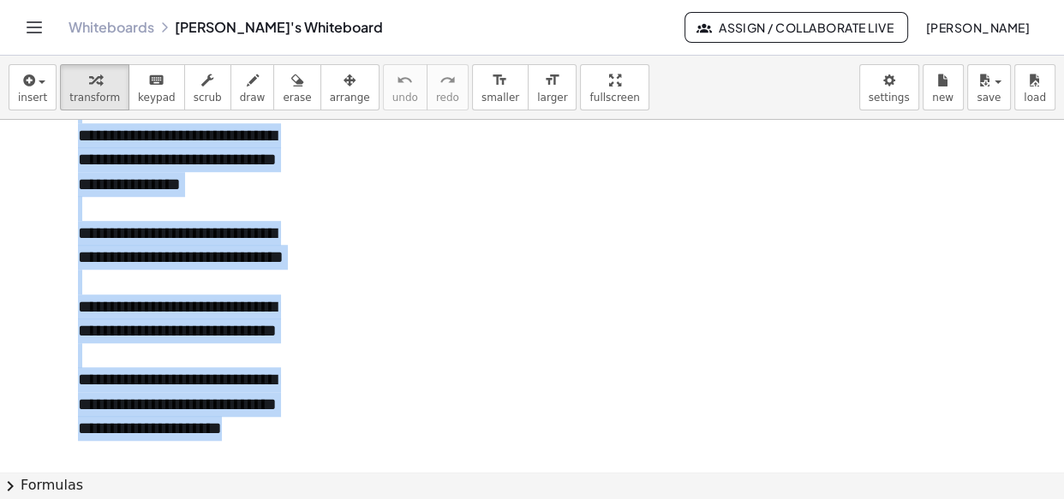
scroll to position [1191, 0]
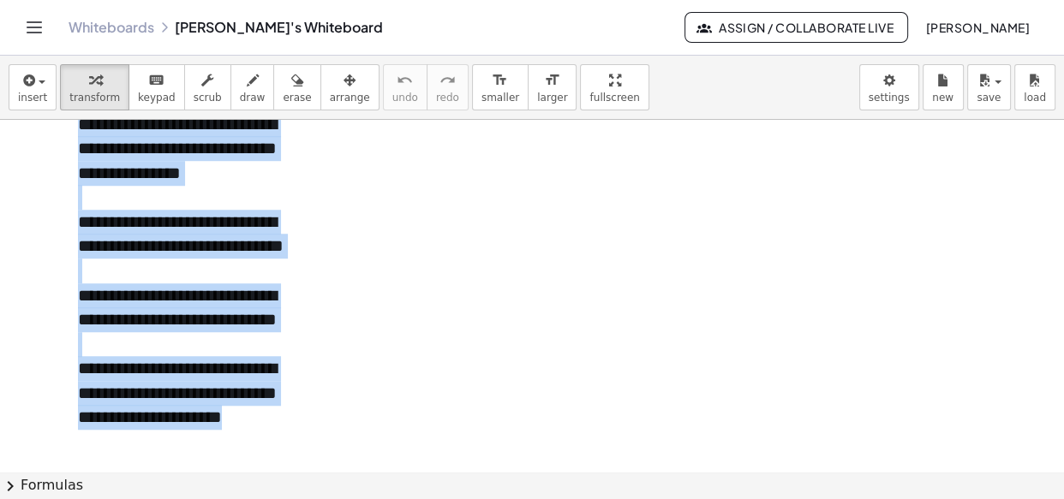
drag, startPoint x: 78, startPoint y: 137, endPoint x: 249, endPoint y: 411, distance: 323.2
copy div "**********"
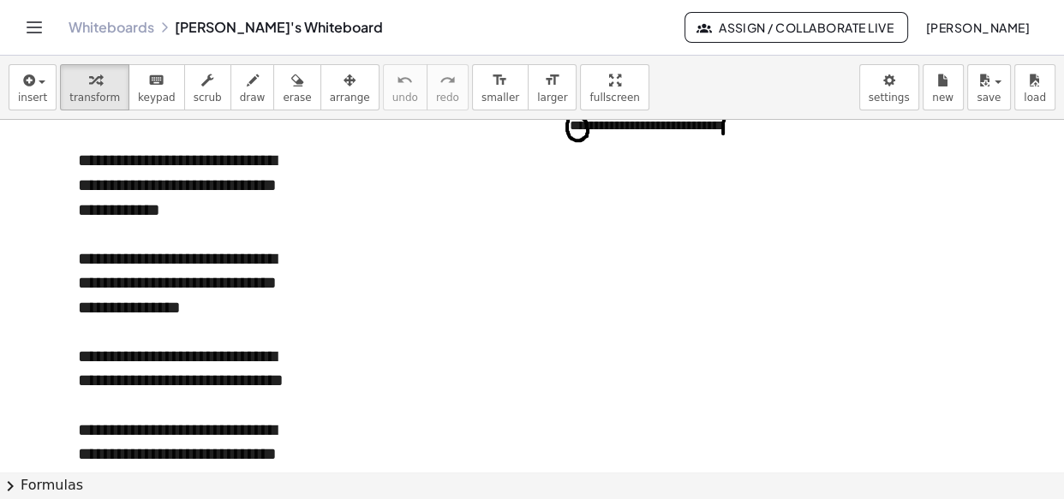
scroll to position [1076, 0]
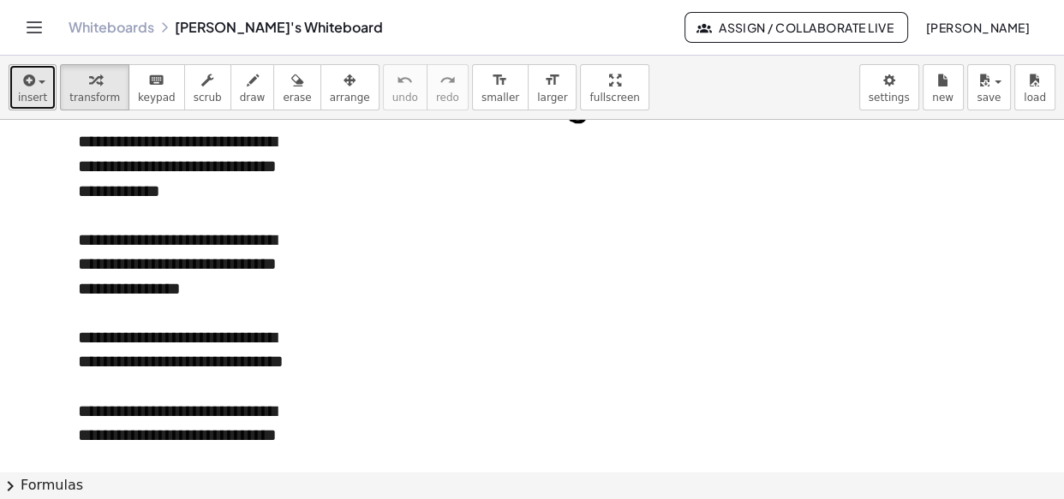
click at [33, 101] on span "insert" at bounding box center [32, 98] width 29 height 12
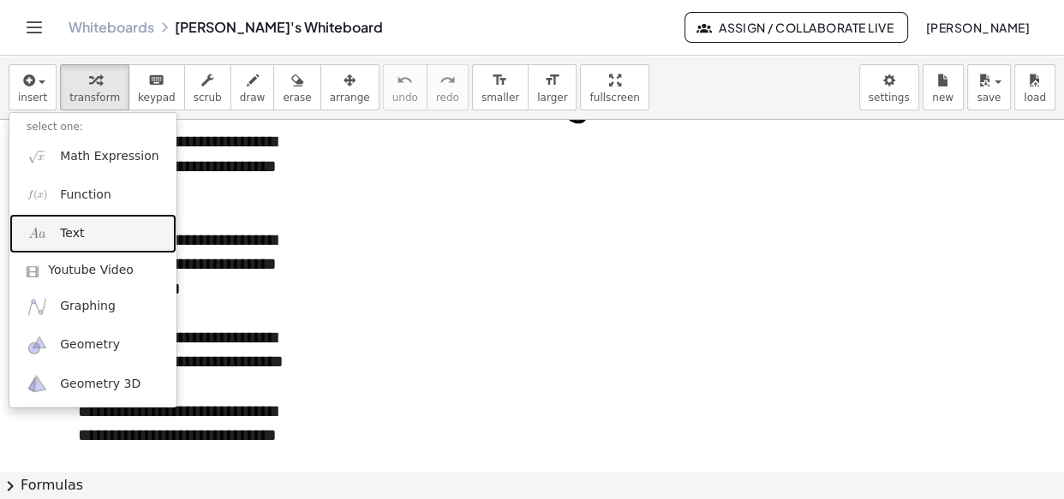
click at [77, 236] on span "Text" at bounding box center [72, 233] width 24 height 17
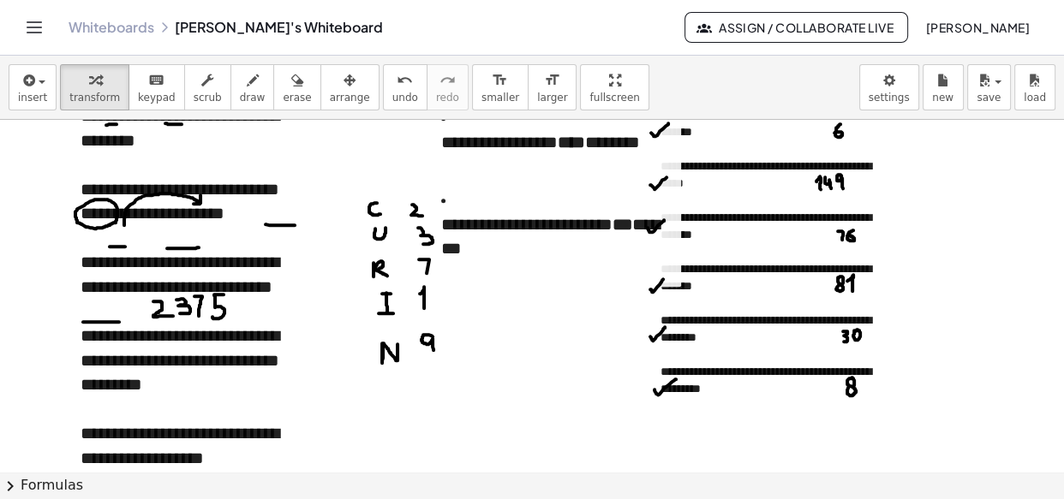
scroll to position [1870, 0]
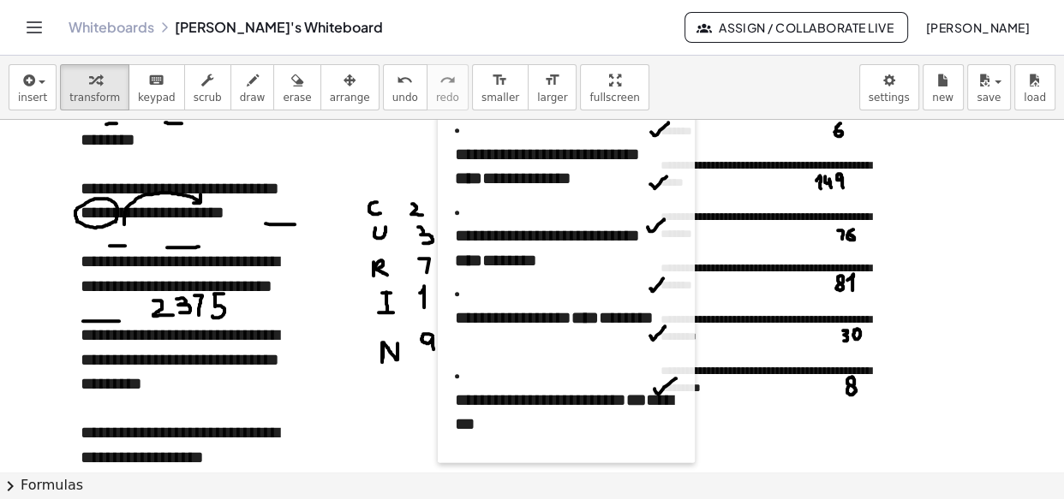
drag, startPoint x: 432, startPoint y: 136, endPoint x: 440, endPoint y: 376, distance: 240.0
click at [440, 376] on div at bounding box center [446, 36] width 17 height 854
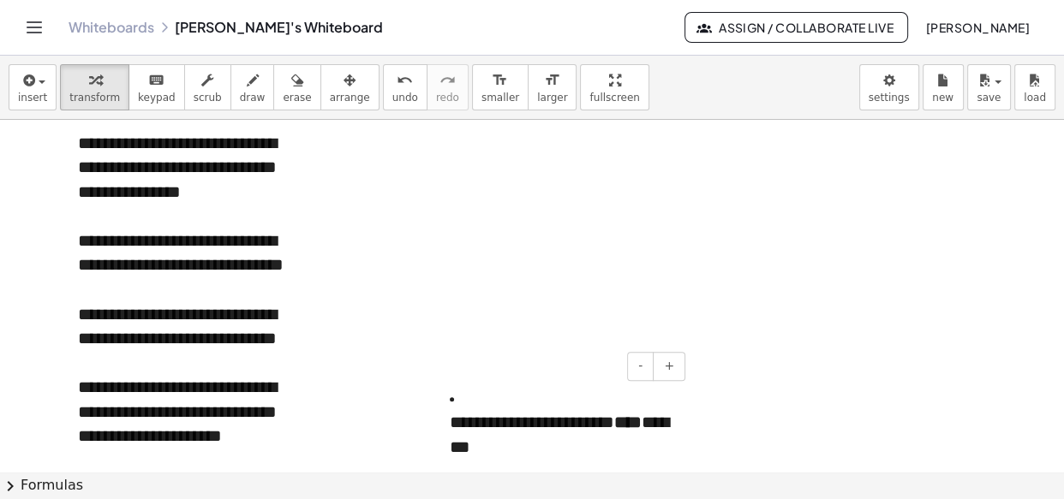
scroll to position [1172, 0]
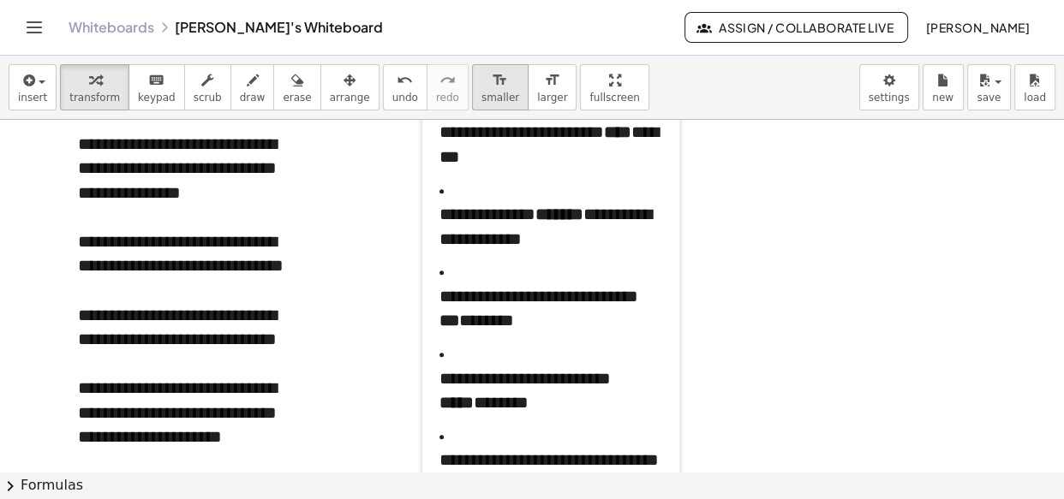
drag, startPoint x: 445, startPoint y: 413, endPoint x: 436, endPoint y: 107, distance: 305.9
click at [436, 107] on div "**********" at bounding box center [532, 278] width 1064 height 444
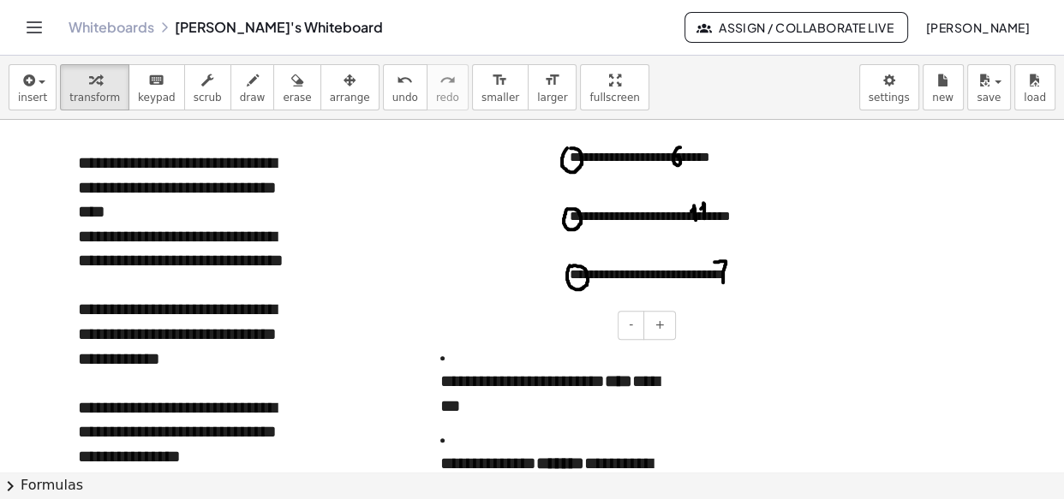
scroll to position [906, 0]
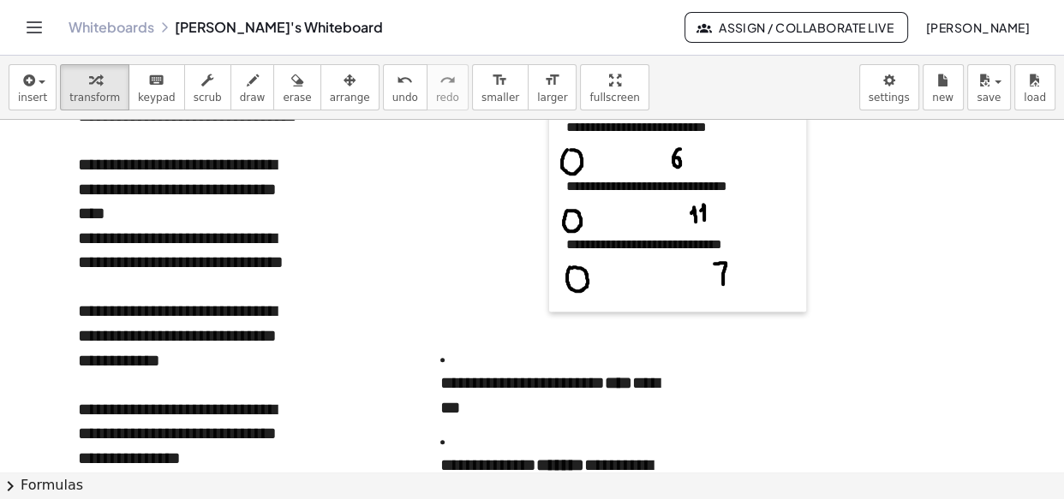
drag, startPoint x: 565, startPoint y: 243, endPoint x: 562, endPoint y: 212, distance: 31.9
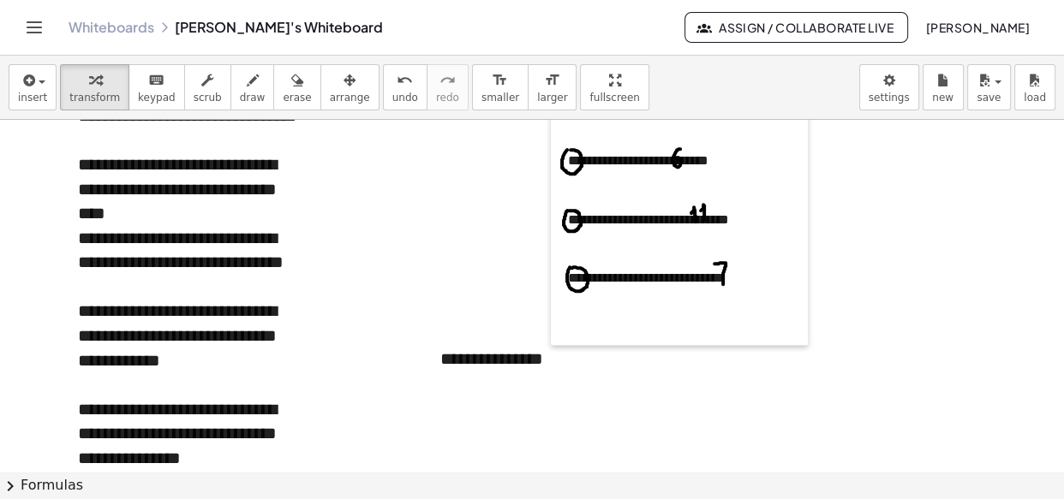
drag, startPoint x: 559, startPoint y: 170, endPoint x: 561, endPoint y: 204, distance: 33.4
click at [561, 204] on div at bounding box center [559, 15] width 17 height 660
click at [806, 231] on div "**********" at bounding box center [679, 15] width 257 height 660
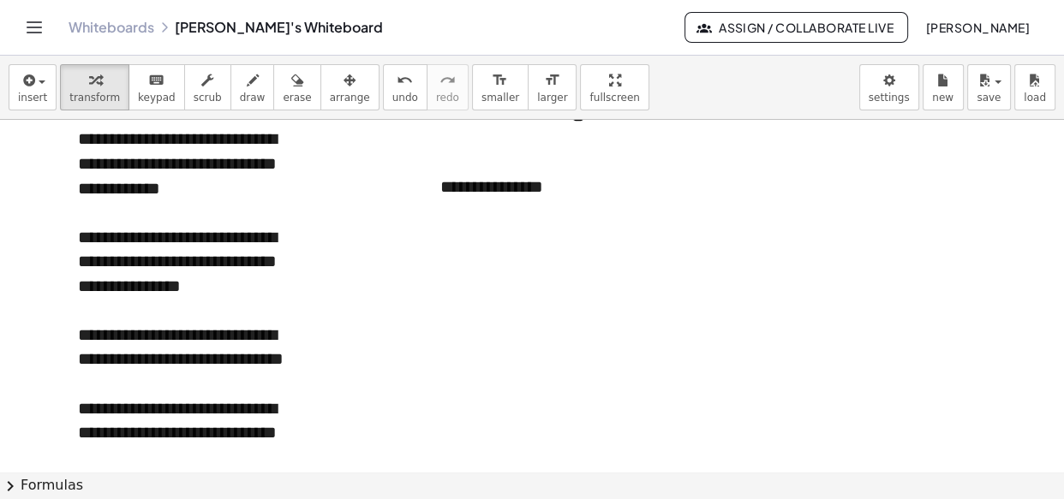
scroll to position [1094, 0]
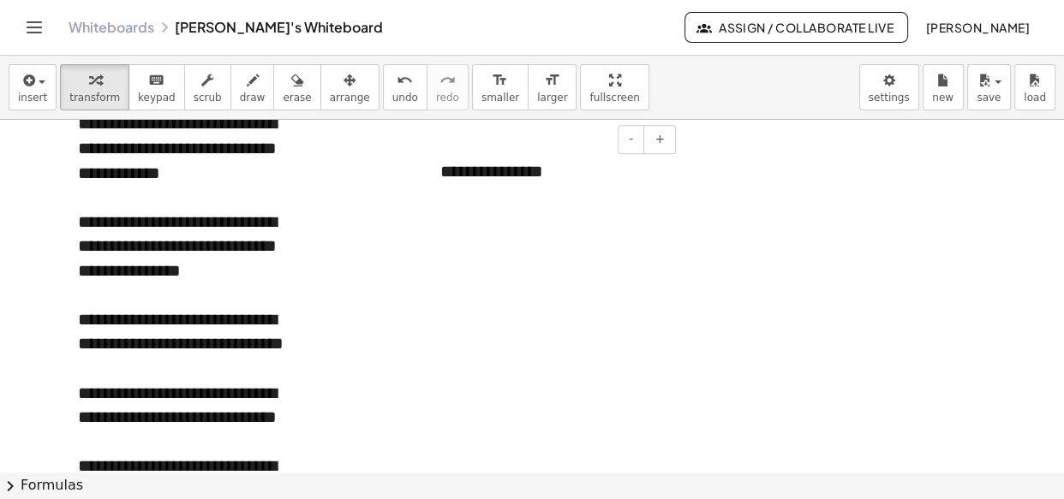
click at [479, 164] on div "**********" at bounding box center [551, 171] width 257 height 59
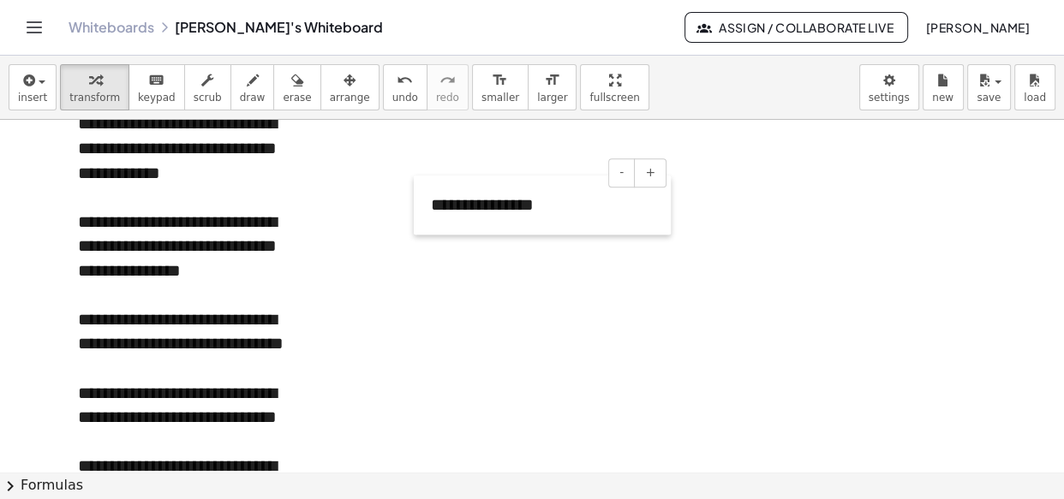
drag, startPoint x: 427, startPoint y: 170, endPoint x: 417, endPoint y: 203, distance: 34.7
click at [417, 203] on div at bounding box center [422, 205] width 17 height 59
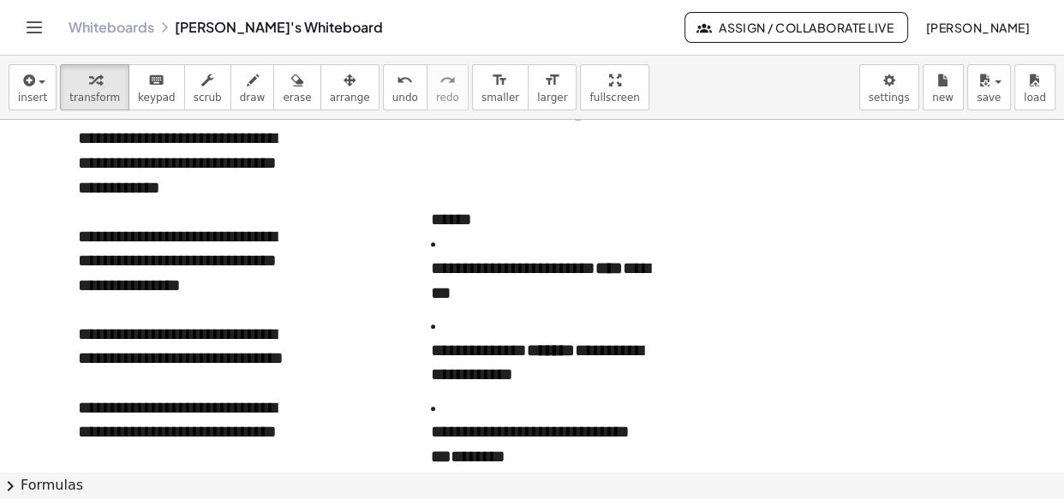
scroll to position [1079, 0]
click at [612, 196] on button "-" at bounding box center [621, 187] width 27 height 29
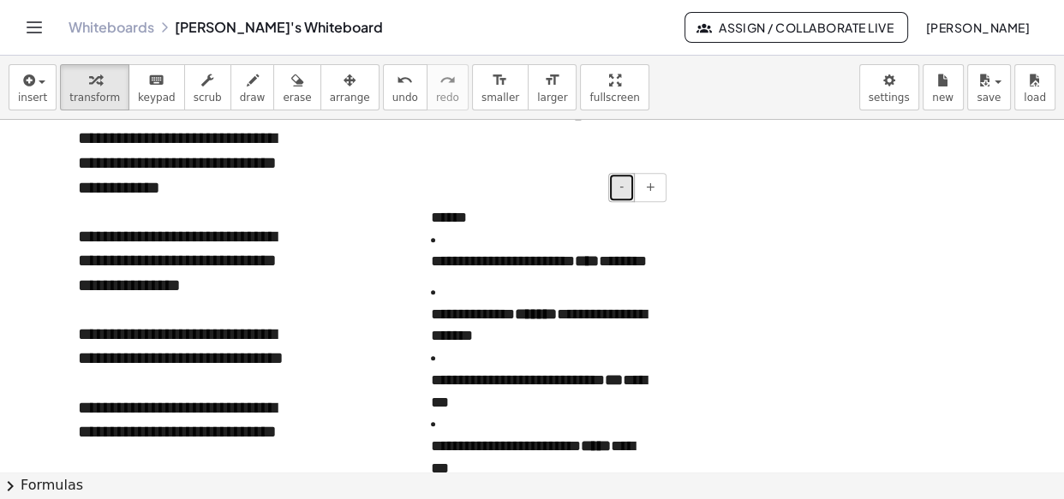
click at [612, 196] on button "-" at bounding box center [621, 187] width 27 height 29
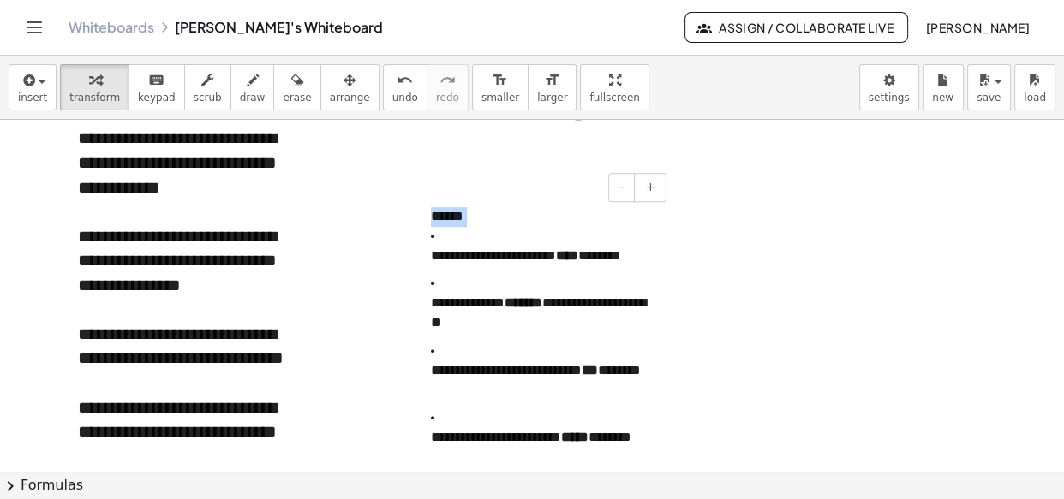
drag, startPoint x: 457, startPoint y: 236, endPoint x: 425, endPoint y: 214, distance: 38.2
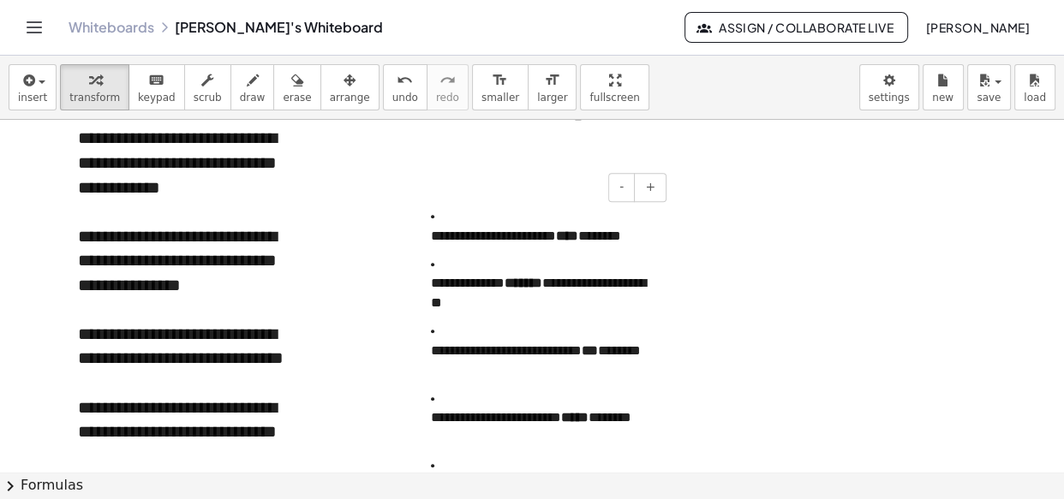
click at [451, 212] on li "**********" at bounding box center [542, 226] width 223 height 39
click at [630, 188] on button "-" at bounding box center [621, 187] width 27 height 29
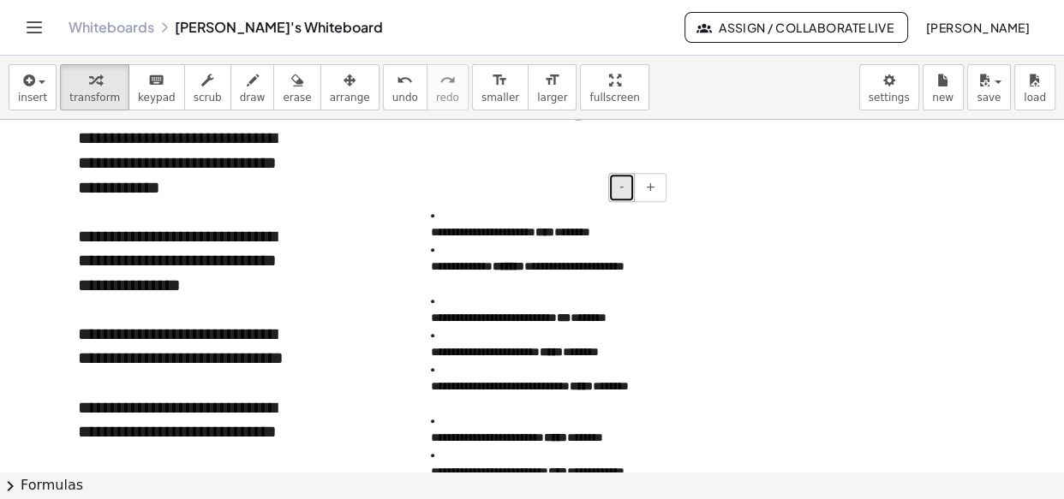
click at [630, 188] on button "-" at bounding box center [621, 187] width 27 height 29
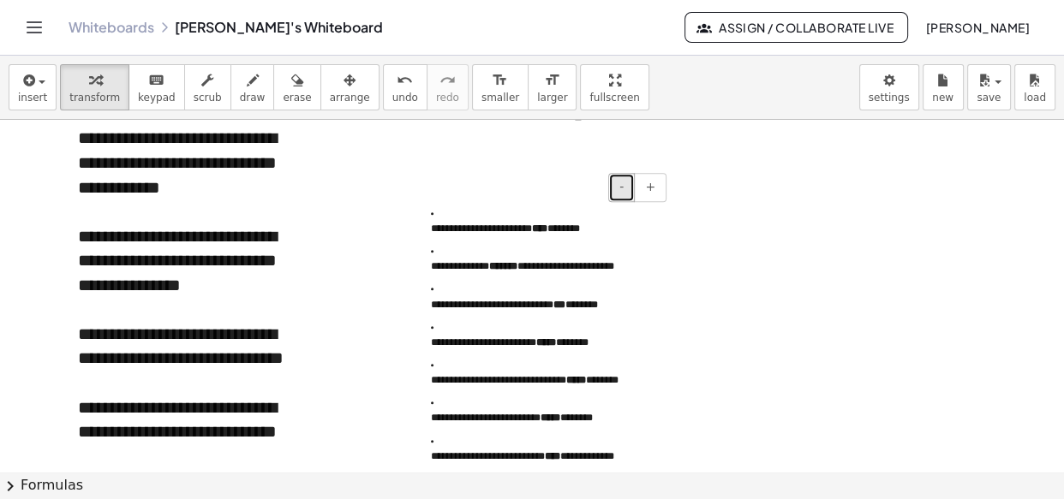
click at [630, 188] on button "-" at bounding box center [621, 187] width 27 height 29
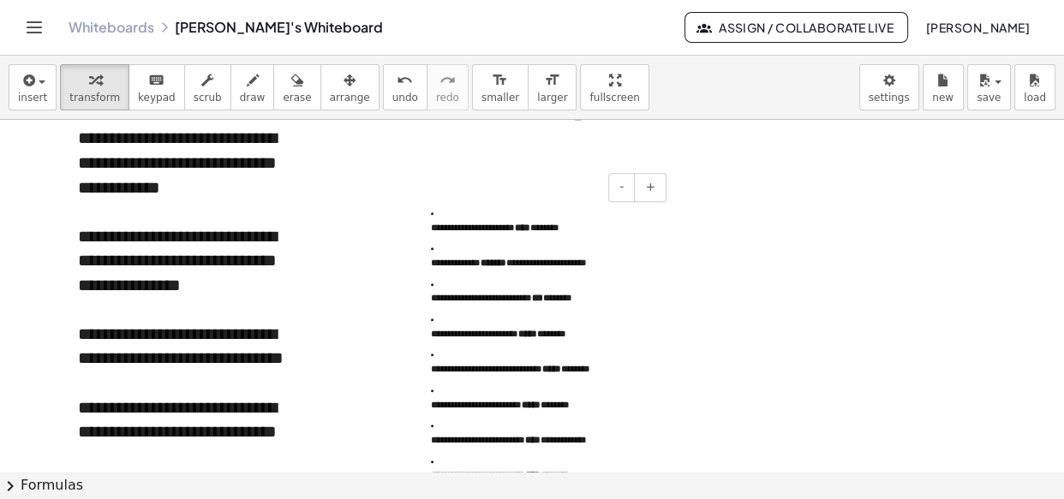
drag, startPoint x: 440, startPoint y: 212, endPoint x: 429, endPoint y: 211, distance: 11.2
click at [429, 211] on div "**********" at bounding box center [542, 391] width 257 height 403
click at [440, 248] on li "**********" at bounding box center [542, 255] width 223 height 27
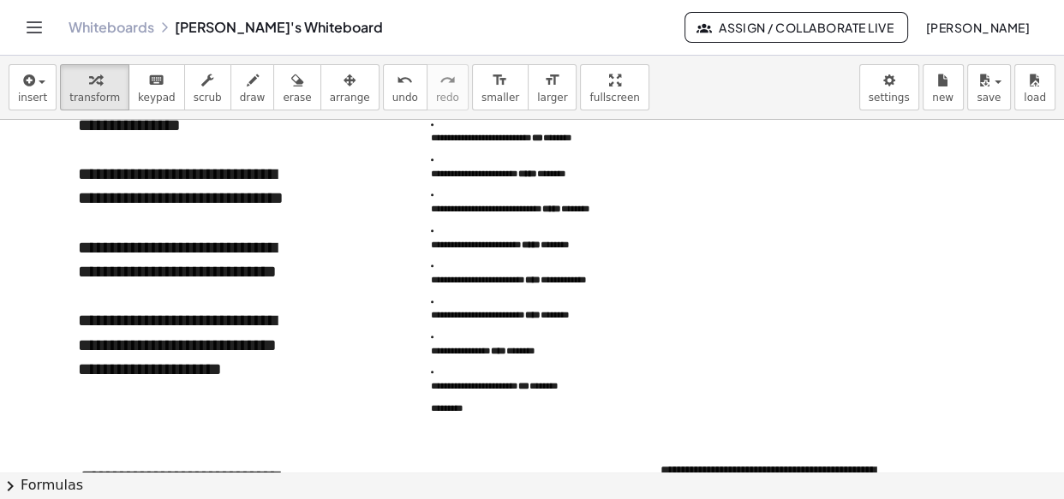
scroll to position [1273, 0]
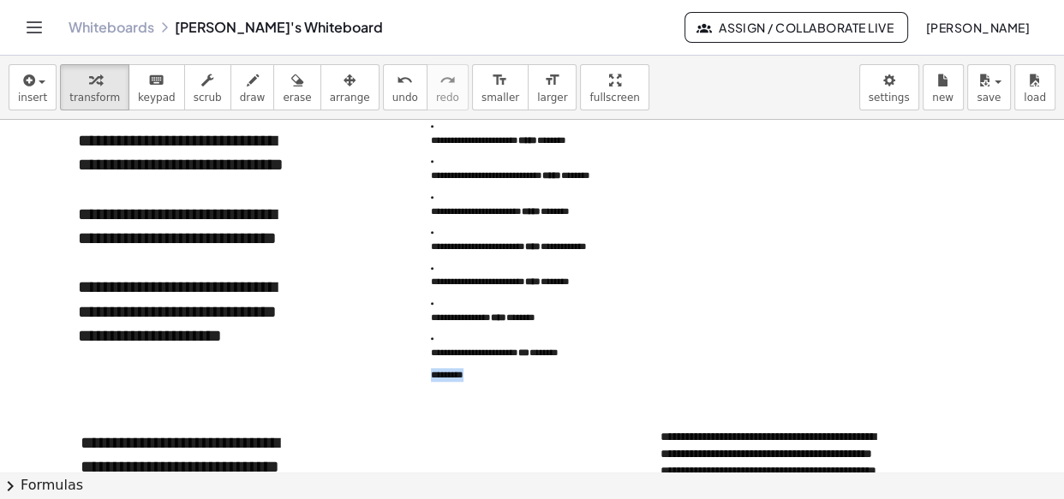
drag, startPoint x: 486, startPoint y: 374, endPoint x: 432, endPoint y: 368, distance: 54.3
click at [432, 368] on div "**********" at bounding box center [542, 198] width 257 height 403
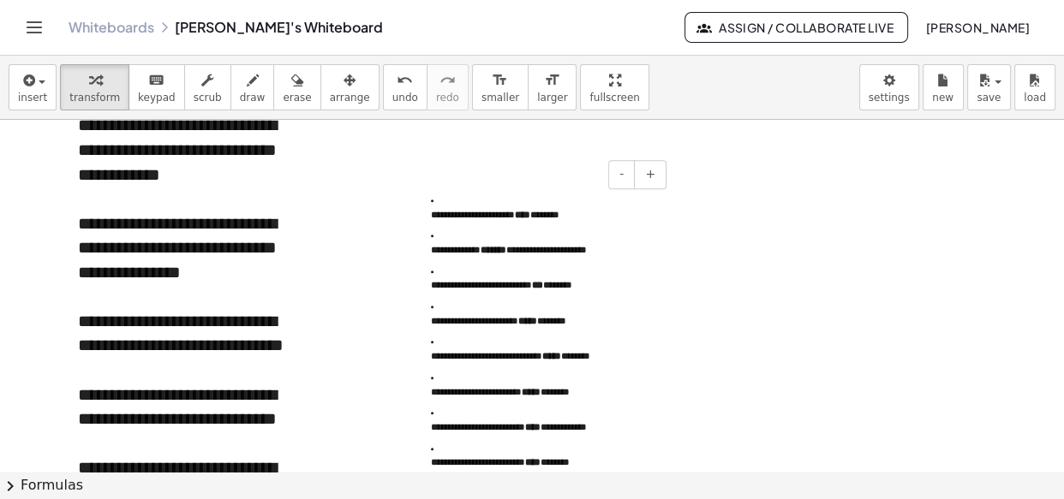
scroll to position [1091, 0]
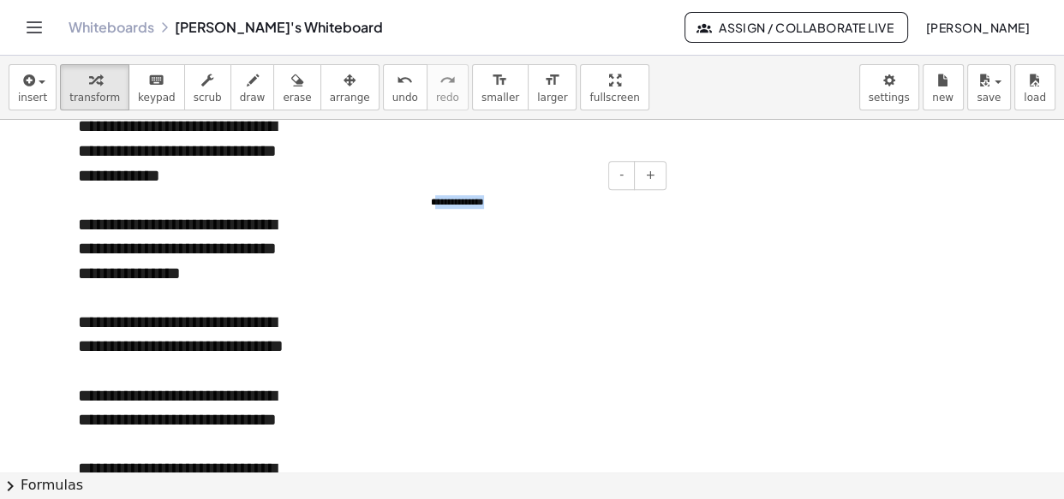
drag, startPoint x: 538, startPoint y: 208, endPoint x: 437, endPoint y: 210, distance: 101.1
click at [437, 210] on div "**********" at bounding box center [542, 202] width 257 height 48
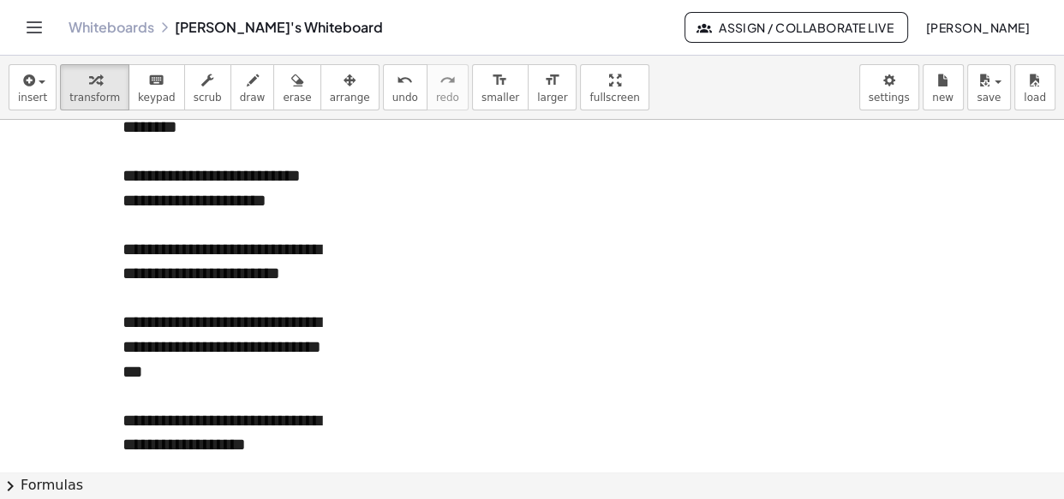
scroll to position [3707, 0]
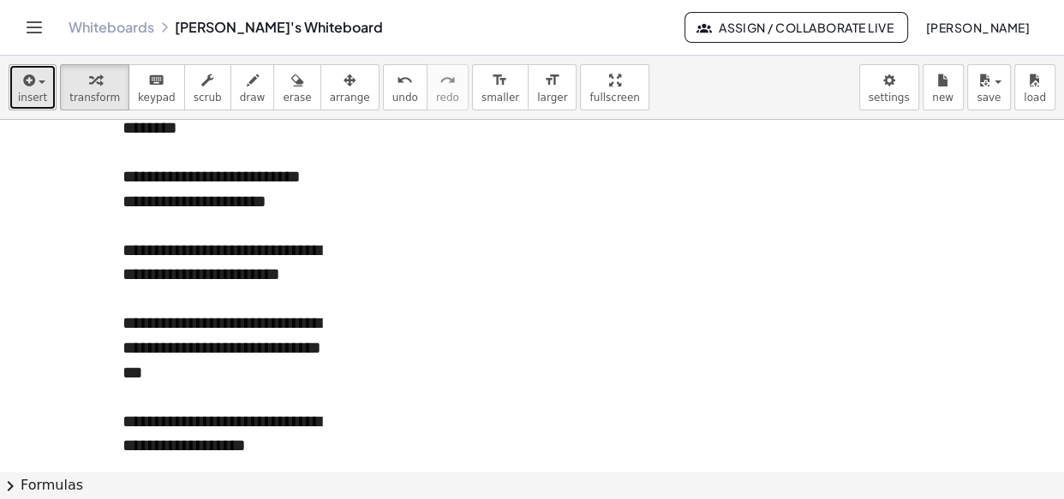
click at [25, 98] on span "insert" at bounding box center [32, 98] width 29 height 12
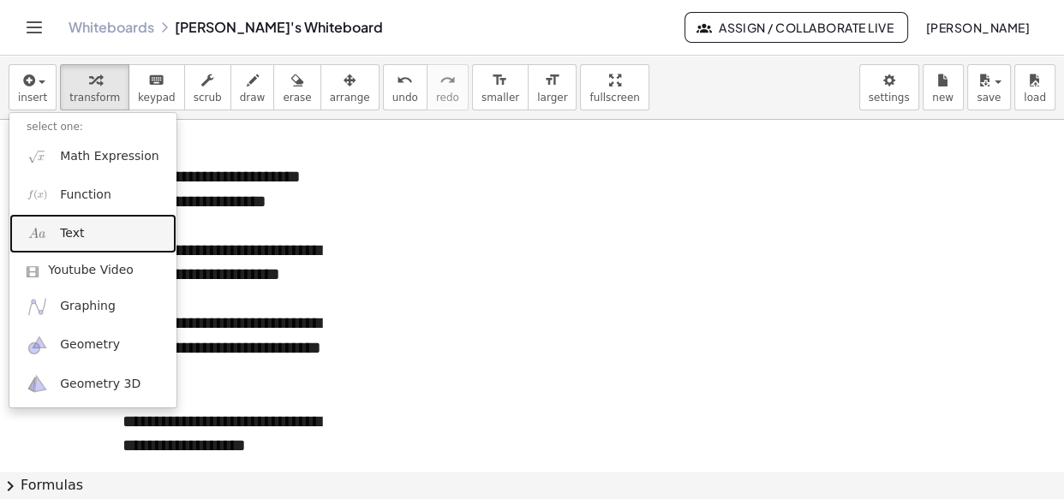
click at [97, 238] on link "Text" at bounding box center [92, 233] width 167 height 39
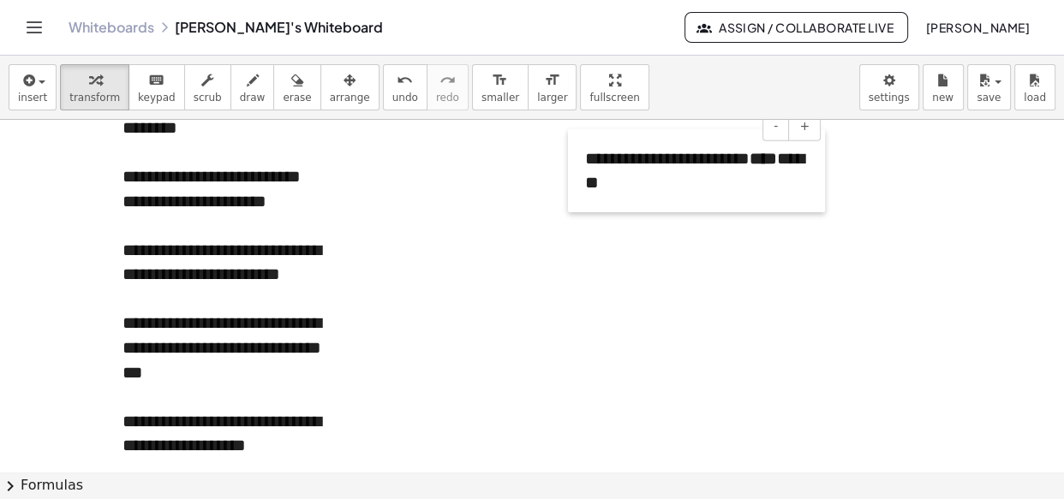
drag, startPoint x: 482, startPoint y: 192, endPoint x: 588, endPoint y: 166, distance: 109.3
click at [585, 166] on div at bounding box center [576, 170] width 17 height 83
click at [596, 159] on div "**********" at bounding box center [703, 170] width 257 height 83
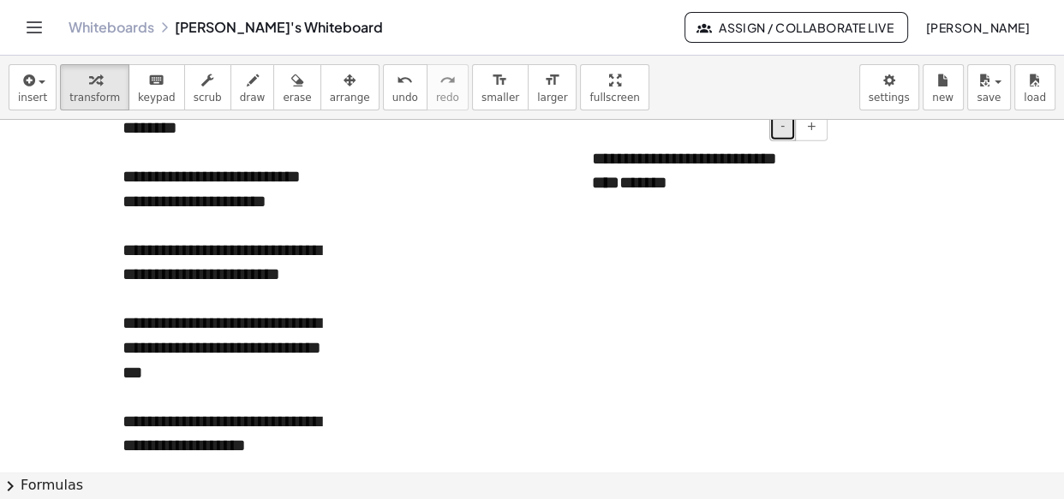
click at [787, 129] on button "-" at bounding box center [782, 126] width 27 height 29
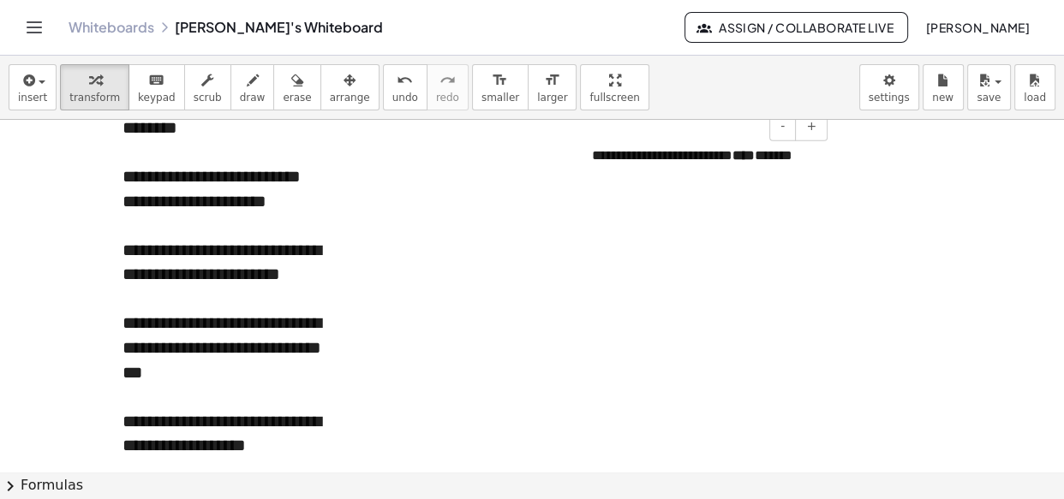
click at [803, 158] on div "**********" at bounding box center [703, 156] width 257 height 54
drag, startPoint x: 634, startPoint y: 199, endPoint x: 591, endPoint y: 196, distance: 42.9
click at [591, 196] on div "**********" at bounding box center [703, 175] width 257 height 93
click at [737, 194] on div "**********" at bounding box center [703, 185] width 223 height 39
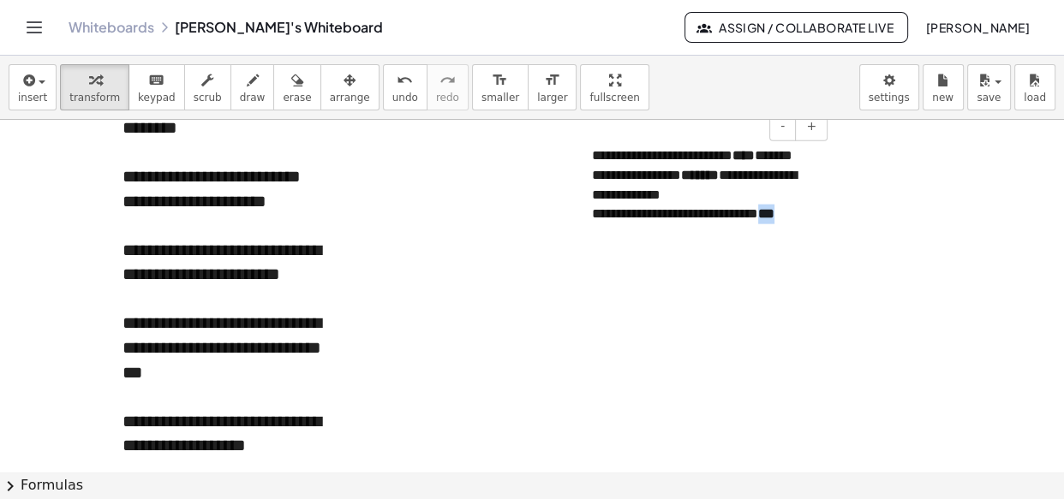
drag, startPoint x: 809, startPoint y: 214, endPoint x: 779, endPoint y: 214, distance: 30.8
click at [779, 214] on div "**********" at bounding box center [703, 215] width 223 height 20
drag, startPoint x: 735, startPoint y: 200, endPoint x: 681, endPoint y: 197, distance: 54.0
click at [681, 197] on div "**********" at bounding box center [703, 185] width 223 height 39
click at [814, 217] on div "**********" at bounding box center [703, 215] width 223 height 20
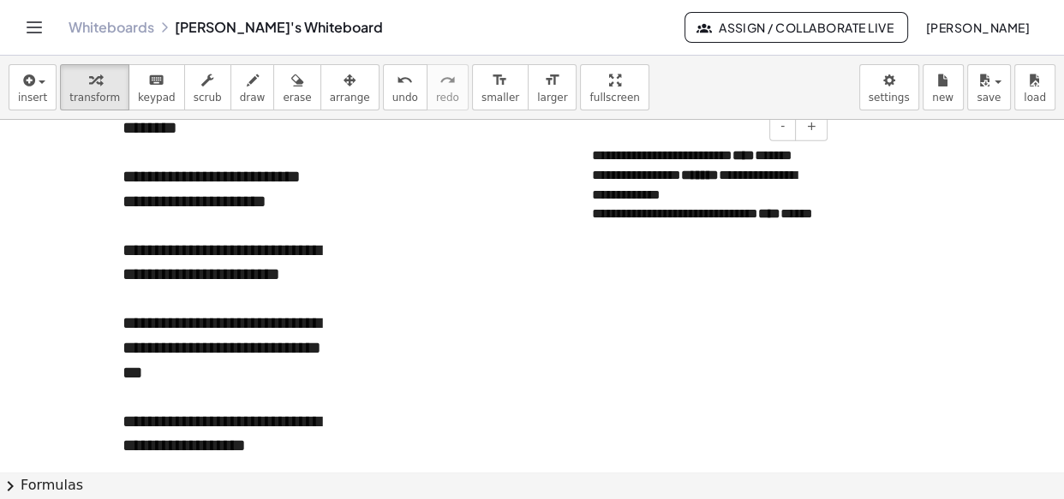
click at [758, 220] on strong "****" at bounding box center [769, 213] width 22 height 13
click at [819, 126] on button "+" at bounding box center [811, 126] width 33 height 29
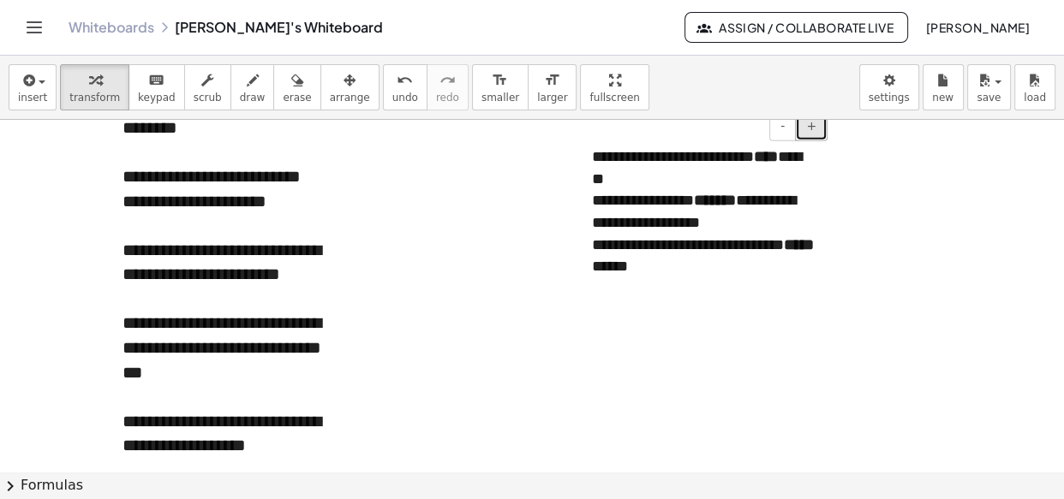
click at [819, 126] on button "+" at bounding box center [811, 126] width 33 height 29
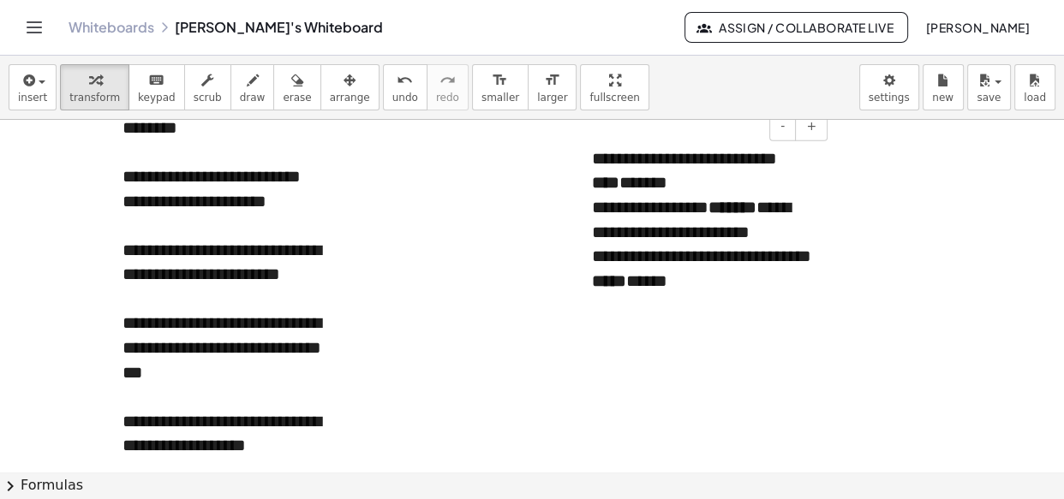
click at [717, 283] on div "**********" at bounding box center [703, 268] width 223 height 49
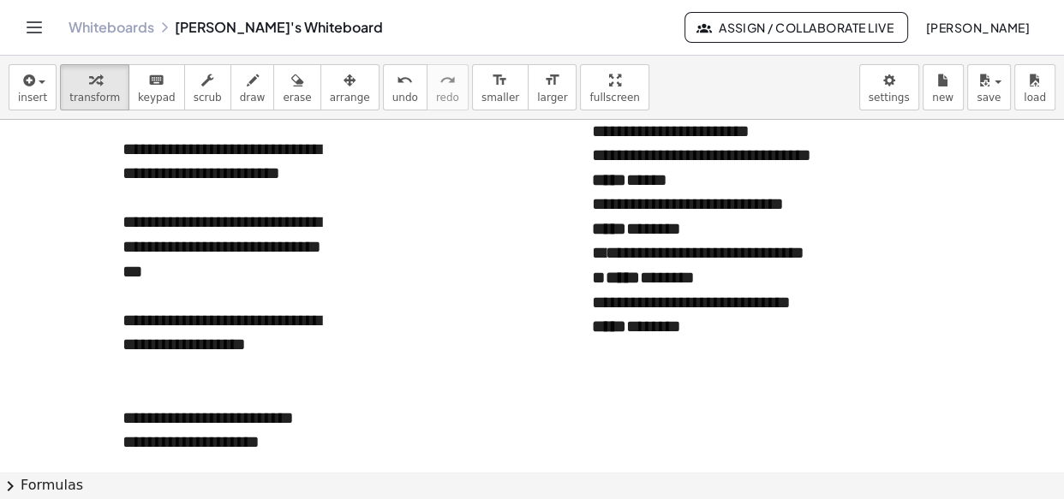
scroll to position [3823, 0]
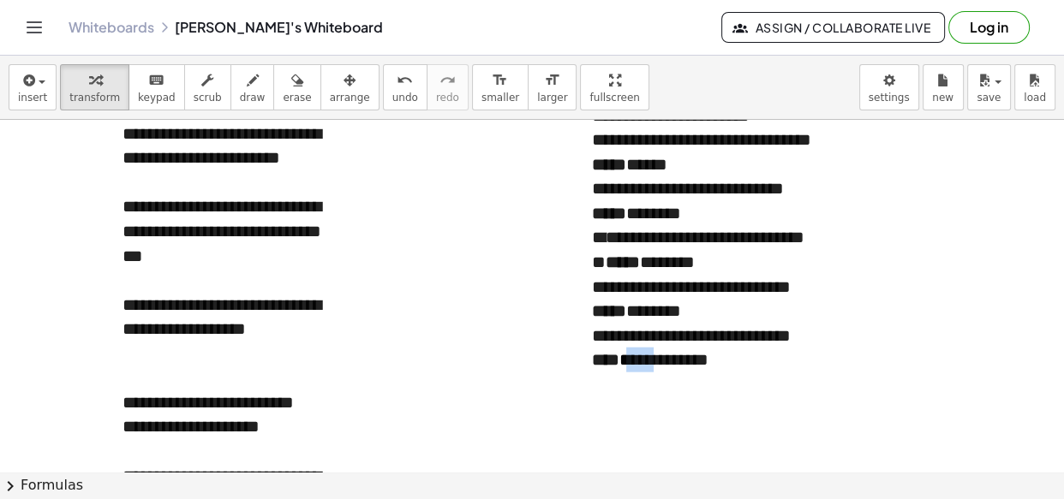
drag, startPoint x: 665, startPoint y: 358, endPoint x: 631, endPoint y: 359, distance: 34.3
click at [631, 359] on div "**********" at bounding box center [703, 348] width 223 height 49
click at [619, 358] on strong "****" at bounding box center [605, 359] width 27 height 17
click at [744, 362] on div "**********" at bounding box center [703, 348] width 223 height 49
click at [643, 361] on div "**********" at bounding box center [703, 348] width 223 height 49
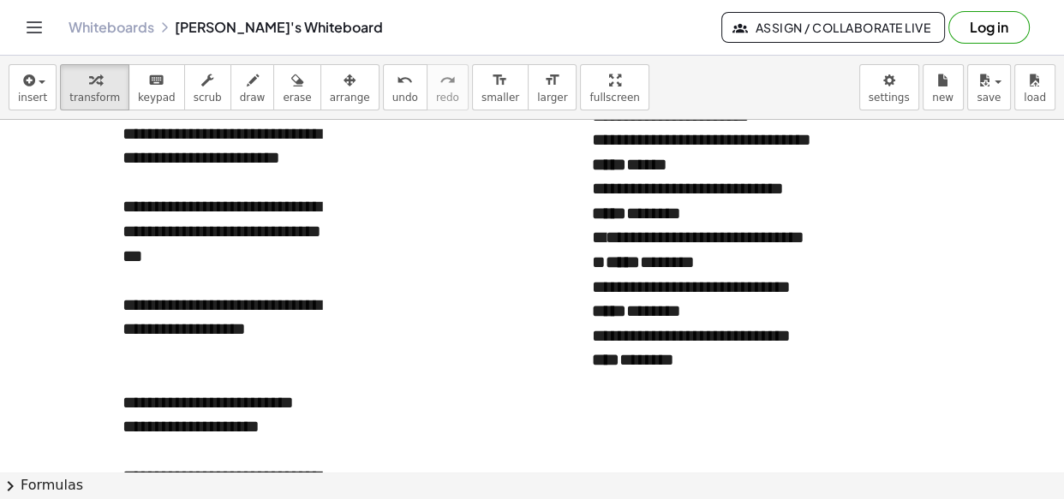
click at [688, 365] on div "**********" at bounding box center [703, 348] width 223 height 49
drag, startPoint x: 704, startPoint y: 362, endPoint x: 648, endPoint y: 361, distance: 55.7
click at [648, 361] on div "**********" at bounding box center [703, 348] width 223 height 49
copy div "******"
click at [684, 399] on div "**********" at bounding box center [703, 397] width 223 height 49
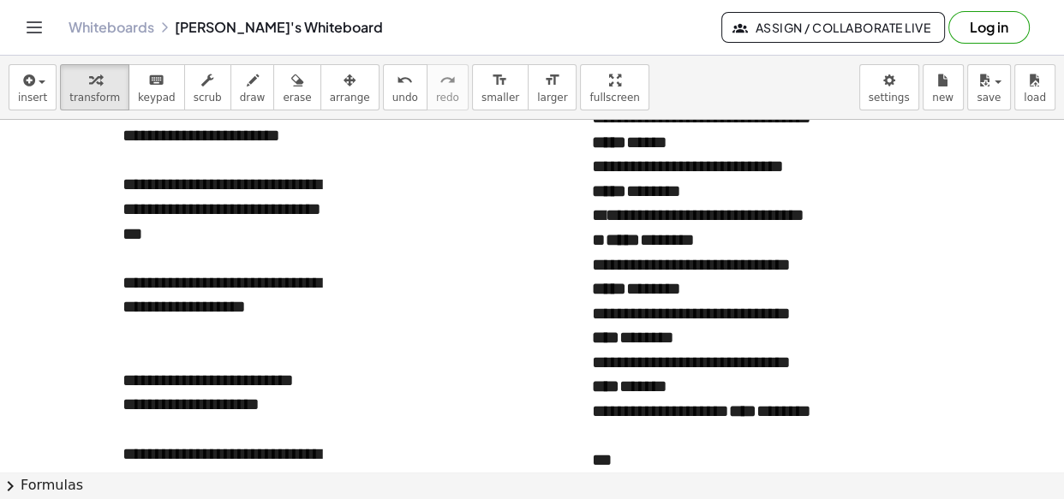
scroll to position [3937, 0]
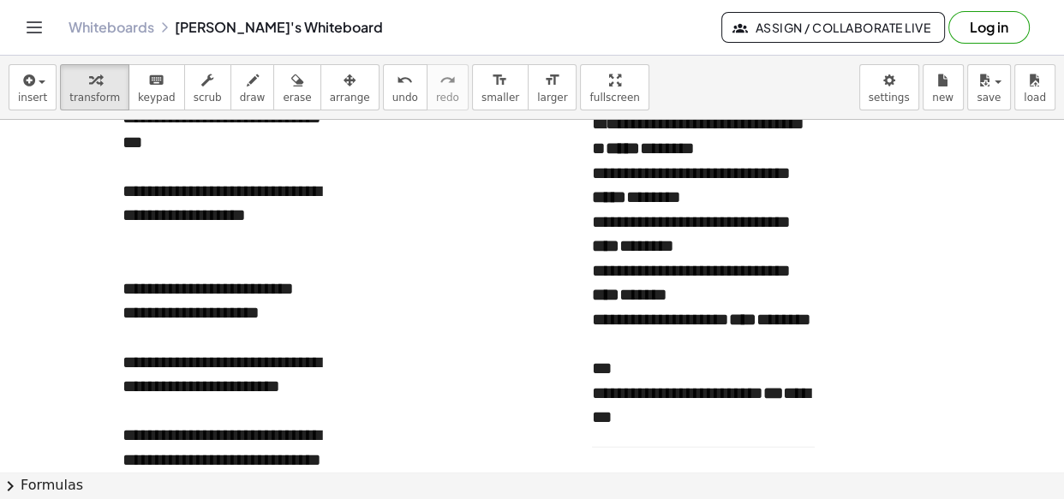
click at [594, 391] on p "**********" at bounding box center [703, 405] width 223 height 49
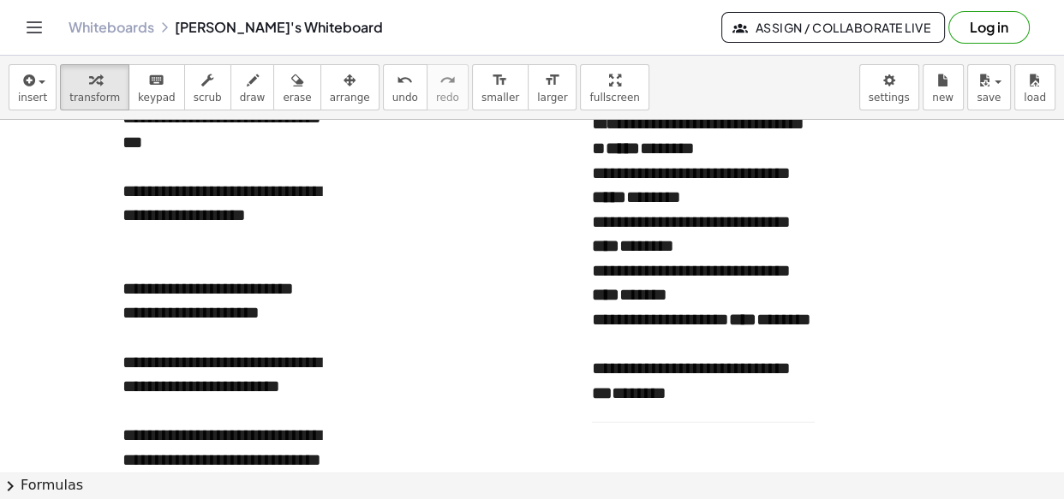
click at [629, 425] on div "**********" at bounding box center [703, 178] width 257 height 558
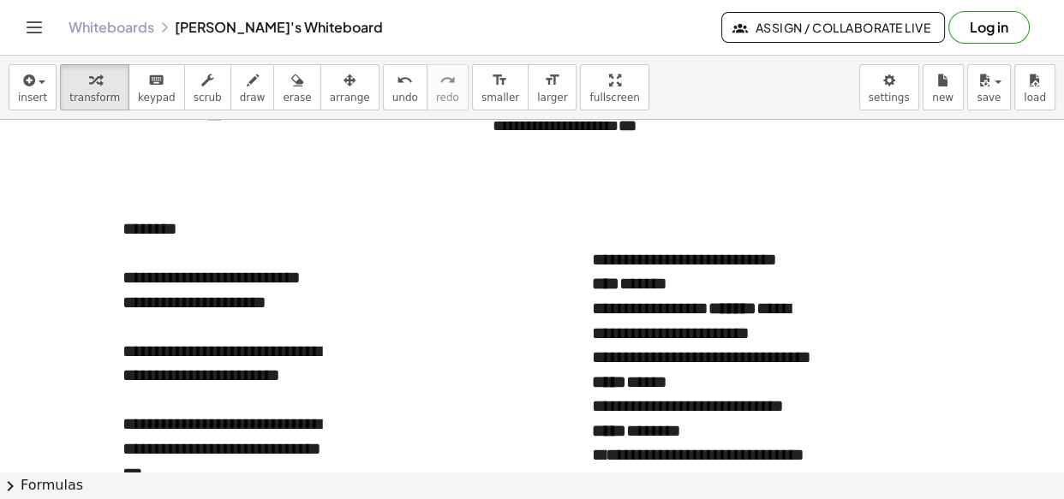
scroll to position [3605, 0]
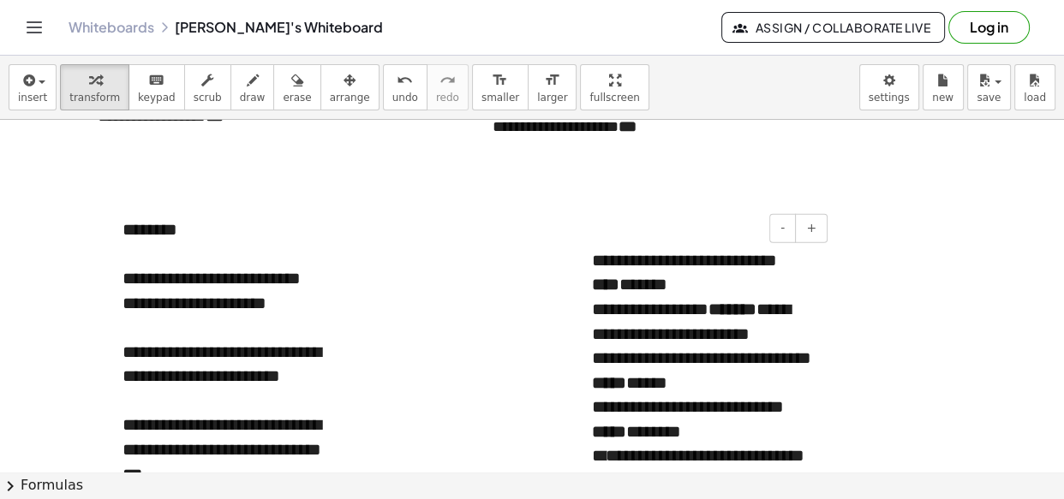
click at [672, 297] on div "**********" at bounding box center [703, 321] width 223 height 49
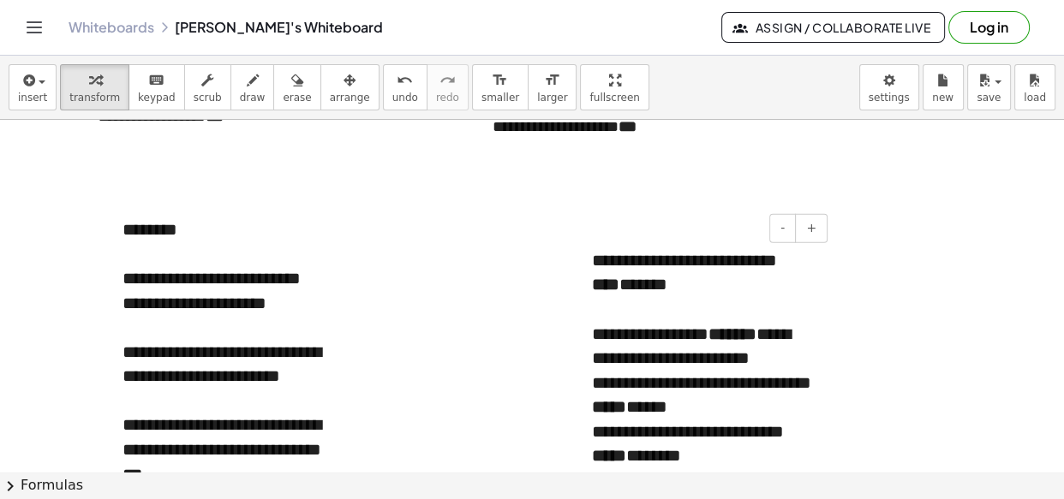
click at [807, 361] on div "**********" at bounding box center [703, 346] width 223 height 49
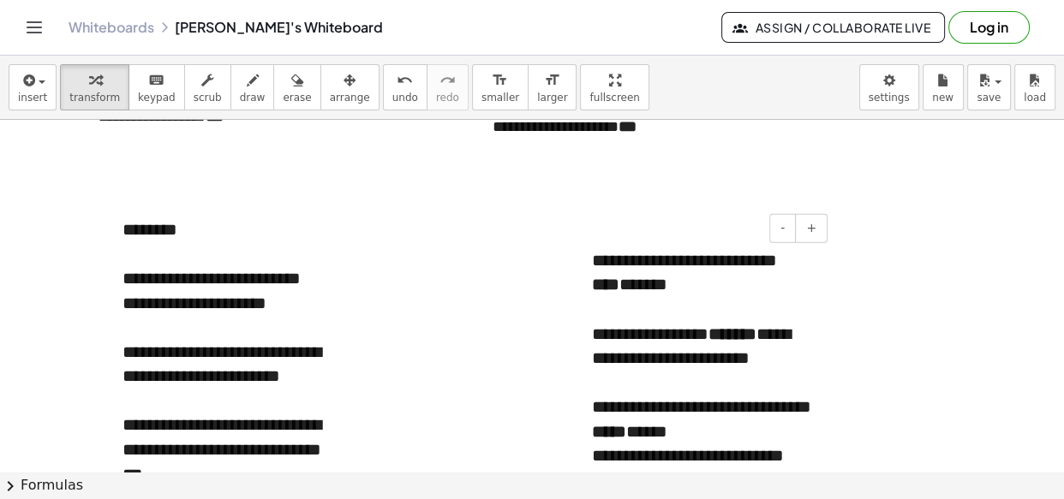
click at [723, 427] on div "**********" at bounding box center [703, 419] width 223 height 49
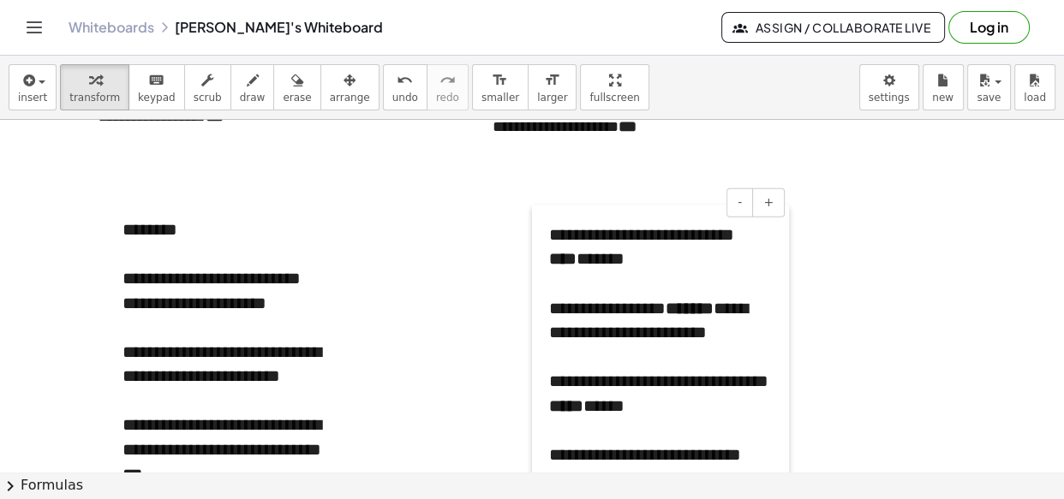
drag, startPoint x: 583, startPoint y: 295, endPoint x: 540, endPoint y: 269, distance: 49.9
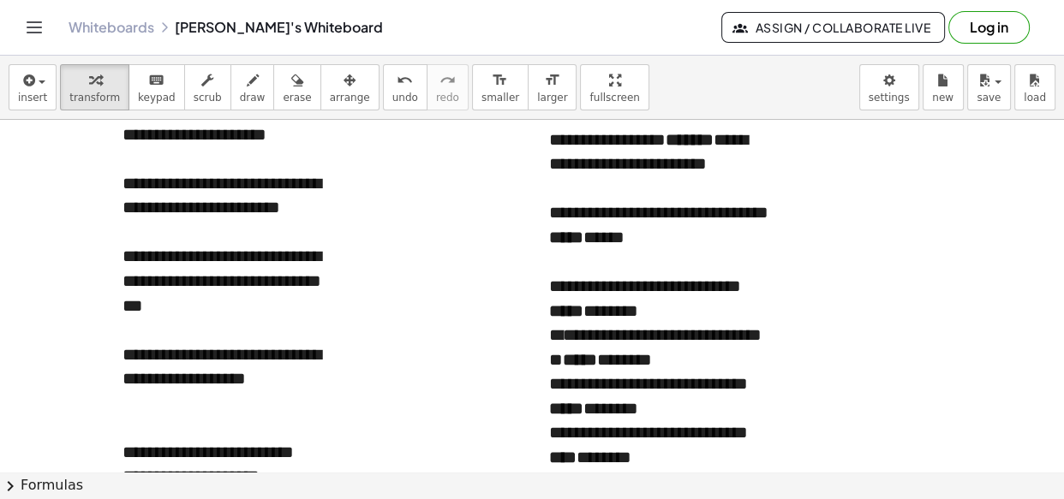
scroll to position [3781, 0]
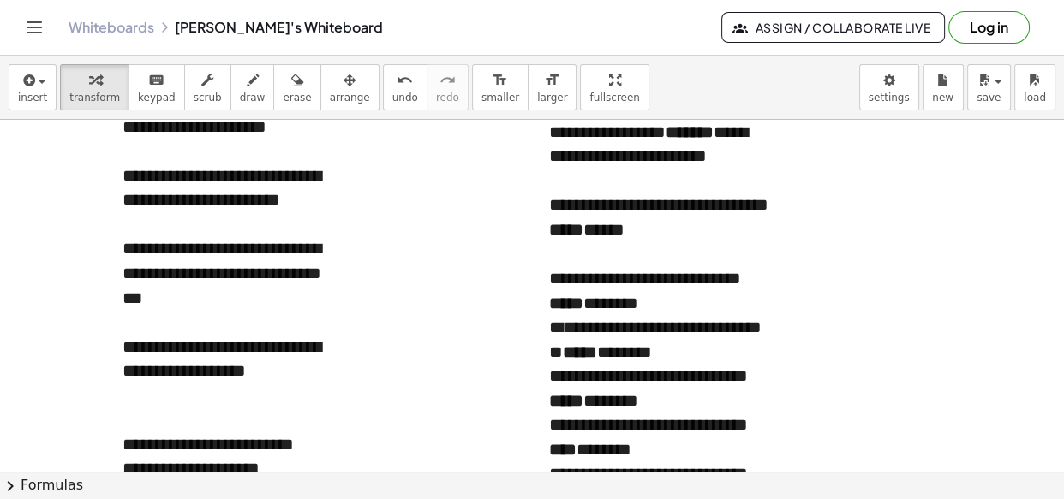
click at [682, 303] on div "**********" at bounding box center [660, 290] width 223 height 49
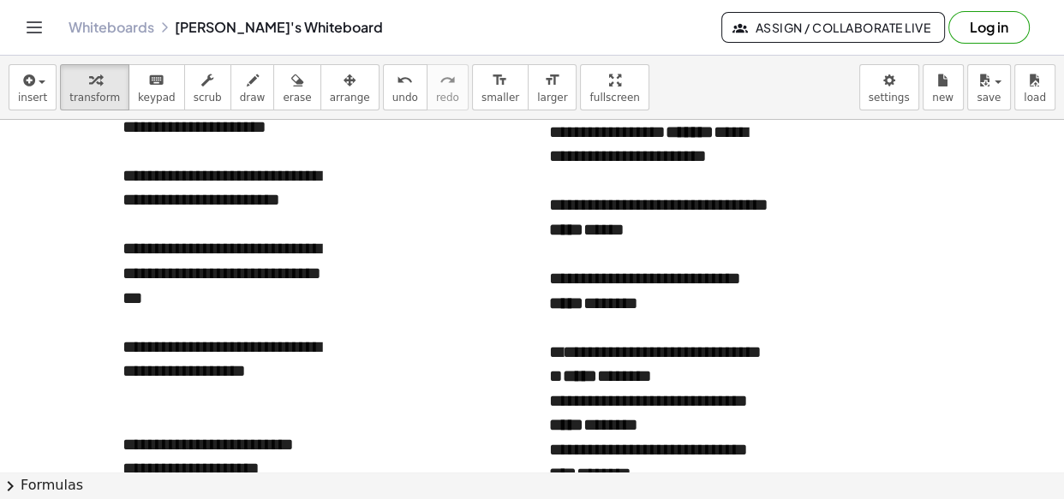
click at [712, 379] on div "**********" at bounding box center [660, 364] width 223 height 49
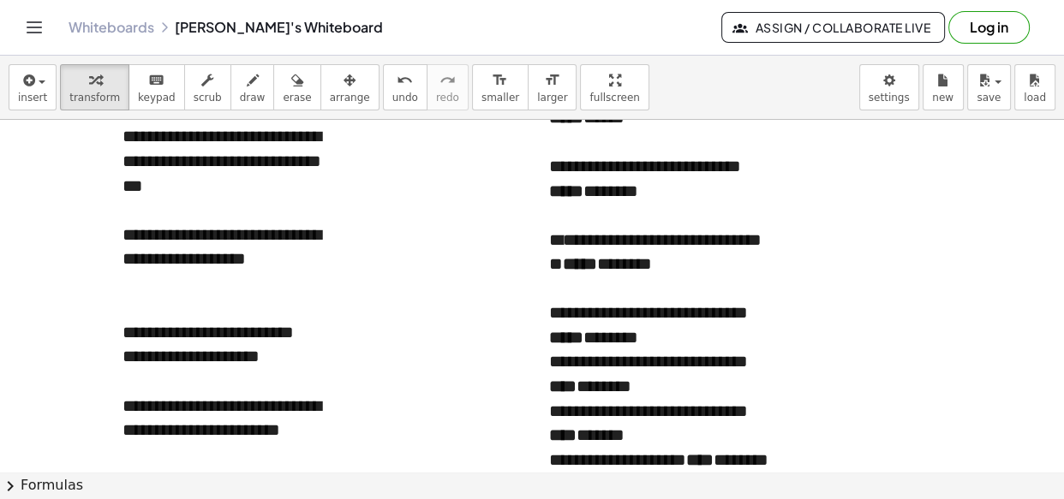
scroll to position [3894, 0]
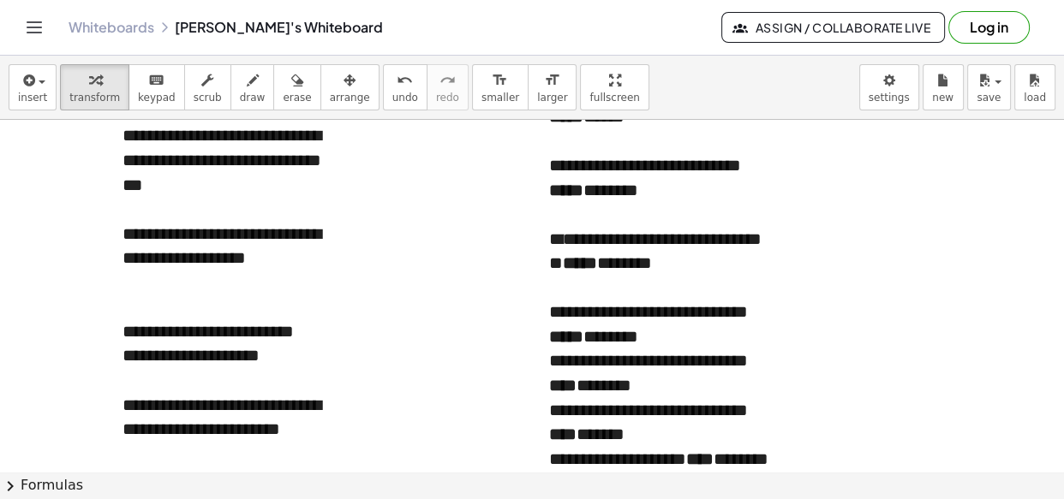
click at [669, 335] on div "**********" at bounding box center [660, 324] width 223 height 49
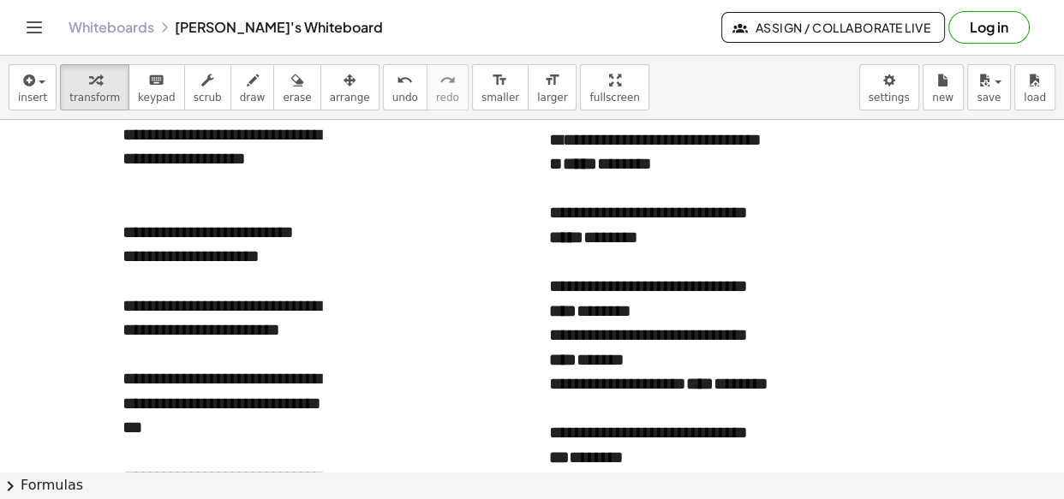
scroll to position [3995, 0]
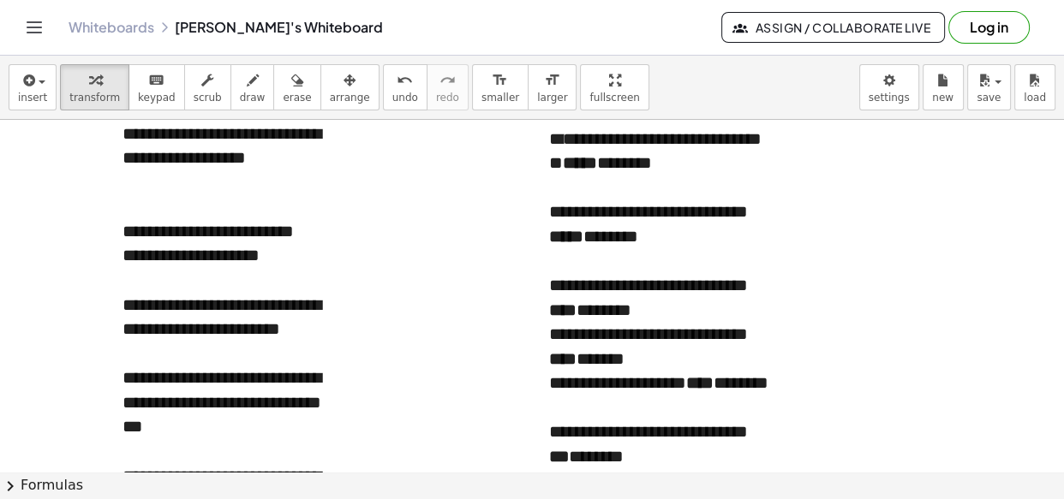
click at [665, 318] on div "**********" at bounding box center [660, 297] width 223 height 49
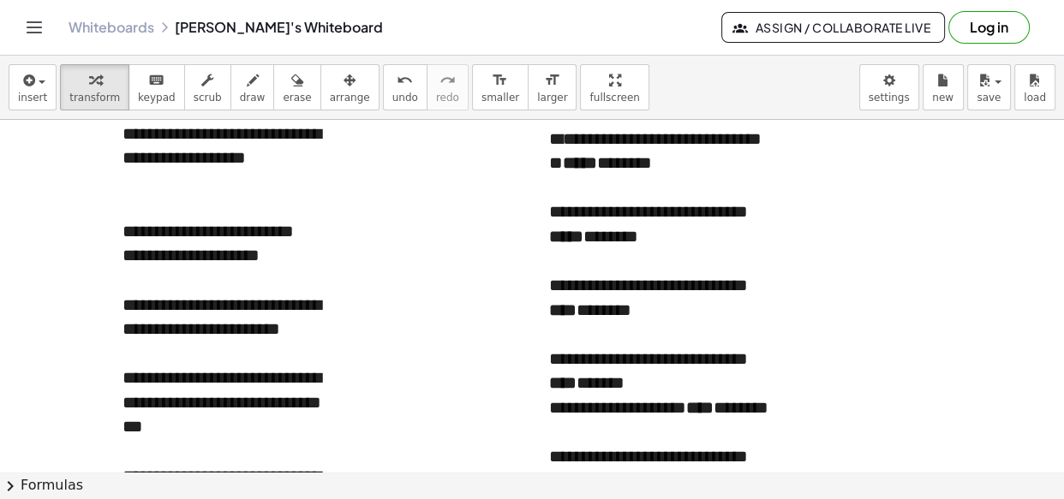
click at [660, 392] on div "**********" at bounding box center [660, 371] width 223 height 49
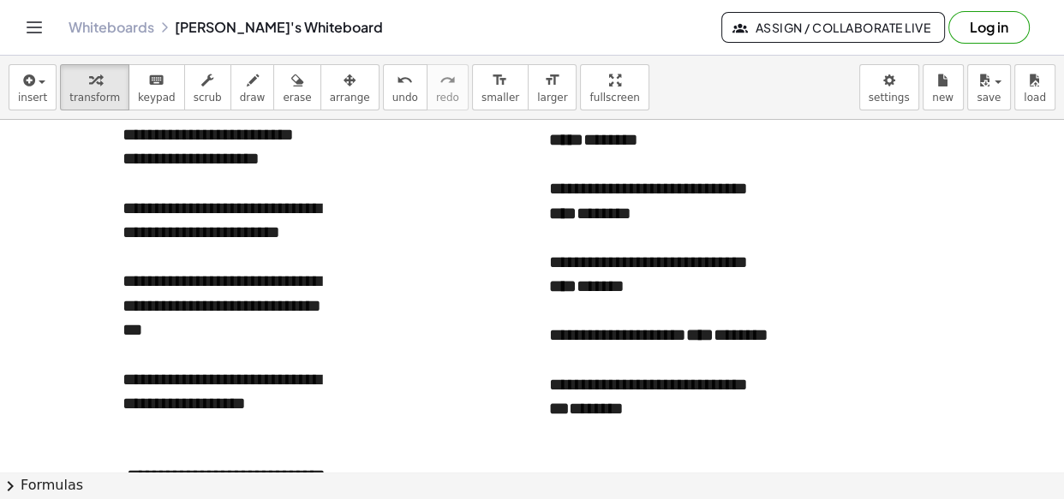
scroll to position [4095, 0]
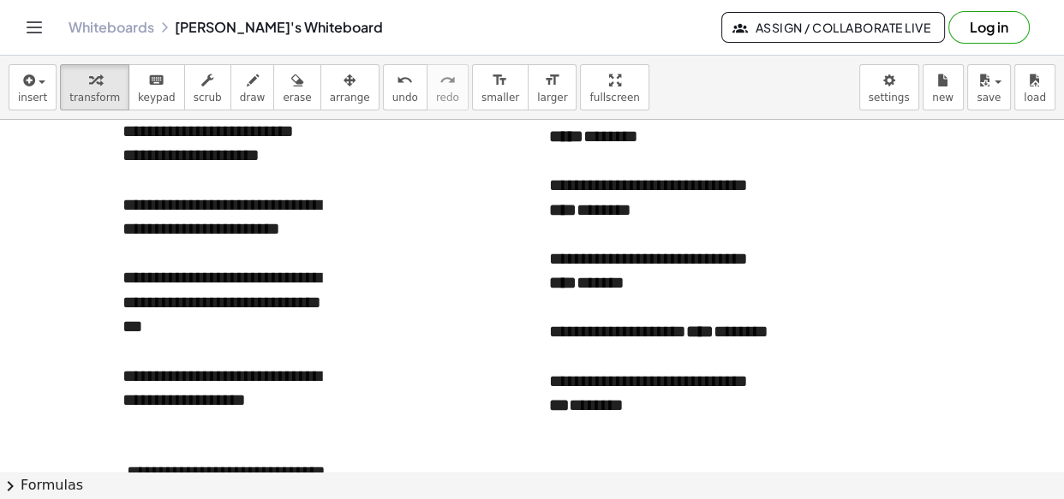
click at [608, 360] on div "**********" at bounding box center [660, 343] width 223 height 49
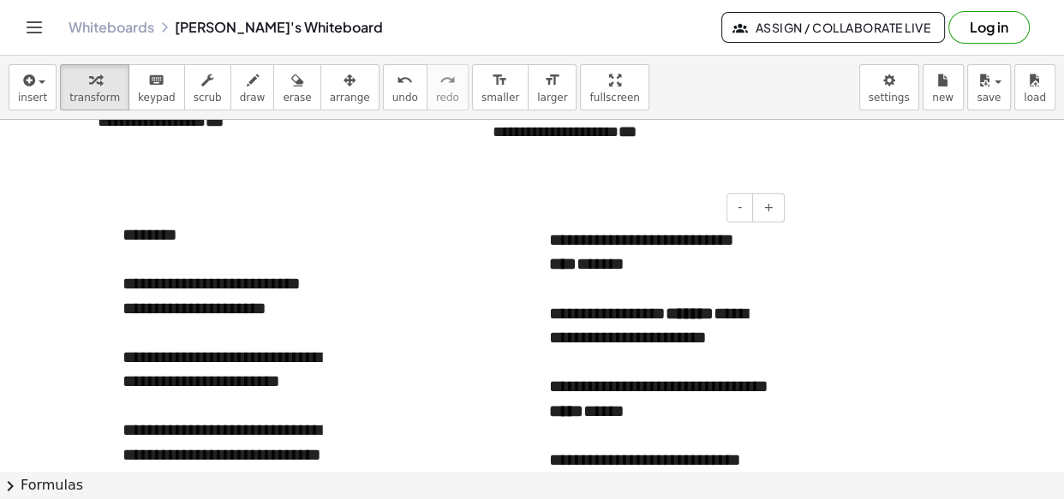
scroll to position [3599, 0]
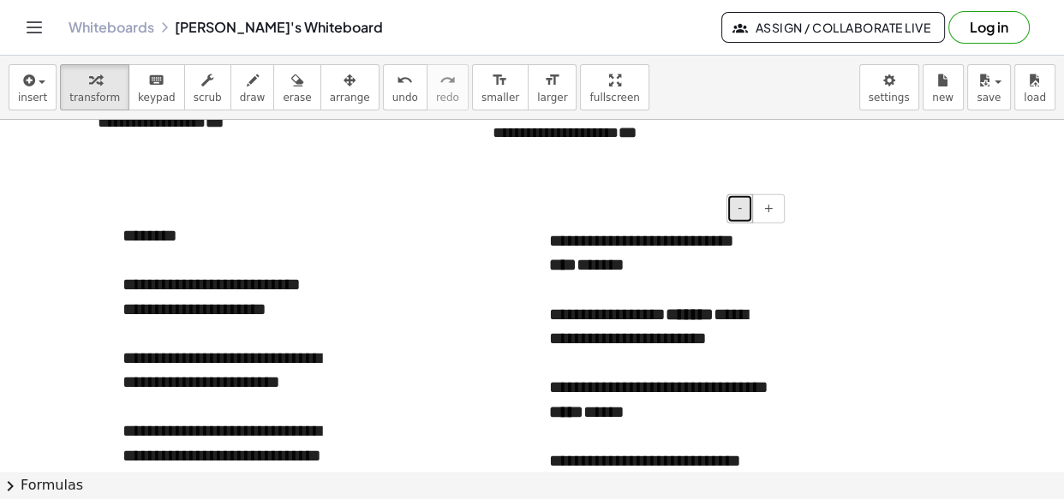
click at [742, 213] on span "-" at bounding box center [739, 208] width 4 height 14
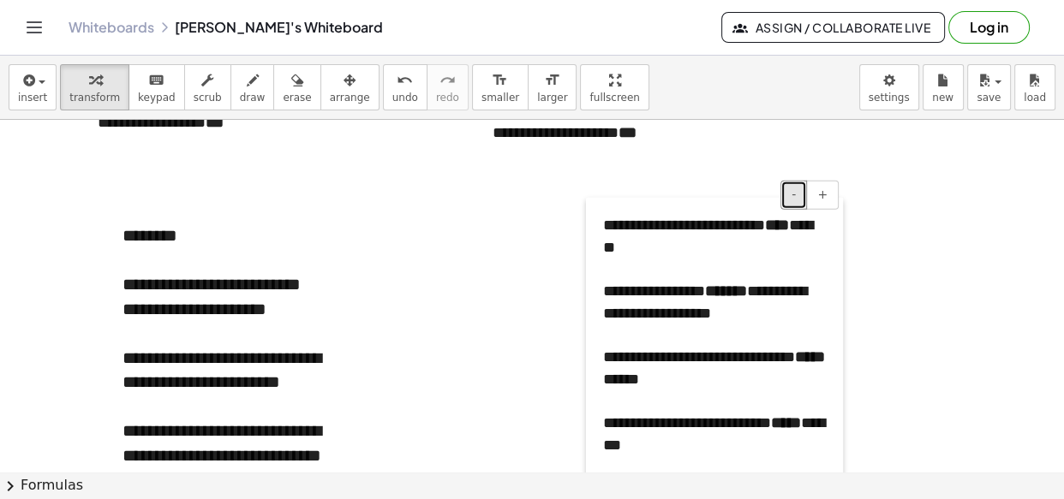
drag, startPoint x: 538, startPoint y: 280, endPoint x: 592, endPoint y: 266, distance: 55.7
click at [821, 193] on span "+" at bounding box center [822, 195] width 10 height 14
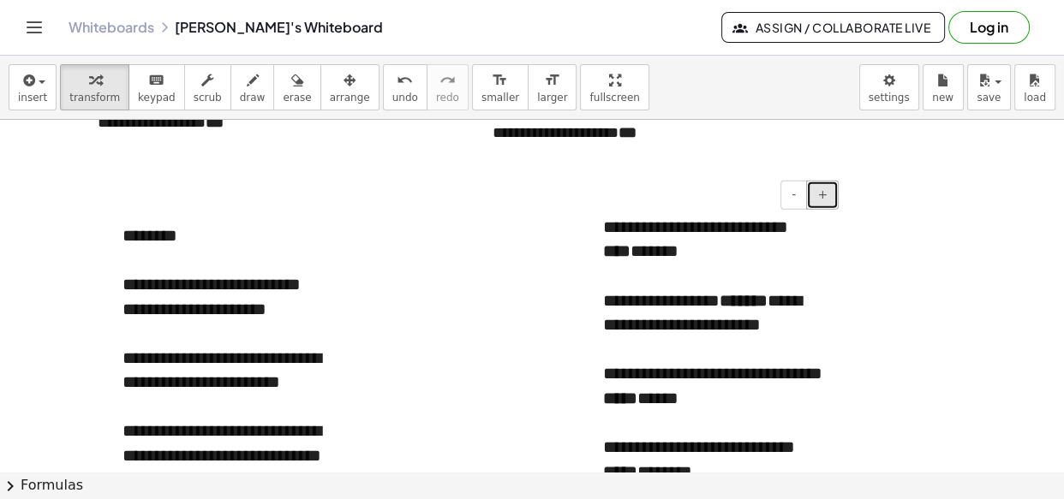
click at [821, 193] on span "+" at bounding box center [822, 195] width 10 height 14
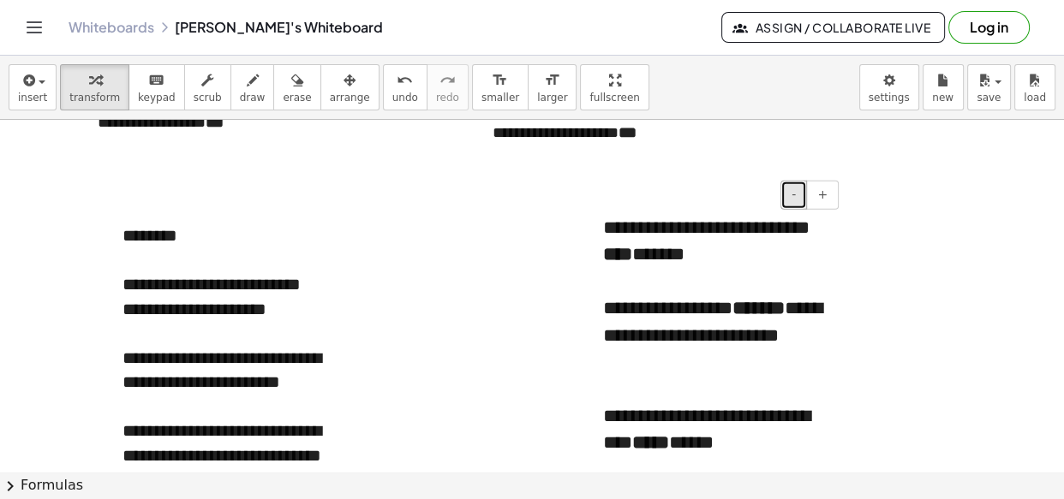
click at [796, 193] on span "-" at bounding box center [793, 195] width 4 height 14
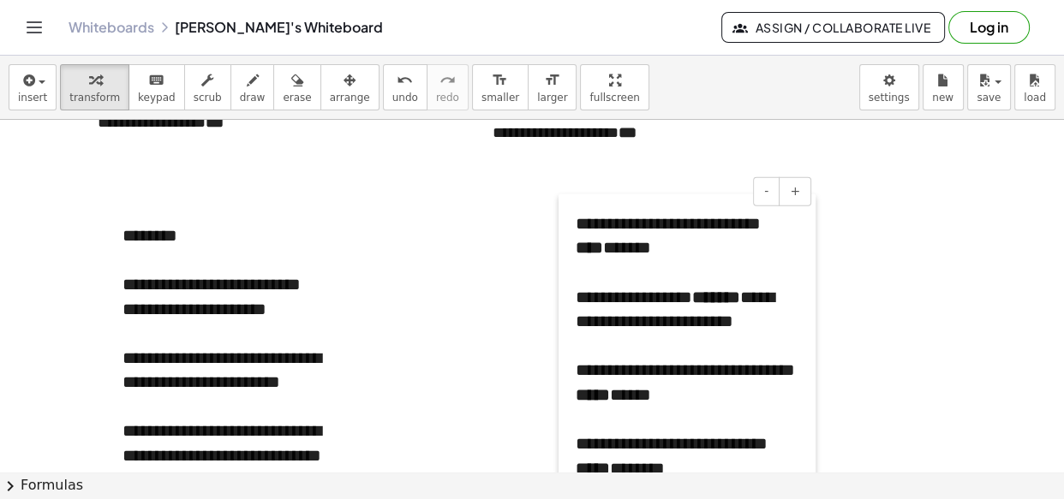
drag, startPoint x: 589, startPoint y: 264, endPoint x: 562, endPoint y: 260, distance: 27.6
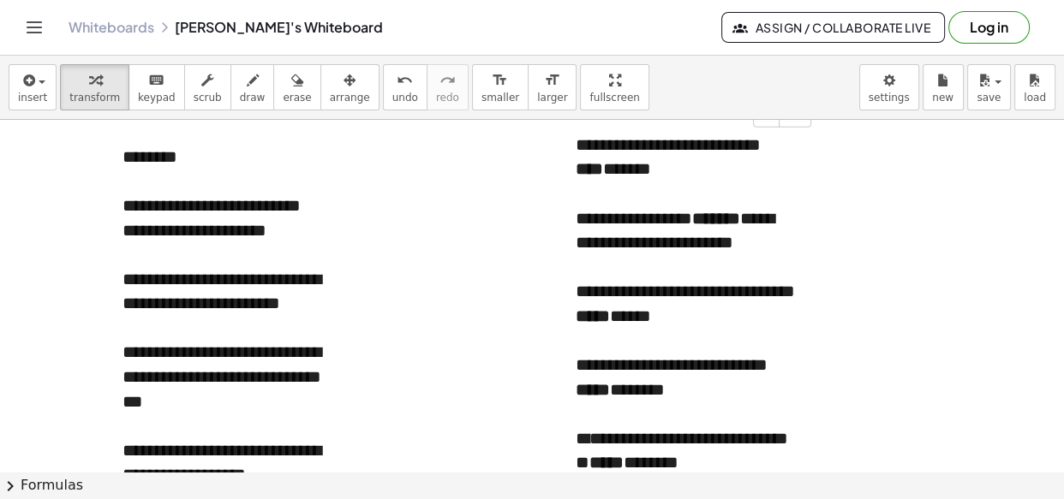
scroll to position [3640, 0]
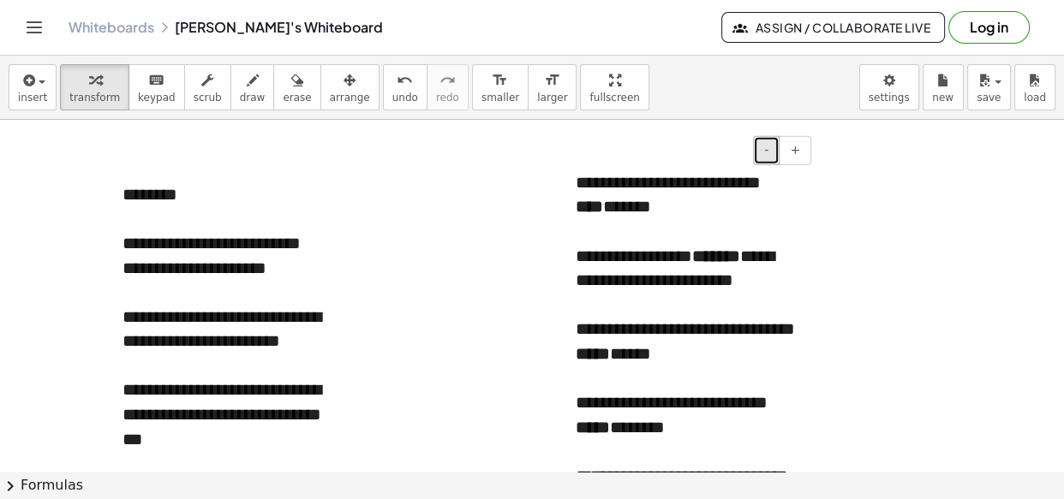
click at [770, 140] on button "-" at bounding box center [766, 150] width 27 height 29
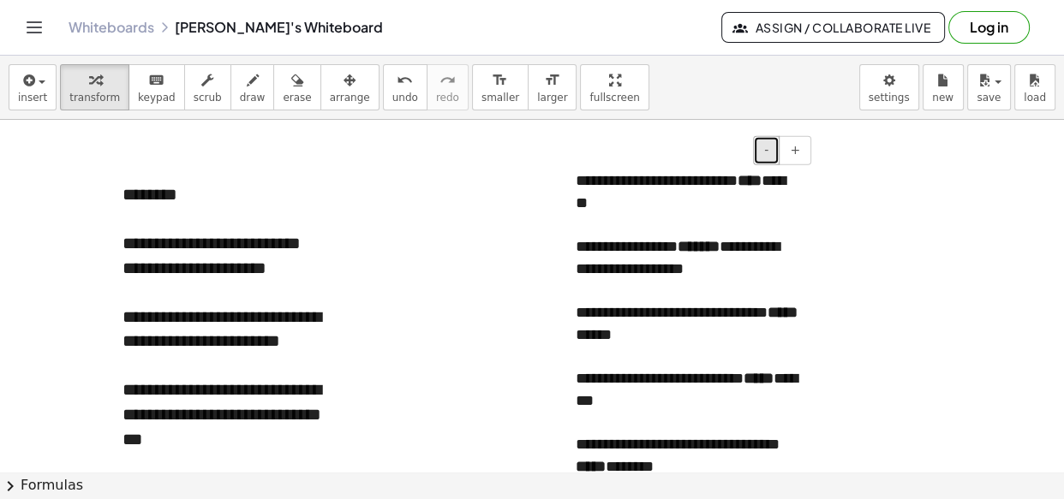
click at [770, 140] on button "-" at bounding box center [766, 150] width 27 height 29
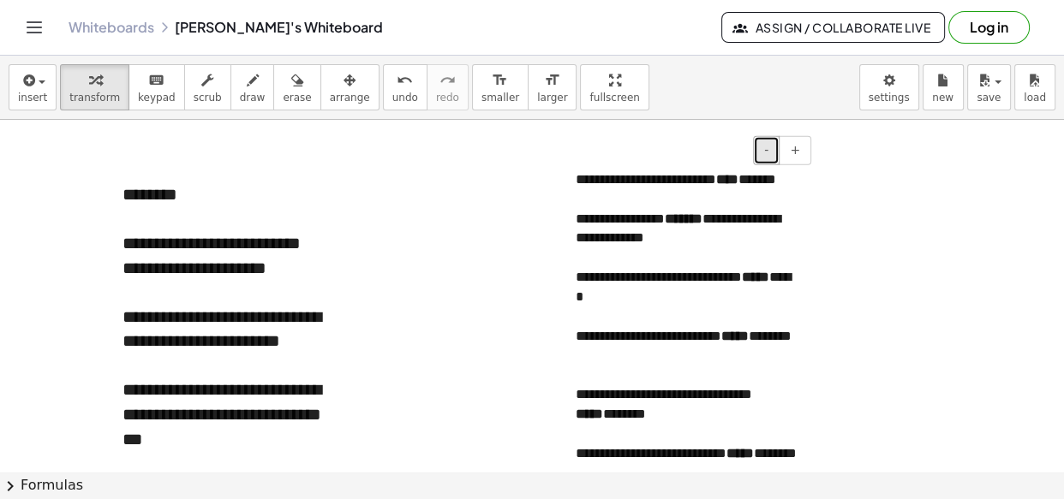
click at [770, 140] on button "-" at bounding box center [766, 150] width 27 height 29
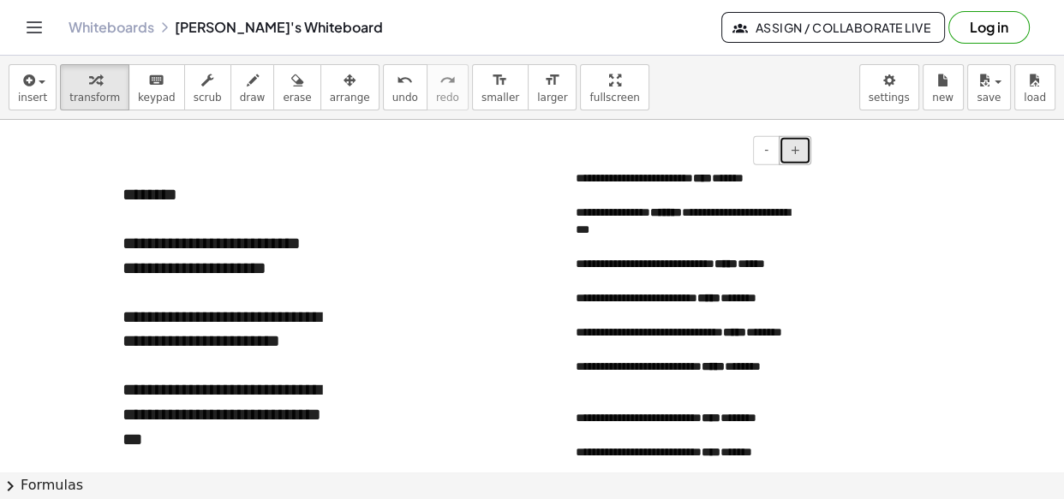
click at [791, 139] on button "+" at bounding box center [795, 150] width 33 height 29
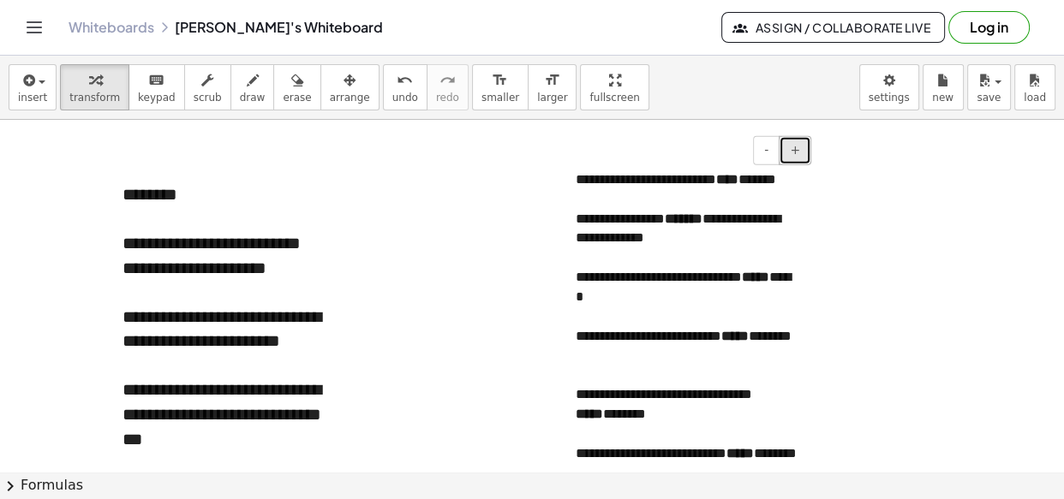
click at [796, 146] on span "+" at bounding box center [795, 150] width 10 height 14
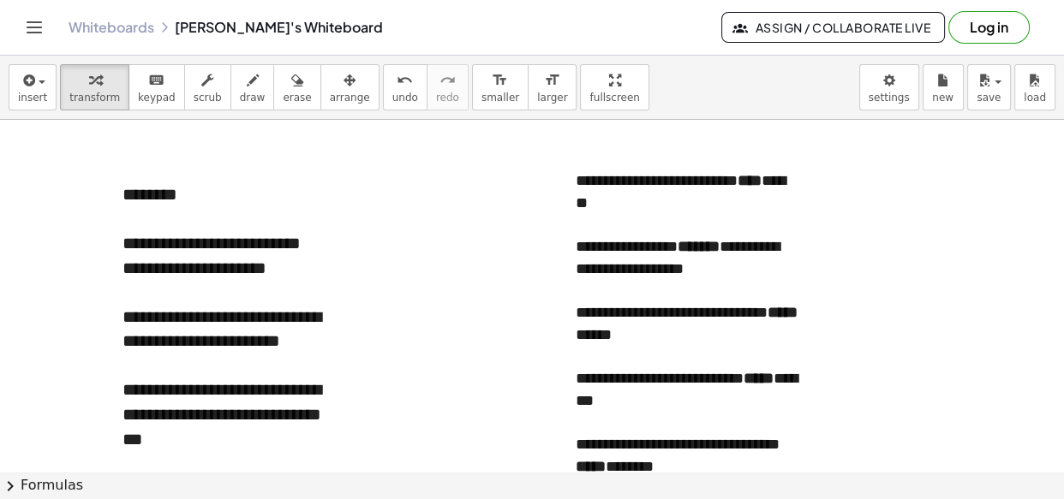
click at [839, 208] on div at bounding box center [532, 113] width 1064 height 7266
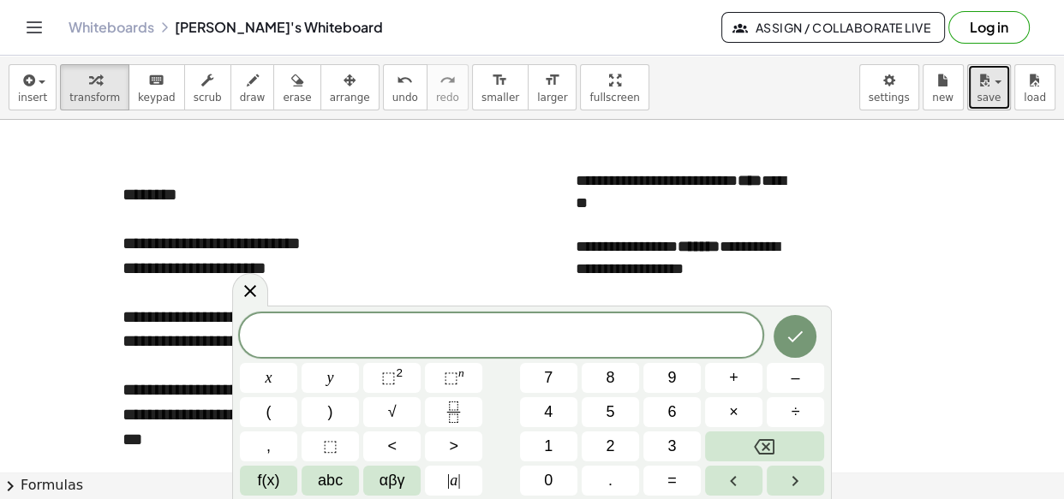
click at [990, 92] on span "save" at bounding box center [988, 98] width 24 height 12
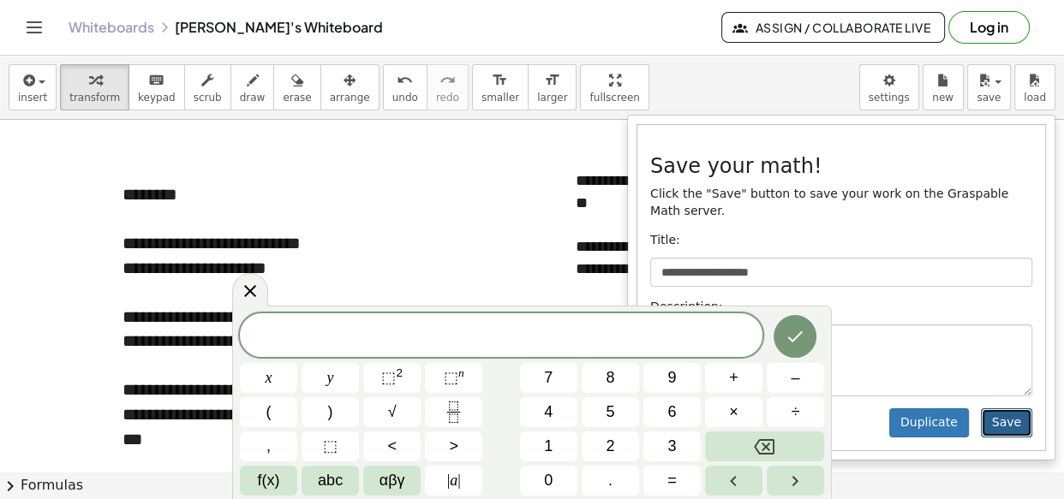
click at [1011, 409] on button "Save" at bounding box center [1006, 423] width 51 height 29
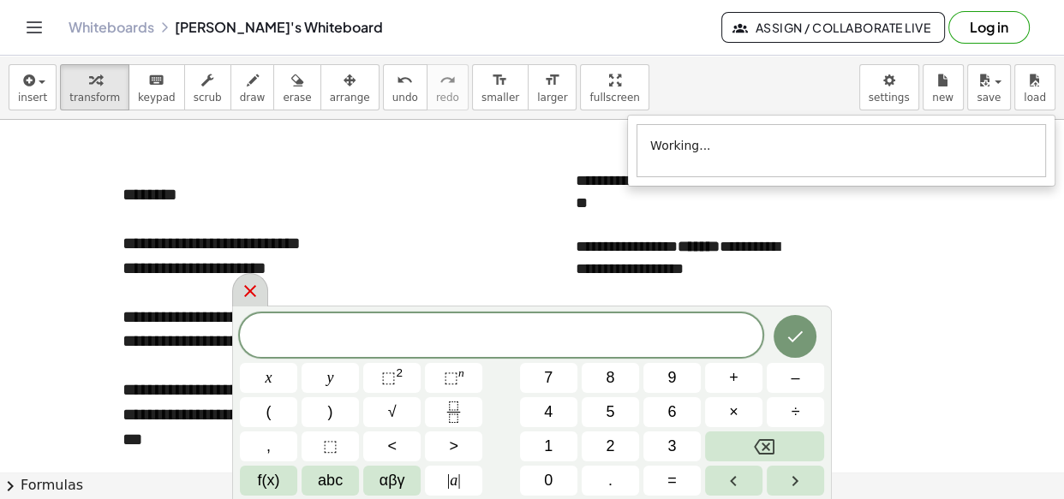
click at [244, 291] on icon at bounding box center [250, 291] width 21 height 21
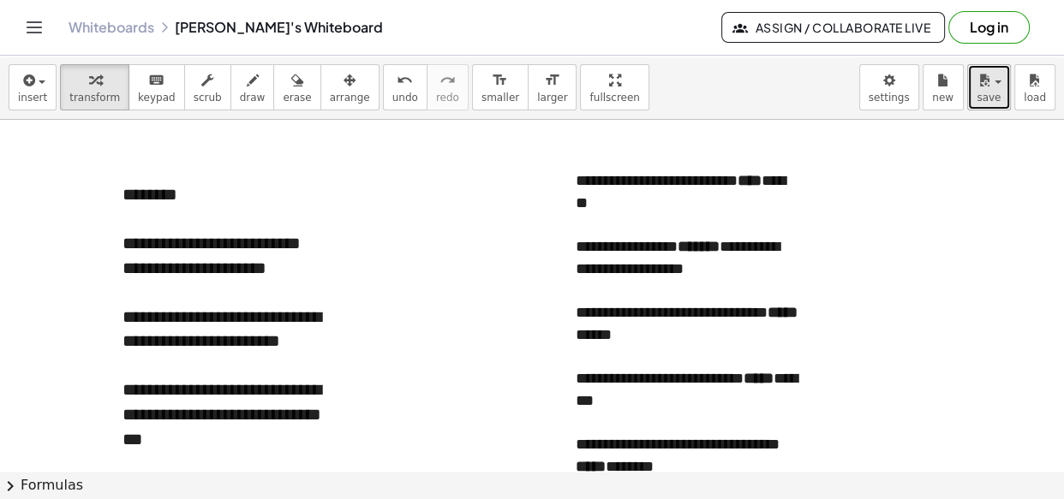
click at [1002, 77] on button "save" at bounding box center [989, 87] width 44 height 46
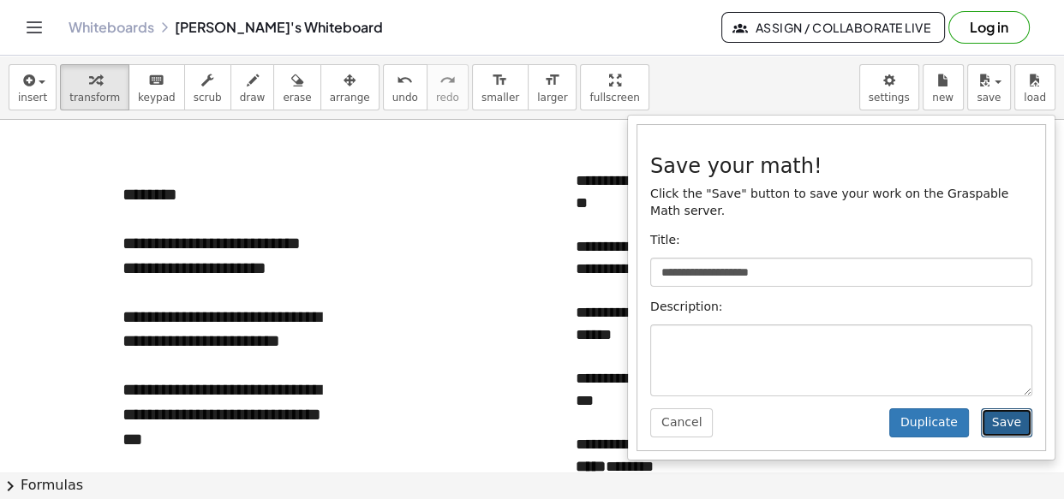
click at [1020, 409] on button "Save" at bounding box center [1006, 423] width 51 height 29
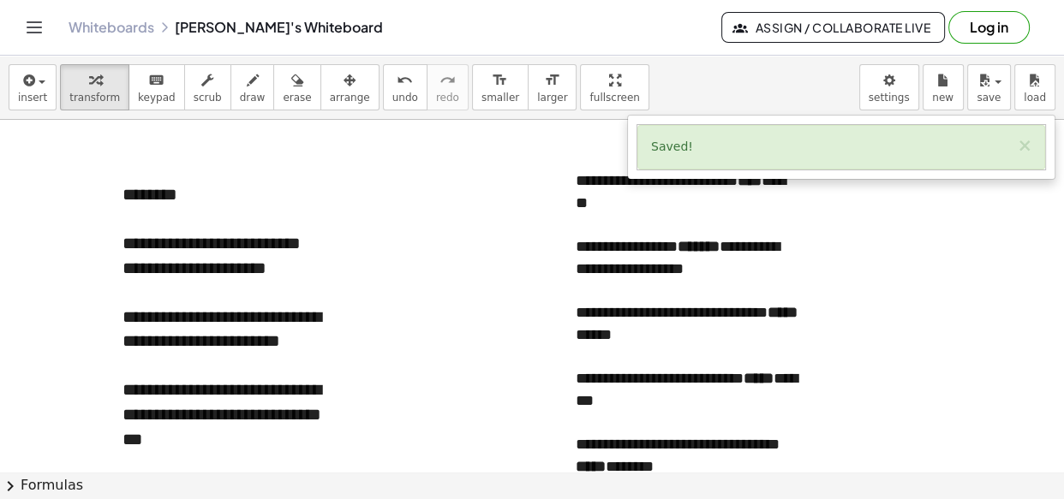
click at [985, 27] on button "Log in" at bounding box center [988, 27] width 81 height 33
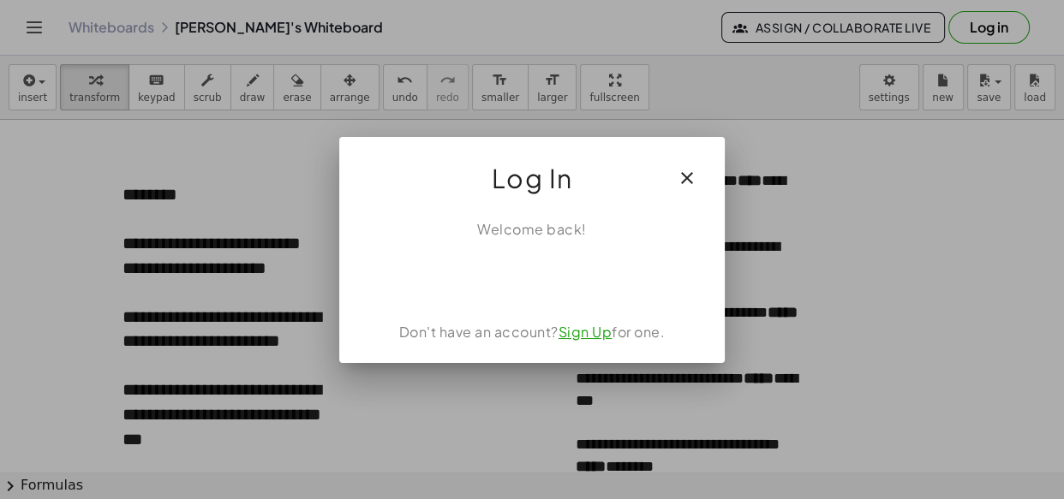
click at [681, 173] on icon "button" at bounding box center [687, 178] width 21 height 21
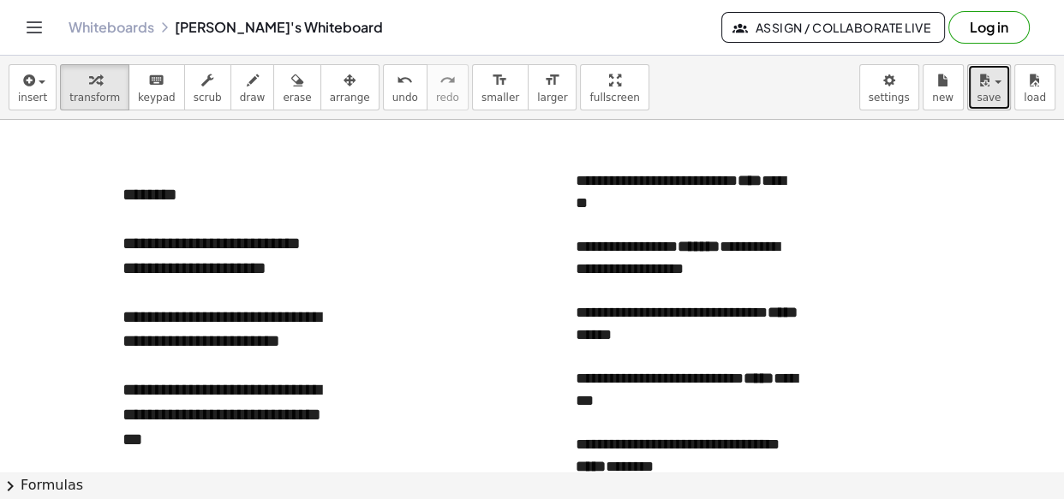
click at [994, 89] on button "save" at bounding box center [989, 87] width 44 height 46
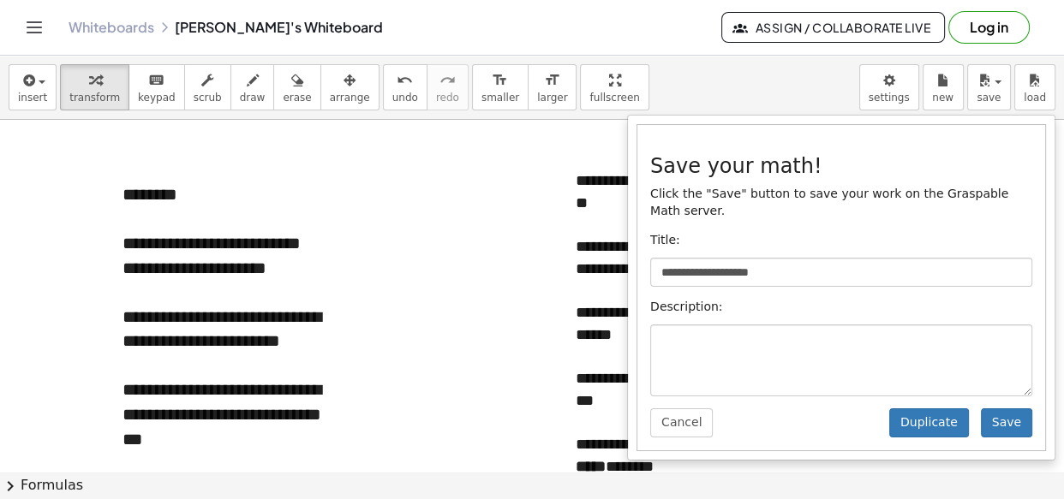
click at [983, 22] on button "Log in" at bounding box center [988, 27] width 81 height 33
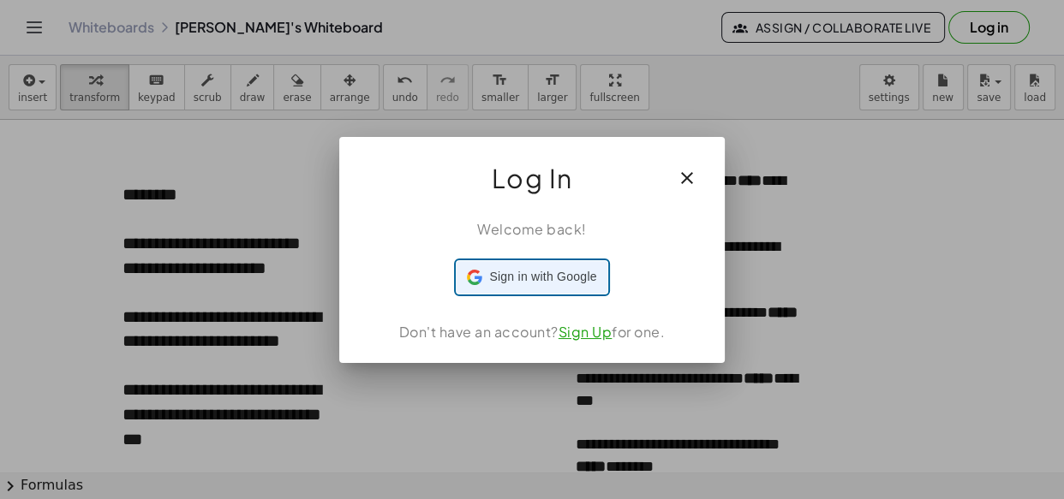
click at [546, 282] on span "Sign in with Google" at bounding box center [542, 277] width 107 height 18
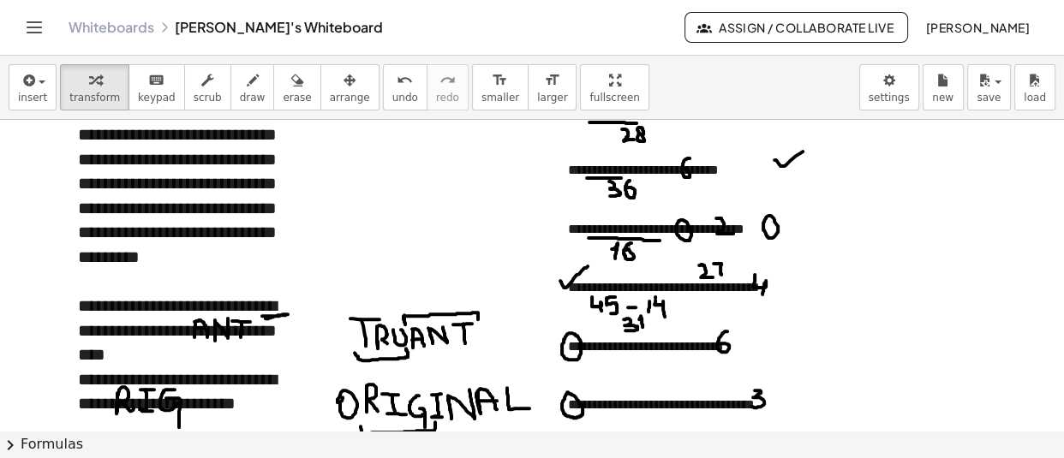
scroll to position [480, 0]
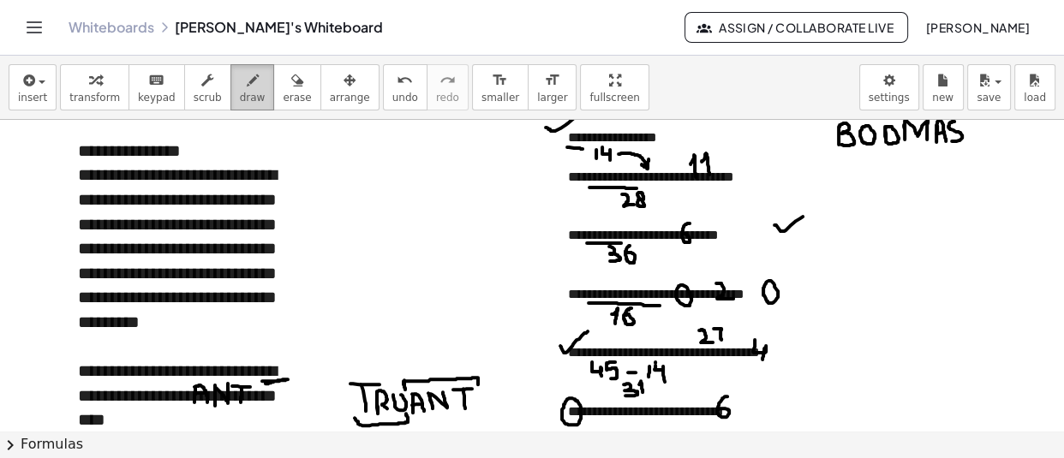
click at [247, 80] on icon "button" at bounding box center [253, 80] width 12 height 21
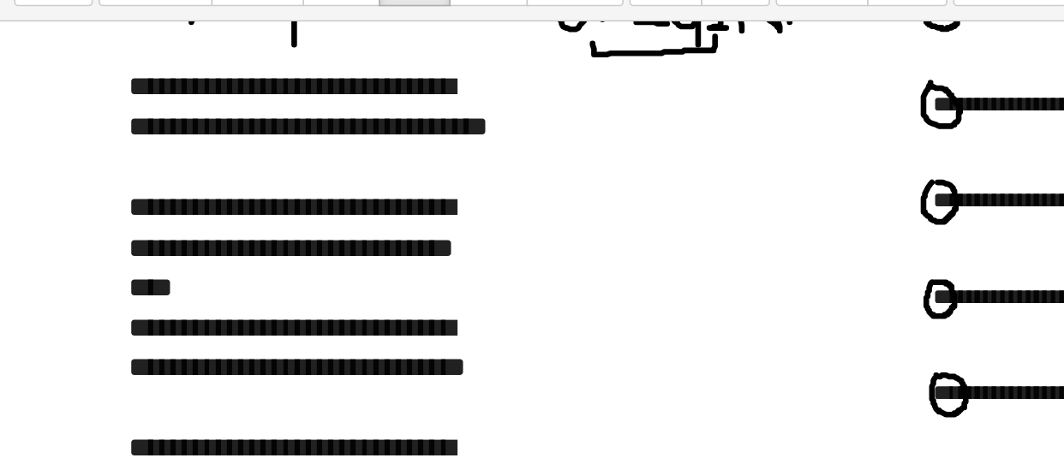
scroll to position [839, 0]
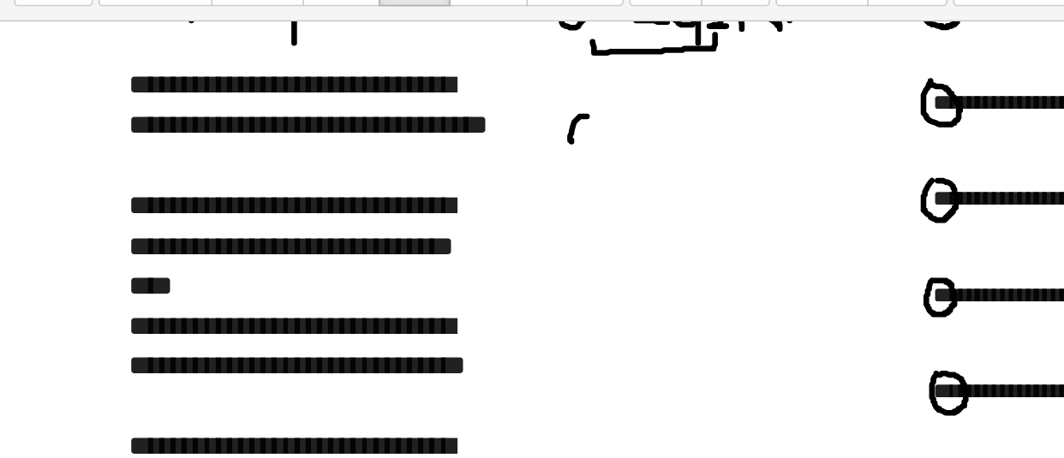
drag, startPoint x: 357, startPoint y: 177, endPoint x: 364, endPoint y: 188, distance: 12.4
drag, startPoint x: 371, startPoint y: 176, endPoint x: 372, endPoint y: 192, distance: 15.4
drag, startPoint x: 372, startPoint y: 184, endPoint x: 385, endPoint y: 191, distance: 14.6
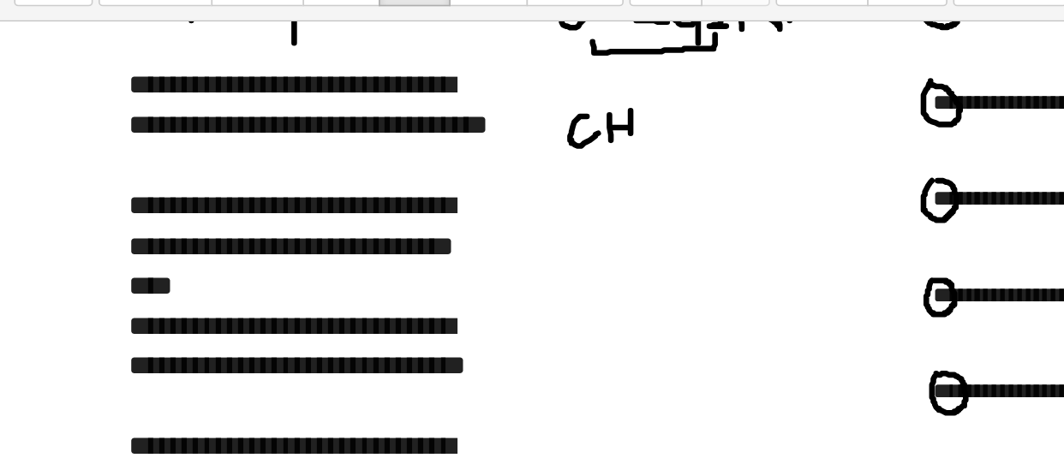
drag, startPoint x: 391, startPoint y: 174, endPoint x: 403, endPoint y: 174, distance: 12.0
drag, startPoint x: 399, startPoint y: 175, endPoint x: 403, endPoint y: 193, distance: 18.5
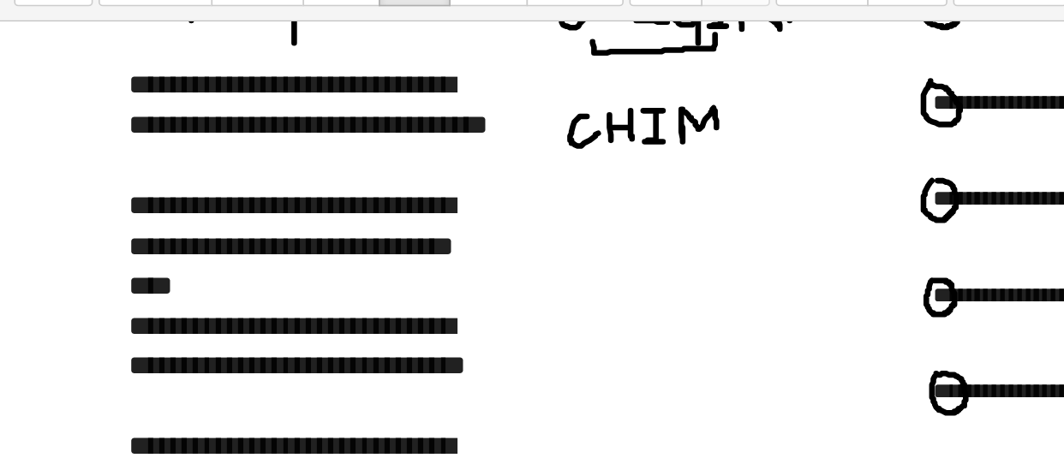
drag, startPoint x: 415, startPoint y: 173, endPoint x: 436, endPoint y: 190, distance: 27.4
drag, startPoint x: 444, startPoint y: 173, endPoint x: 454, endPoint y: 191, distance: 20.7
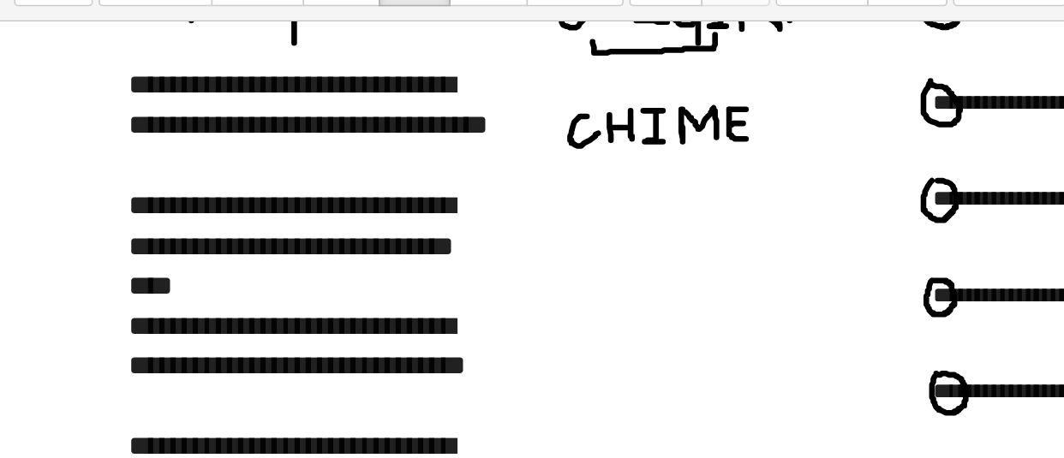
drag, startPoint x: 444, startPoint y: 173, endPoint x: 454, endPoint y: 173, distance: 10.3
drag, startPoint x: 463, startPoint y: 173, endPoint x: 466, endPoint y: 189, distance: 16.5
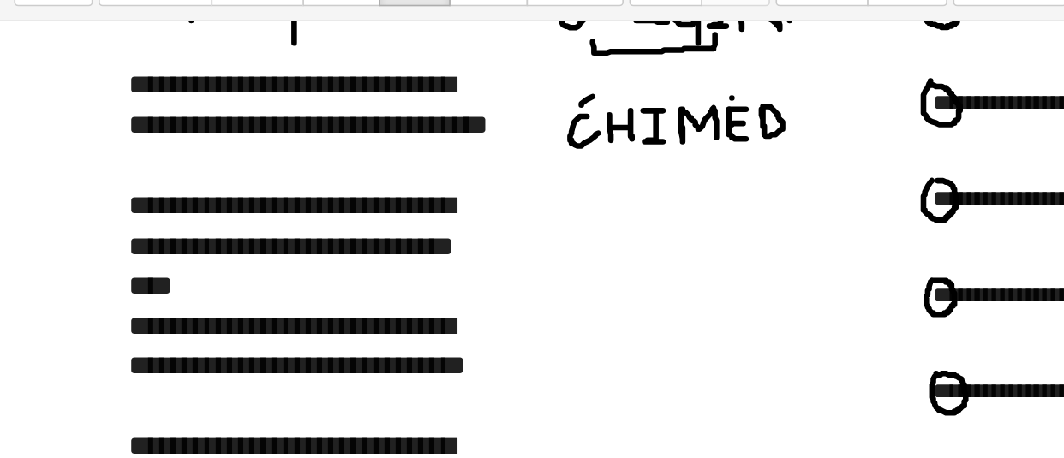
drag, startPoint x: 445, startPoint y: 166, endPoint x: 456, endPoint y: 158, distance: 12.8
drag, startPoint x: 468, startPoint y: 164, endPoint x: 479, endPoint y: 152, distance: 15.7
drag, startPoint x: 170, startPoint y: 173, endPoint x: 170, endPoint y: 188, distance: 14.6
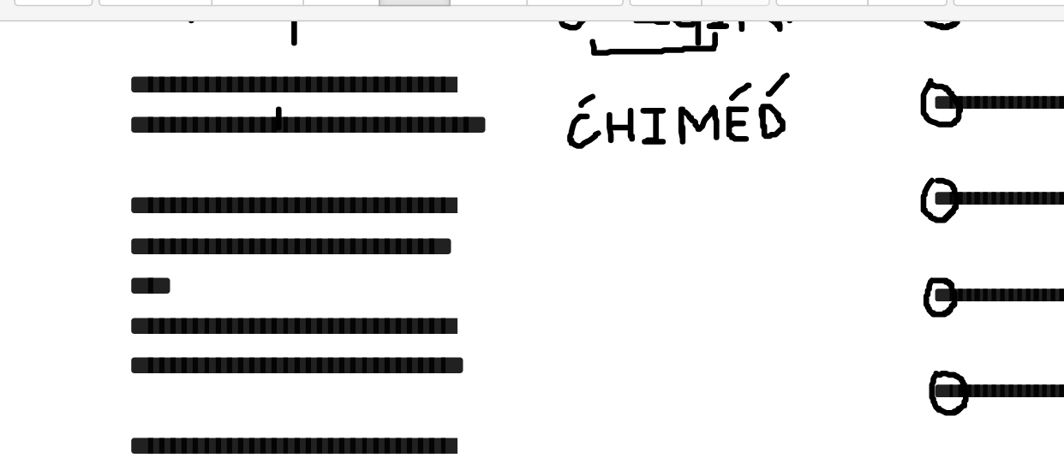
drag, startPoint x: 170, startPoint y: 180, endPoint x: 182, endPoint y: 188, distance: 14.3
drag, startPoint x: 192, startPoint y: 173, endPoint x: 199, endPoint y: 192, distance: 20.1
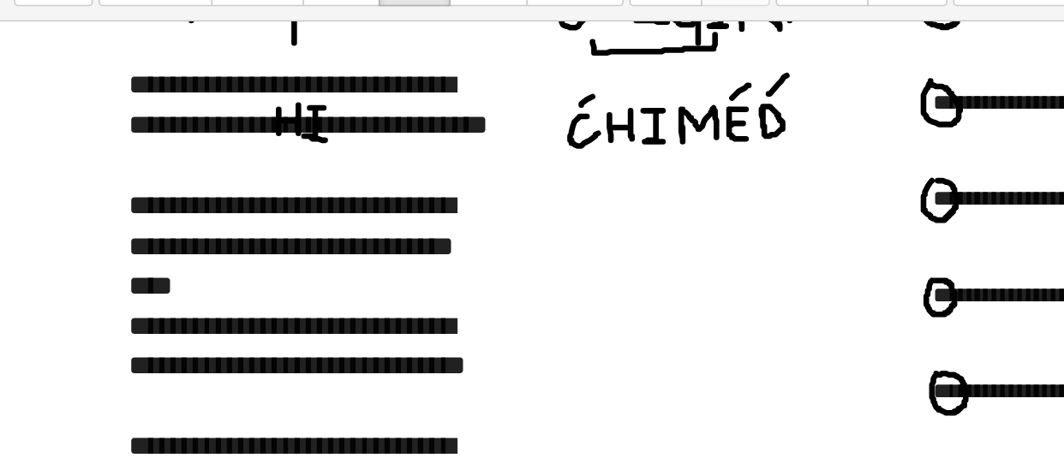
drag, startPoint x: 203, startPoint y: 174, endPoint x: 221, endPoint y: 186, distance: 21.6
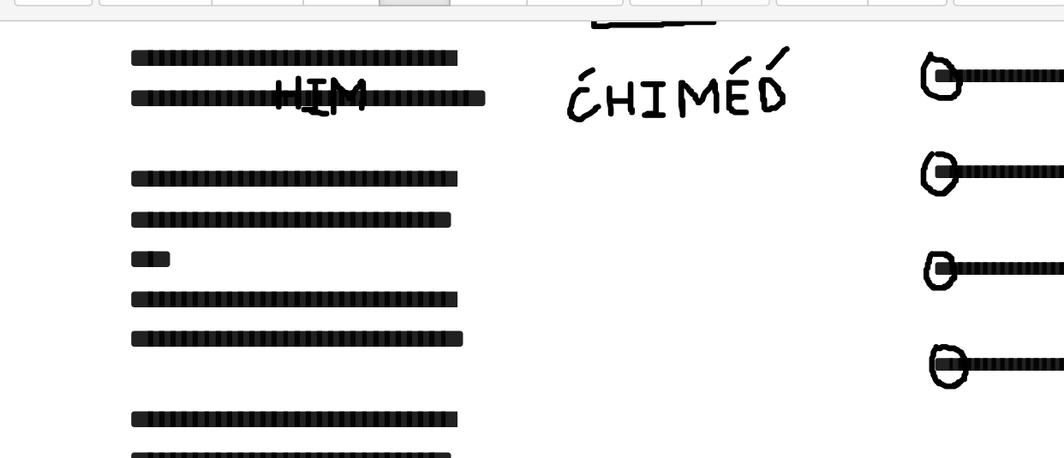
scroll to position [866, 0]
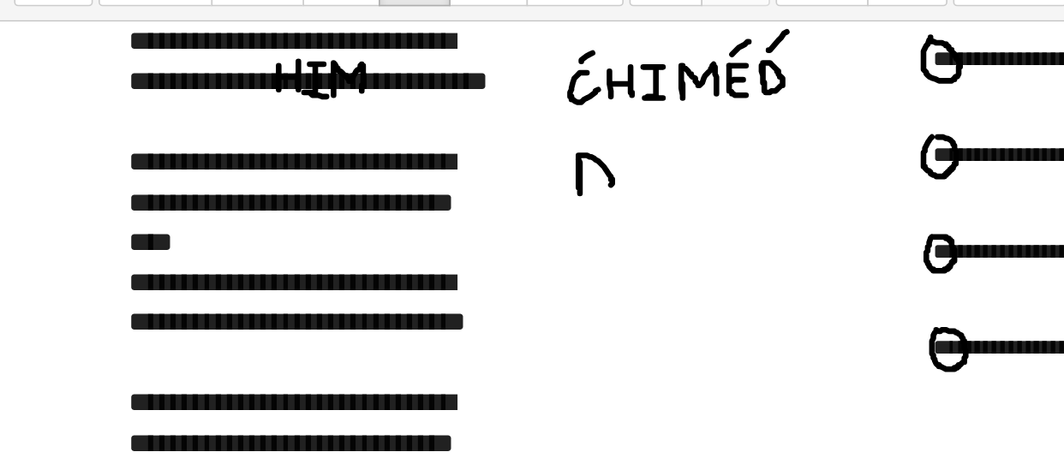
drag, startPoint x: 352, startPoint y: 203, endPoint x: 350, endPoint y: 224, distance: 20.6
drag, startPoint x: 402, startPoint y: 206, endPoint x: 423, endPoint y: 226, distance: 29.7
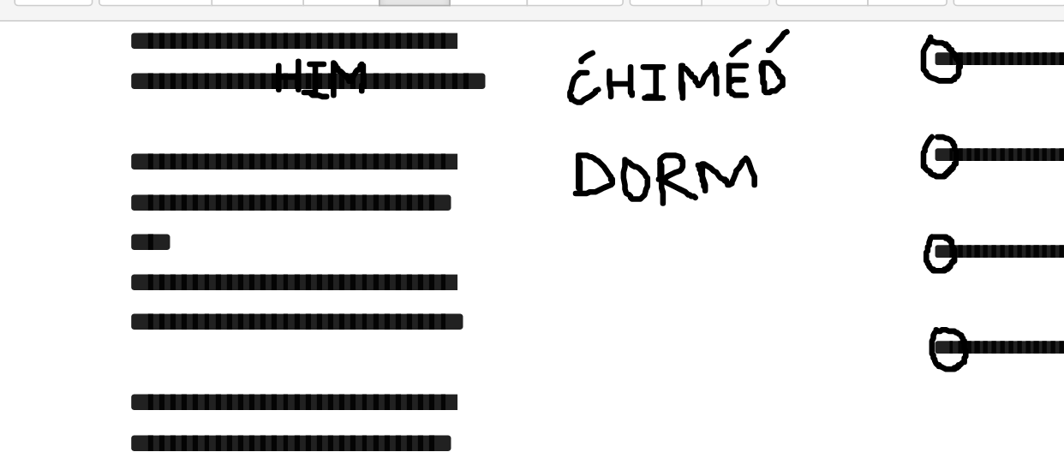
drag, startPoint x: 425, startPoint y: 206, endPoint x: 460, endPoint y: 224, distance: 39.5
drag, startPoint x: 473, startPoint y: 202, endPoint x: 486, endPoint y: 222, distance: 23.5
drag, startPoint x: 474, startPoint y: 215, endPoint x: 485, endPoint y: 214, distance: 11.2
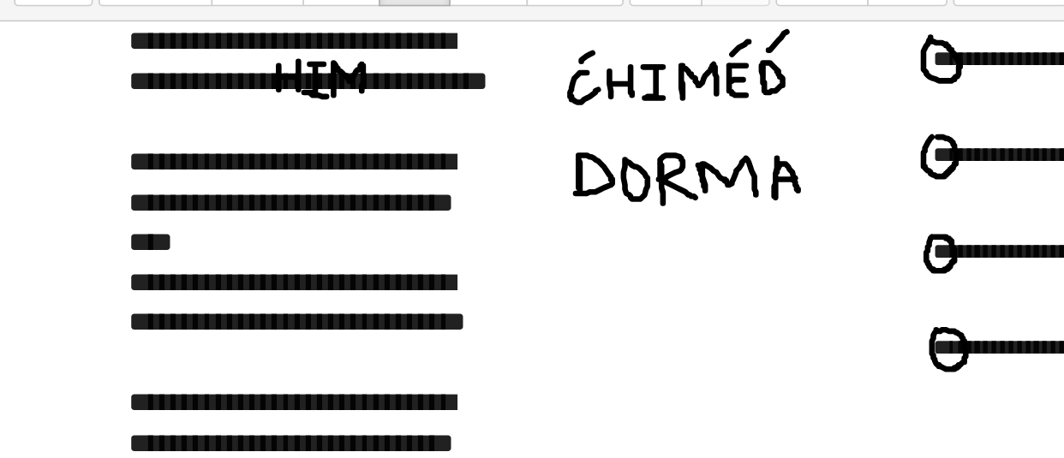
drag, startPoint x: 492, startPoint y: 206, endPoint x: 510, endPoint y: 200, distance: 19.0
drag, startPoint x: 515, startPoint y: 200, endPoint x: 531, endPoint y: 200, distance: 16.3
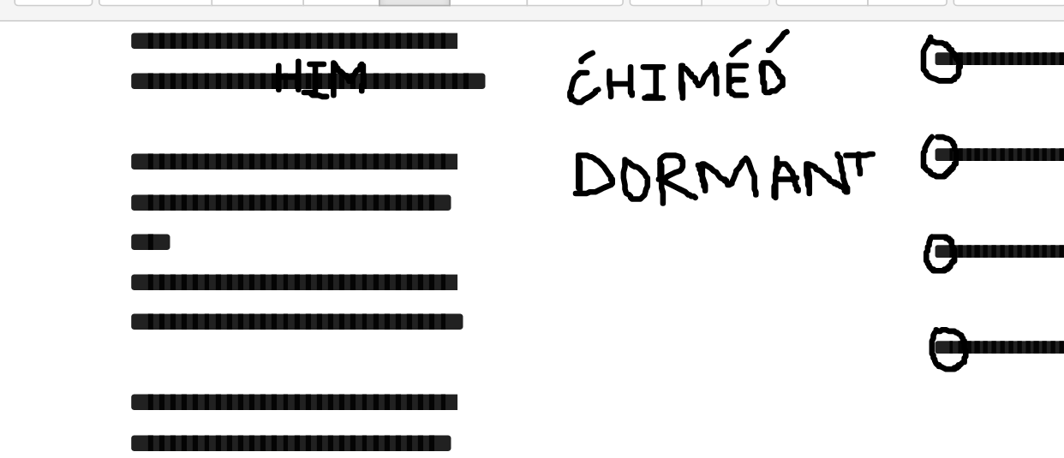
drag, startPoint x: 522, startPoint y: 200, endPoint x: 523, endPoint y: 218, distance: 18.9
drag, startPoint x: 237, startPoint y: 223, endPoint x: 255, endPoint y: 234, distance: 21.2
drag, startPoint x: 265, startPoint y: 218, endPoint x: 275, endPoint y: 237, distance: 21.5
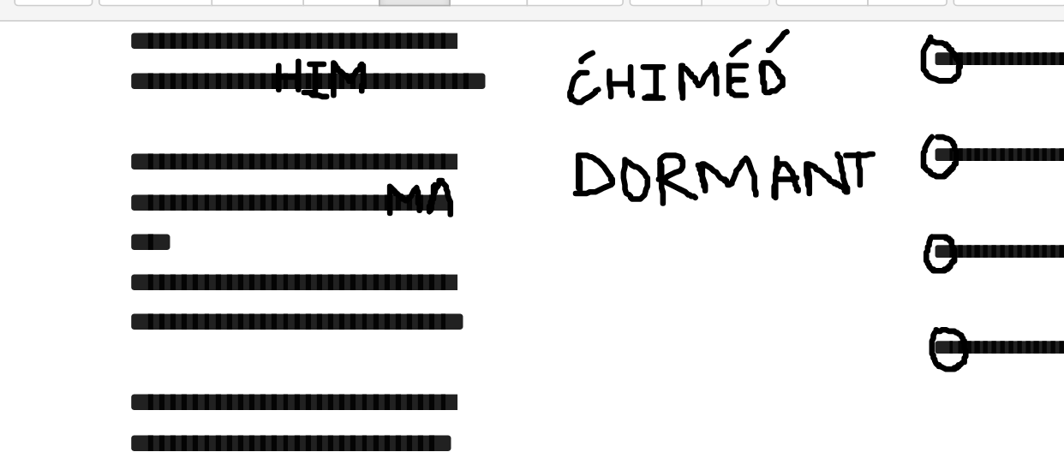
drag, startPoint x: 278, startPoint y: 220, endPoint x: 295, endPoint y: 218, distance: 16.5
drag, startPoint x: 68, startPoint y: 275, endPoint x: 97, endPoint y: 256, distance: 34.7
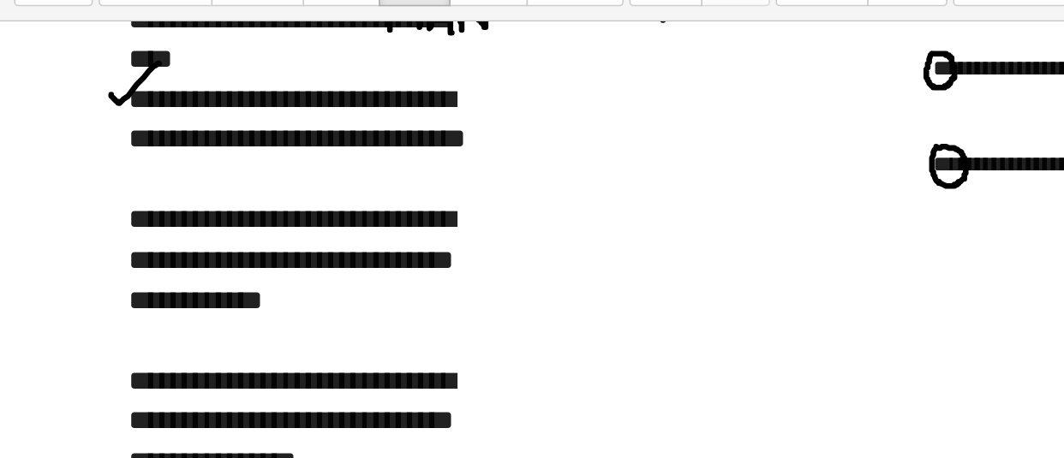
scroll to position [978, 0]
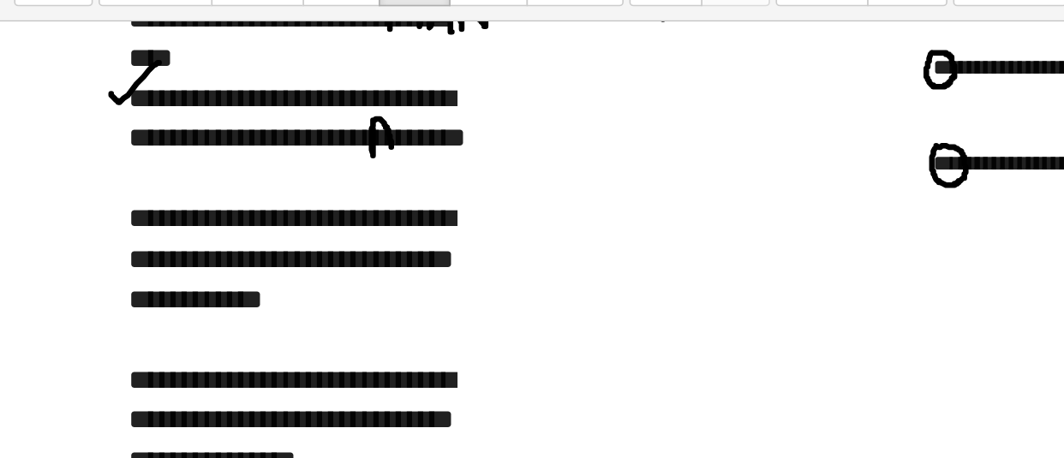
drag, startPoint x: 227, startPoint y: 184, endPoint x: 238, endPoint y: 195, distance: 15.7
drag, startPoint x: 227, startPoint y: 188, endPoint x: 238, endPoint y: 188, distance: 11.1
drag, startPoint x: 253, startPoint y: 179, endPoint x: 247, endPoint y: 195, distance: 17.3
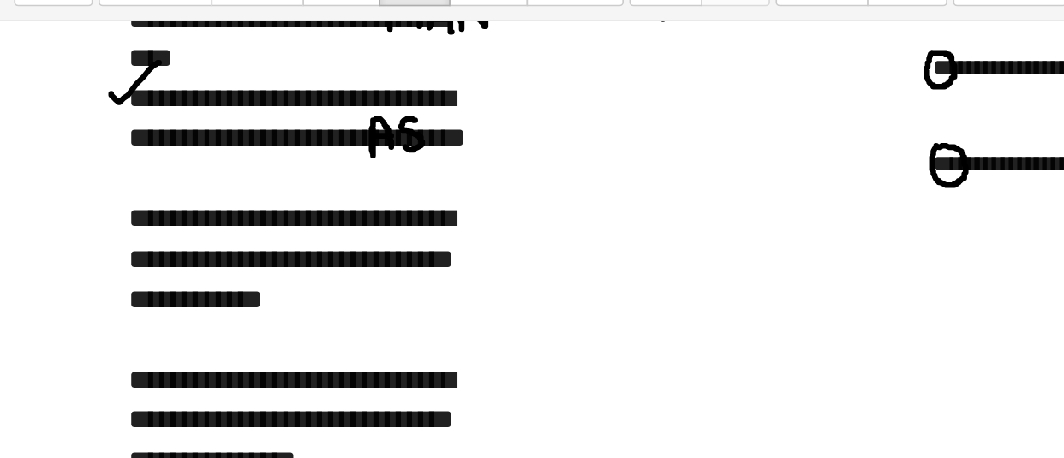
drag, startPoint x: 263, startPoint y: 180, endPoint x: 264, endPoint y: 195, distance: 15.4
drag, startPoint x: 264, startPoint y: 190, endPoint x: 272, endPoint y: 197, distance: 11.0
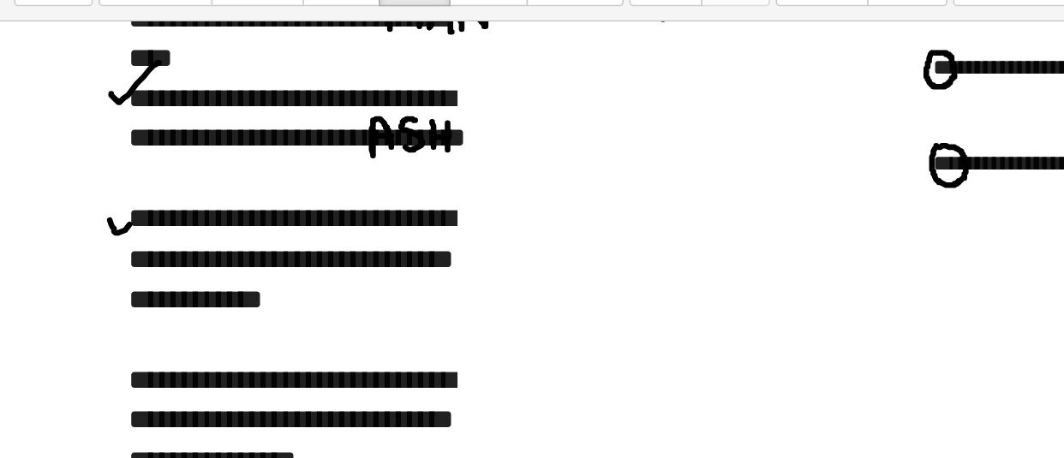
drag, startPoint x: 67, startPoint y: 240, endPoint x: 99, endPoint y: 223, distance: 36.8
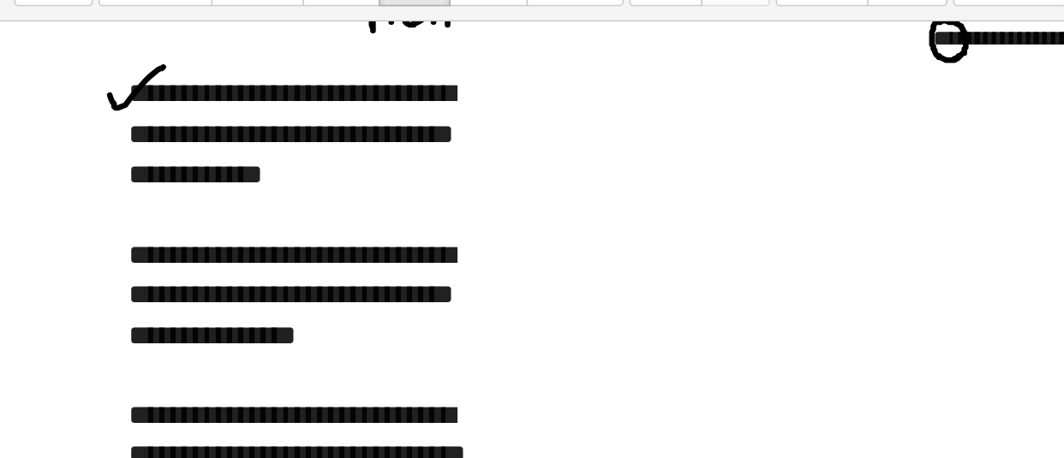
scroll to position [1062, 0]
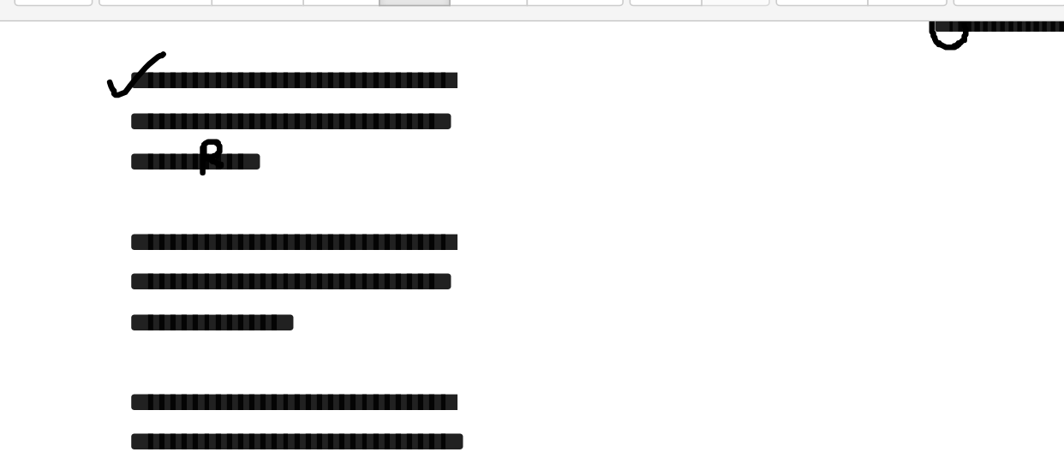
drag, startPoint x: 124, startPoint y: 194, endPoint x: 136, endPoint y: 208, distance: 18.2
drag, startPoint x: 145, startPoint y: 197, endPoint x: 156, endPoint y: 209, distance: 16.4
drag, startPoint x: 146, startPoint y: 206, endPoint x: 158, endPoint y: 212, distance: 13.4
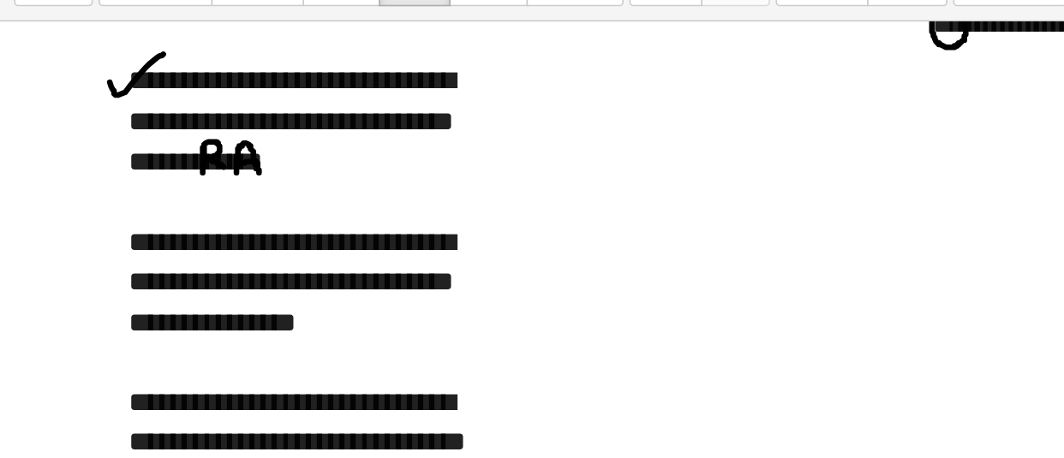
drag, startPoint x: 161, startPoint y: 194, endPoint x: 175, endPoint y: 195, distance: 13.7
drag, startPoint x: 170, startPoint y: 195, endPoint x: 170, endPoint y: 210, distance: 14.6
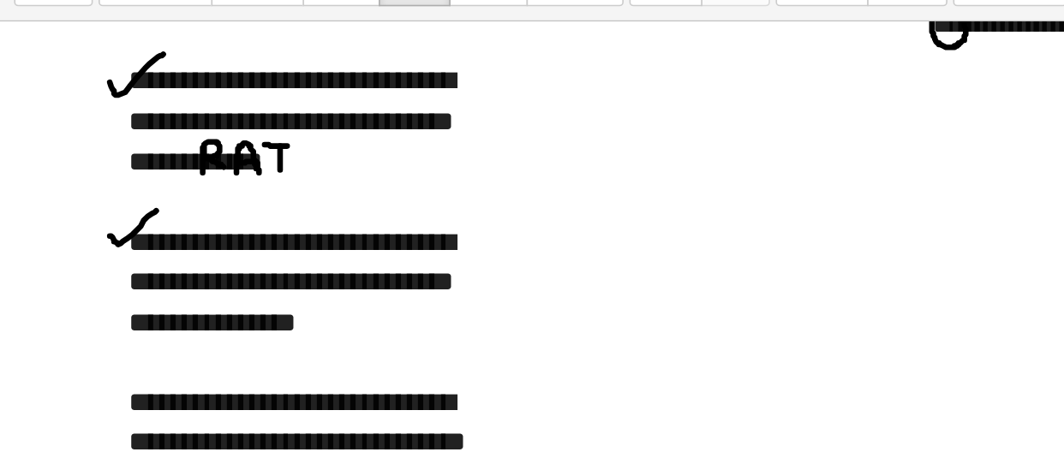
drag, startPoint x: 67, startPoint y: 250, endPoint x: 95, endPoint y: 235, distance: 32.2
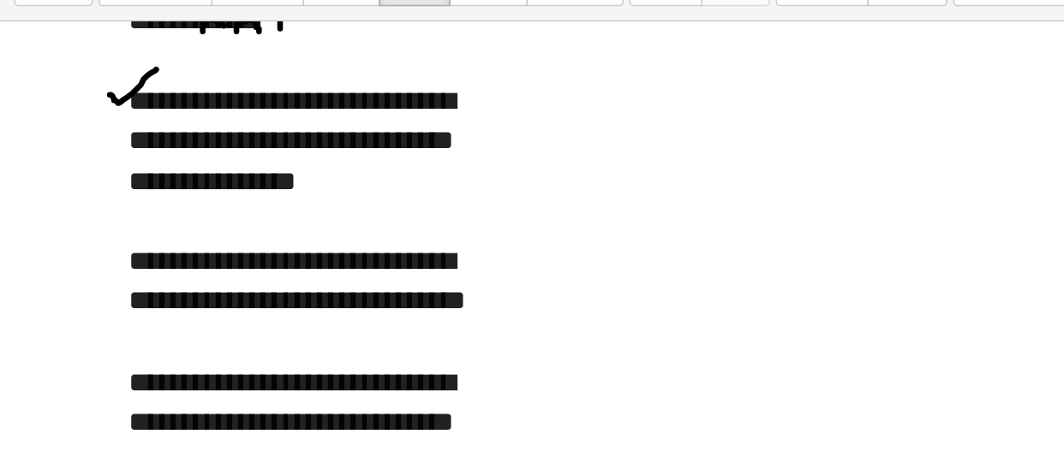
scroll to position [1165, 0]
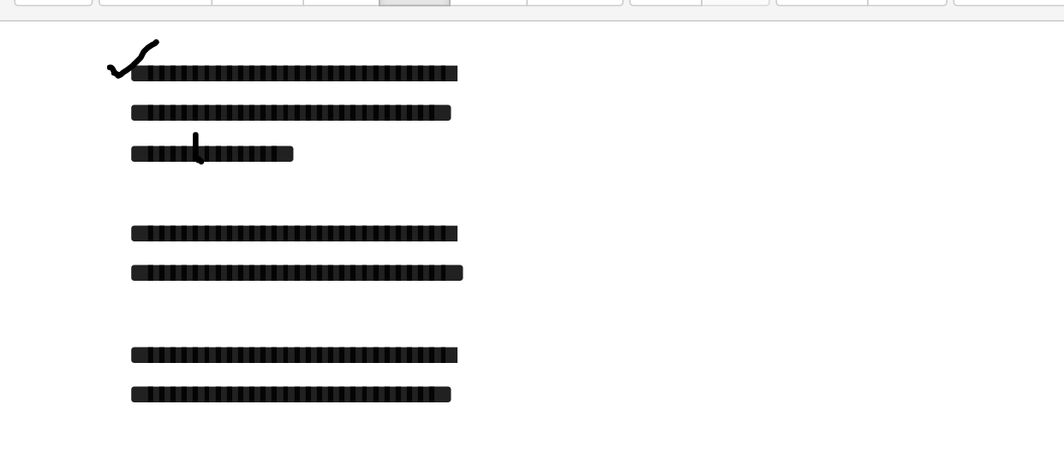
drag, startPoint x: 119, startPoint y: 188, endPoint x: 130, endPoint y: 205, distance: 19.7
drag, startPoint x: 119, startPoint y: 188, endPoint x: 132, endPoint y: 188, distance: 12.8
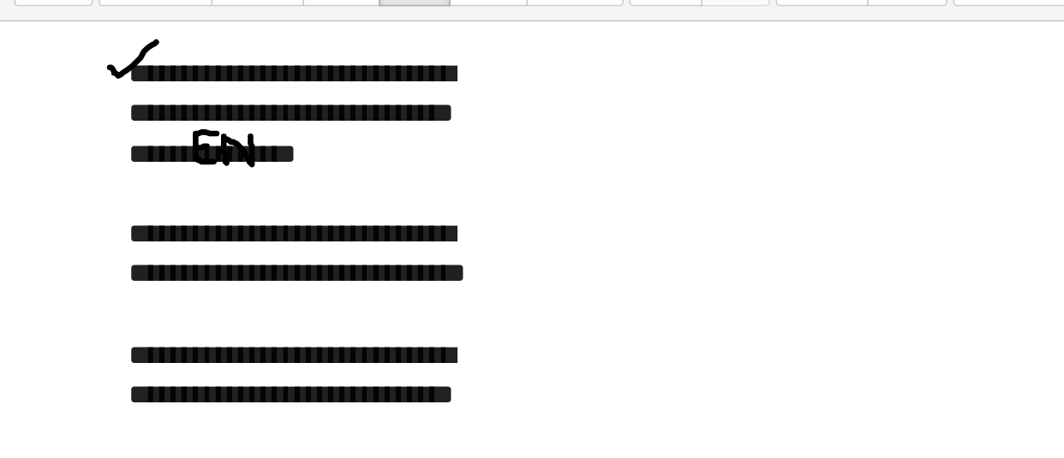
drag, startPoint x: 136, startPoint y: 189, endPoint x: 152, endPoint y: 186, distance: 16.6
drag, startPoint x: 160, startPoint y: 188, endPoint x: 161, endPoint y: 206, distance: 18.0
drag, startPoint x: 65, startPoint y: 251, endPoint x: 90, endPoint y: 241, distance: 26.9
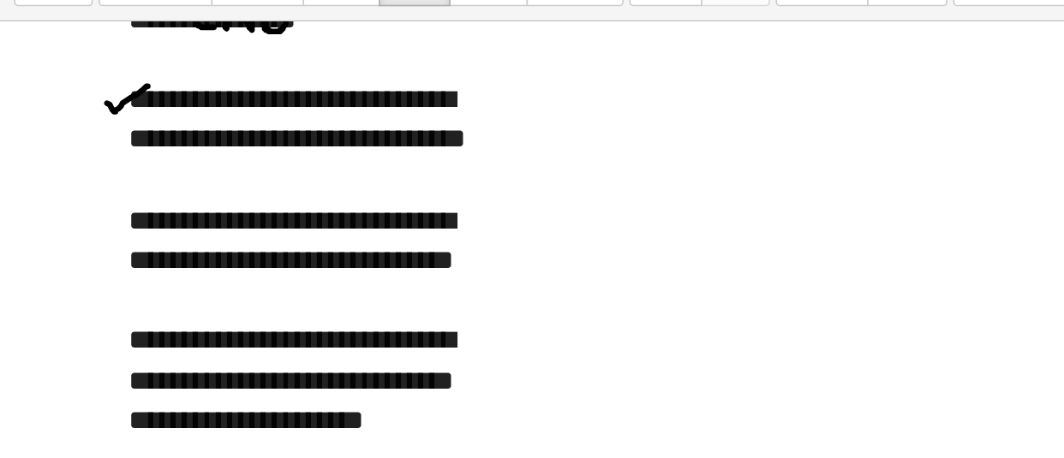
scroll to position [1264, 0]
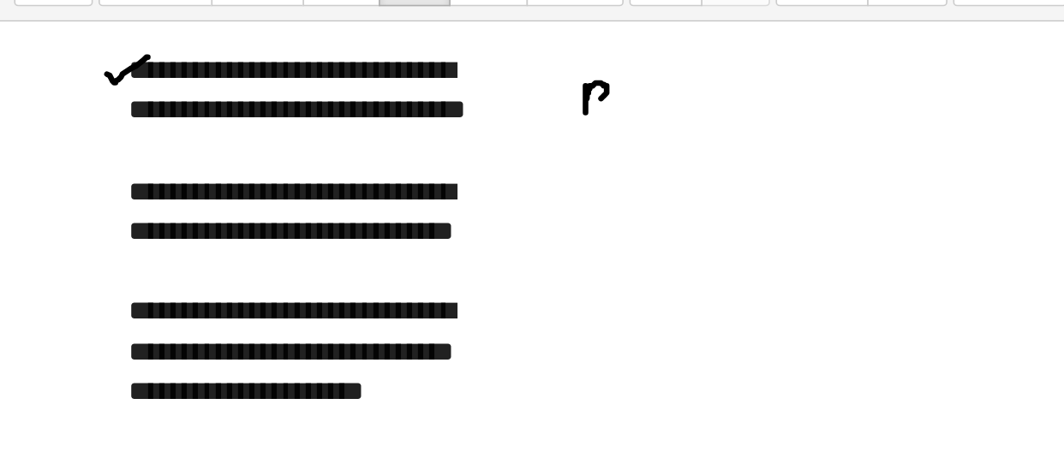
drag, startPoint x: 356, startPoint y: 158, endPoint x: 360, endPoint y: 167, distance: 9.2
drag, startPoint x: 376, startPoint y: 158, endPoint x: 388, endPoint y: 158, distance: 12.0
drag, startPoint x: 399, startPoint y: 160, endPoint x: 420, endPoint y: 170, distance: 23.0
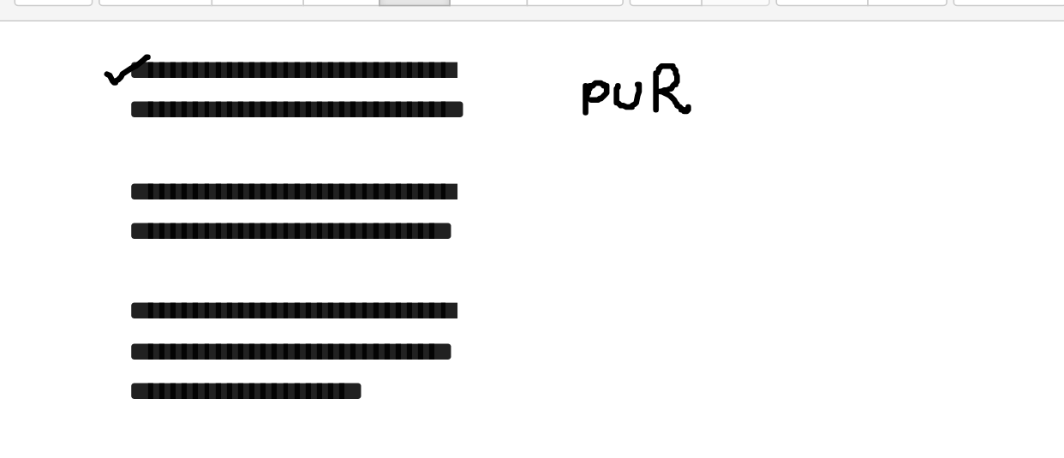
drag, startPoint x: 398, startPoint y: 157, endPoint x: 409, endPoint y: 173, distance: 19.2
drag, startPoint x: 425, startPoint y: 158, endPoint x: 416, endPoint y: 172, distance: 16.9
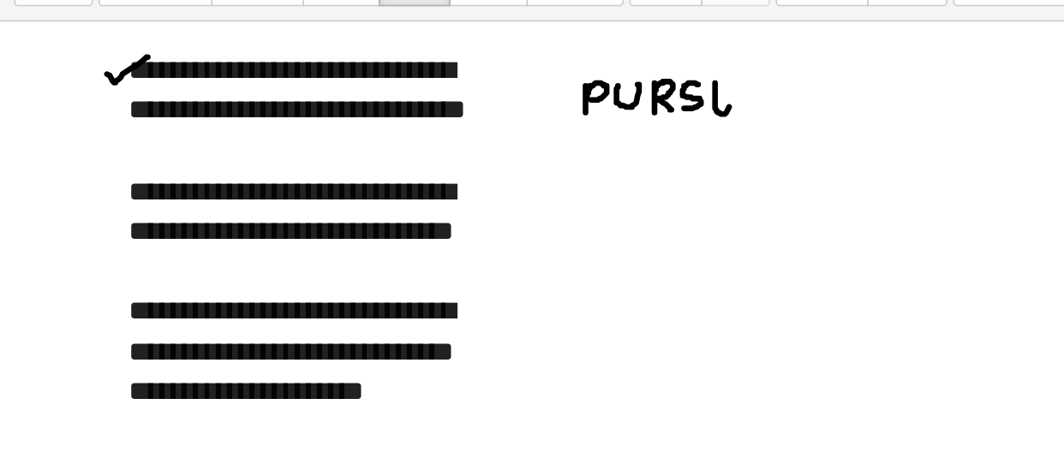
drag, startPoint x: 450, startPoint y: 156, endPoint x: 463, endPoint y: 175, distance: 22.8
drag, startPoint x: 450, startPoint y: 157, endPoint x: 459, endPoint y: 156, distance: 9.5
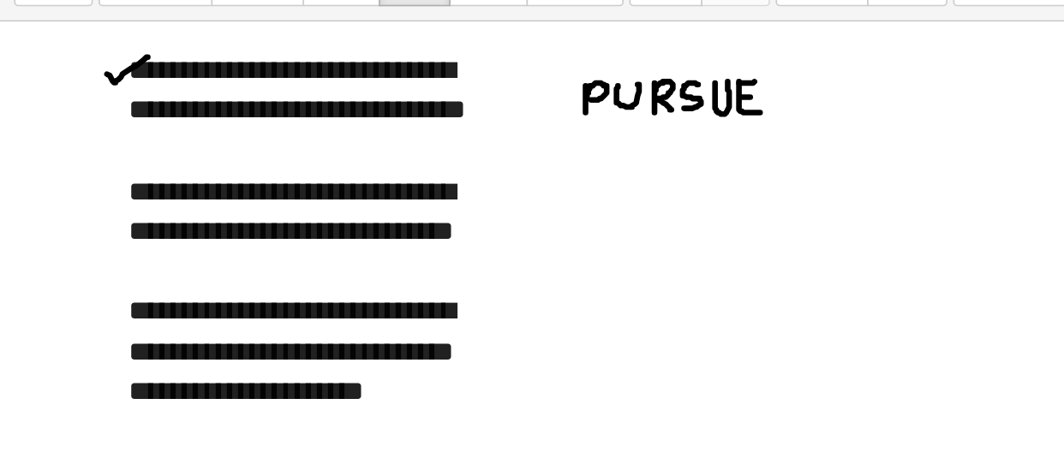
drag, startPoint x: 474, startPoint y: 158, endPoint x: 469, endPoint y: 176, distance: 19.5
drag, startPoint x: 167, startPoint y: 162, endPoint x: 162, endPoint y: 175, distance: 13.8
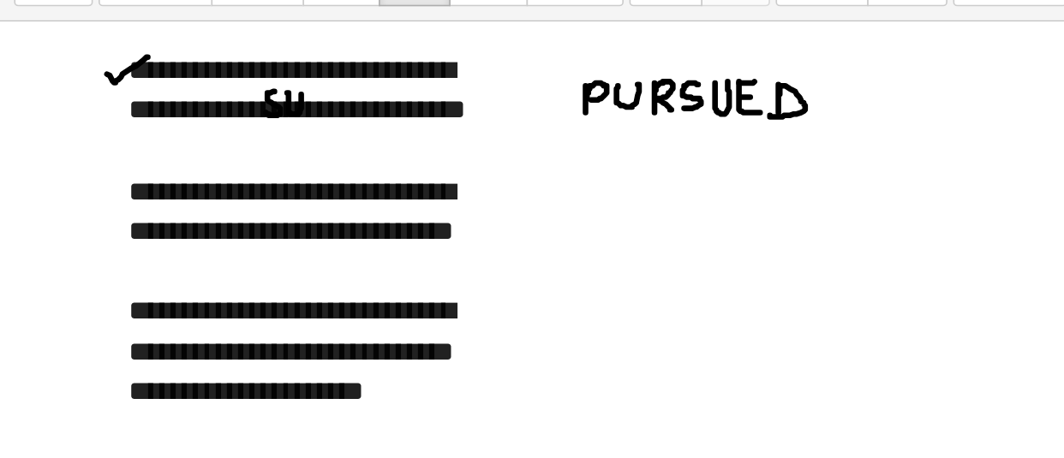
drag, startPoint x: 175, startPoint y: 163, endPoint x: 183, endPoint y: 164, distance: 8.6
drag, startPoint x: 189, startPoint y: 163, endPoint x: 199, endPoint y: 177, distance: 17.3
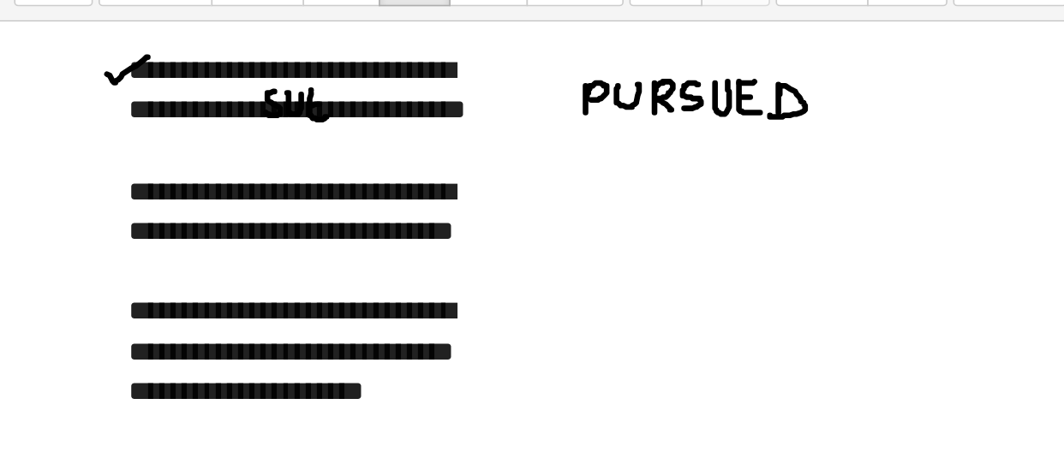
drag, startPoint x: 189, startPoint y: 161, endPoint x: 200, endPoint y: 159, distance: 11.3
drag, startPoint x: 57, startPoint y: 220, endPoint x: 85, endPoint y: 207, distance: 30.3
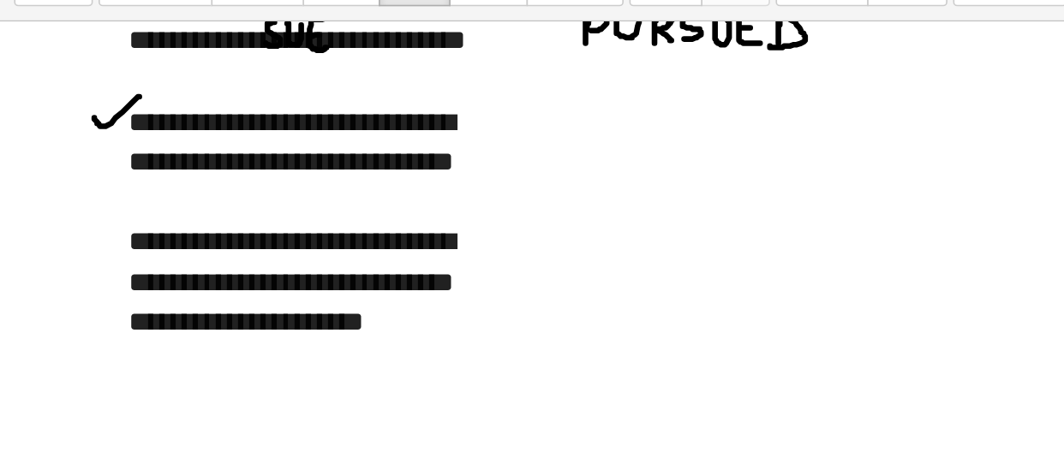
scroll to position [1315, 0]
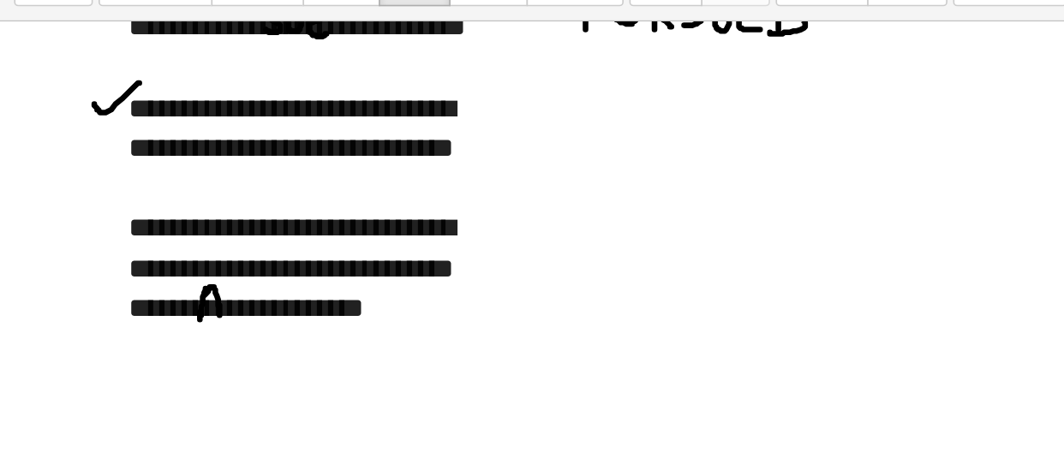
drag, startPoint x: 125, startPoint y: 282, endPoint x: 134, endPoint y: 299, distance: 19.5
drag, startPoint x: 122, startPoint y: 289, endPoint x: 132, endPoint y: 291, distance: 9.6
drag, startPoint x: 141, startPoint y: 286, endPoint x: 155, endPoint y: 299, distance: 18.8
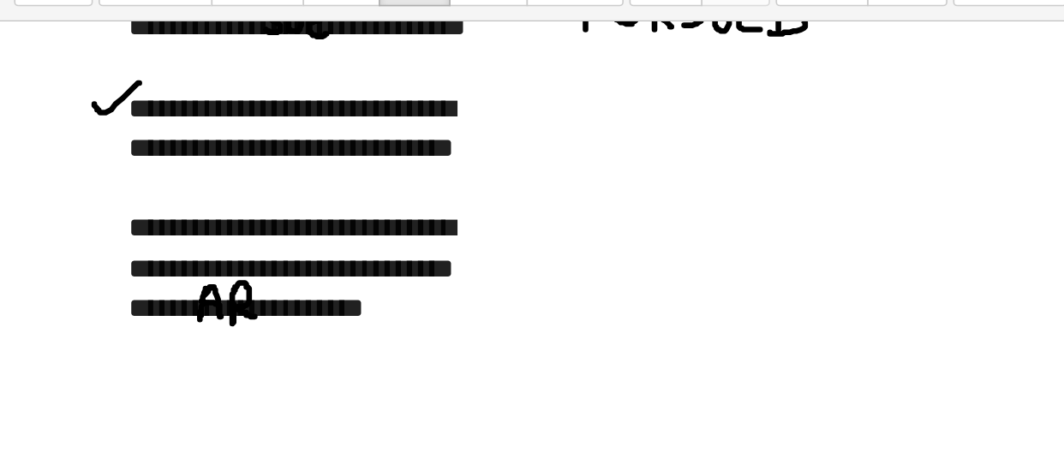
drag, startPoint x: 162, startPoint y: 282, endPoint x: 171, endPoint y: 300, distance: 20.3
drag, startPoint x: 161, startPoint y: 281, endPoint x: 171, endPoint y: 280, distance: 10.3
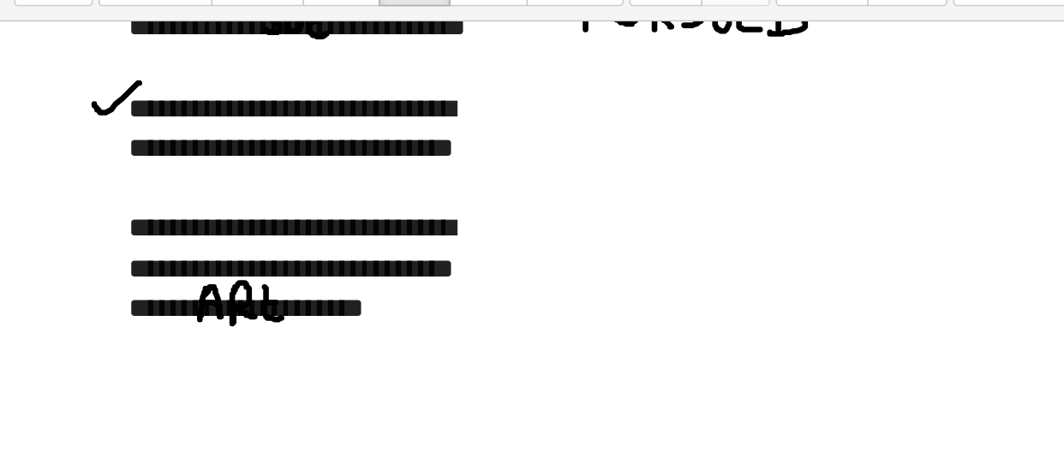
drag, startPoint x: 62, startPoint y: 242, endPoint x: 91, endPoint y: 224, distance: 34.2
drag, startPoint x: 194, startPoint y: 180, endPoint x: 207, endPoint y: 181, distance: 13.7
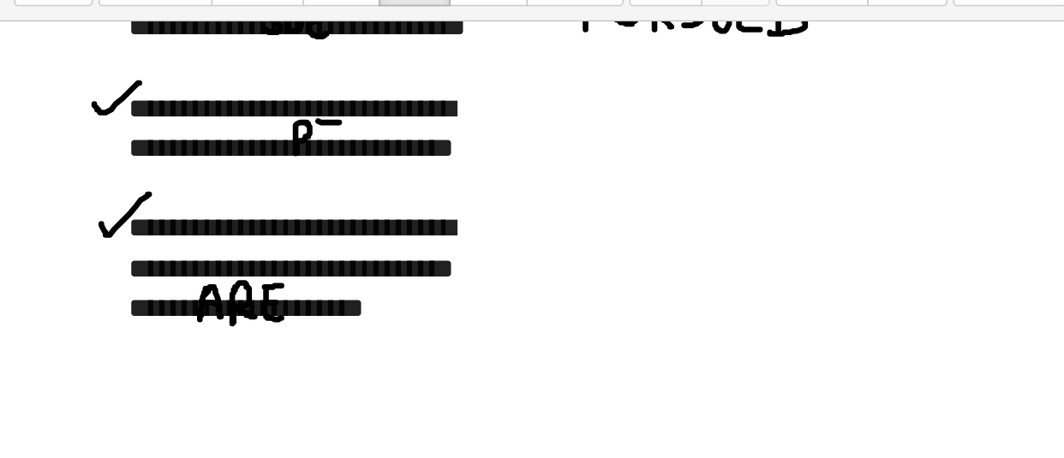
drag, startPoint x: 202, startPoint y: 181, endPoint x: 203, endPoint y: 200, distance: 18.9
drag, startPoint x: 194, startPoint y: 200, endPoint x: 207, endPoint y: 201, distance: 12.9
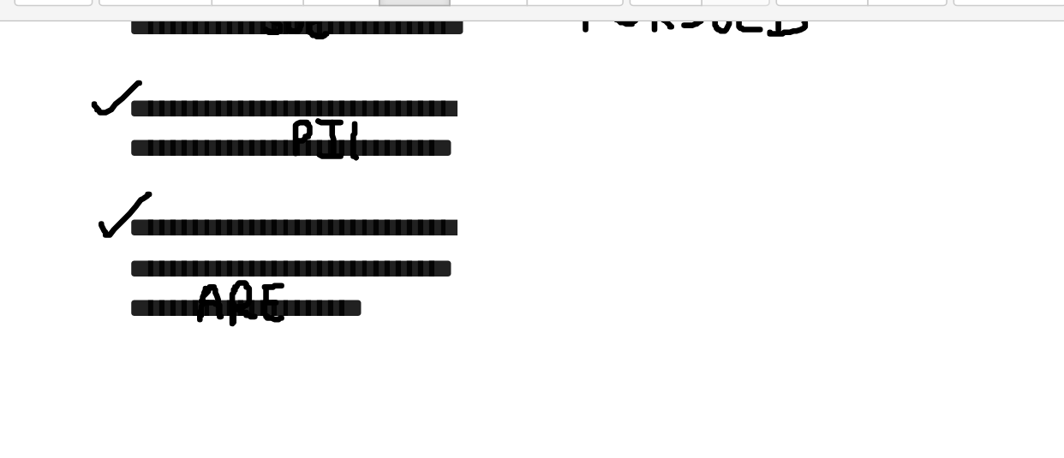
drag, startPoint x: 216, startPoint y: 182, endPoint x: 228, endPoint y: 200, distance: 22.3
drag, startPoint x: 216, startPoint y: 194, endPoint x: 225, endPoint y: 193, distance: 9.5
drag, startPoint x: 217, startPoint y: 182, endPoint x: 230, endPoint y: 180, distance: 13.8
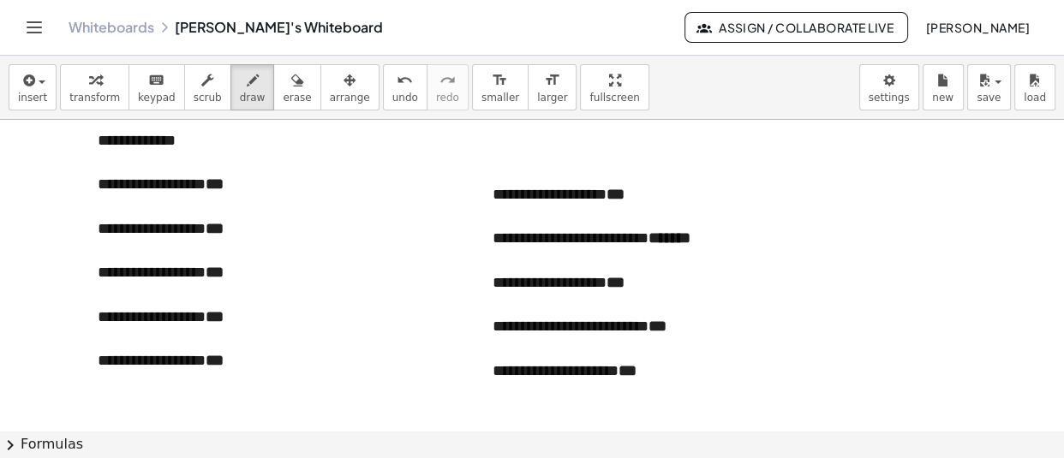
scroll to position [3360, 0]
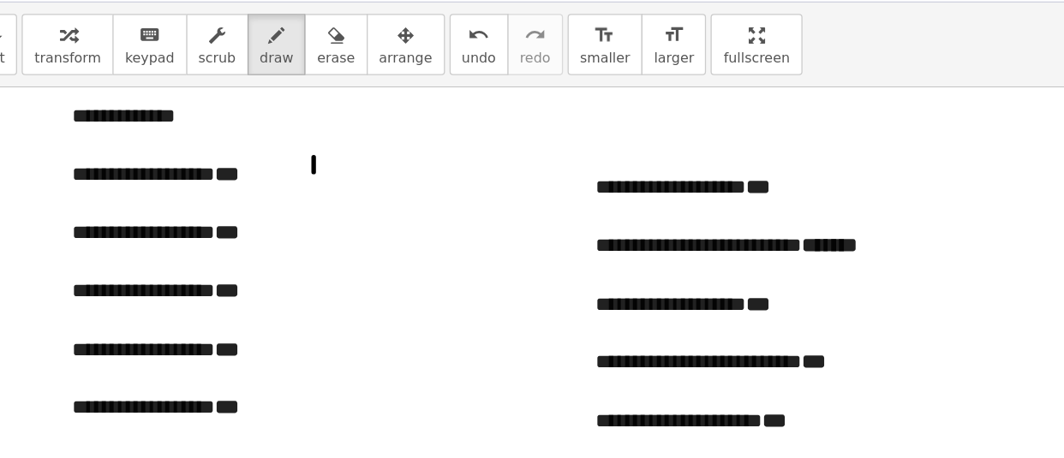
drag, startPoint x: 280, startPoint y: 172, endPoint x: 280, endPoint y: 183, distance: 11.1
click at [280, 183] on div at bounding box center [532, 393] width 1064 height 7266
drag, startPoint x: 292, startPoint y: 165, endPoint x: 292, endPoint y: 188, distance: 22.3
click at [292, 188] on div at bounding box center [532, 393] width 1064 height 7266
drag, startPoint x: 302, startPoint y: 173, endPoint x: 316, endPoint y: 171, distance: 13.8
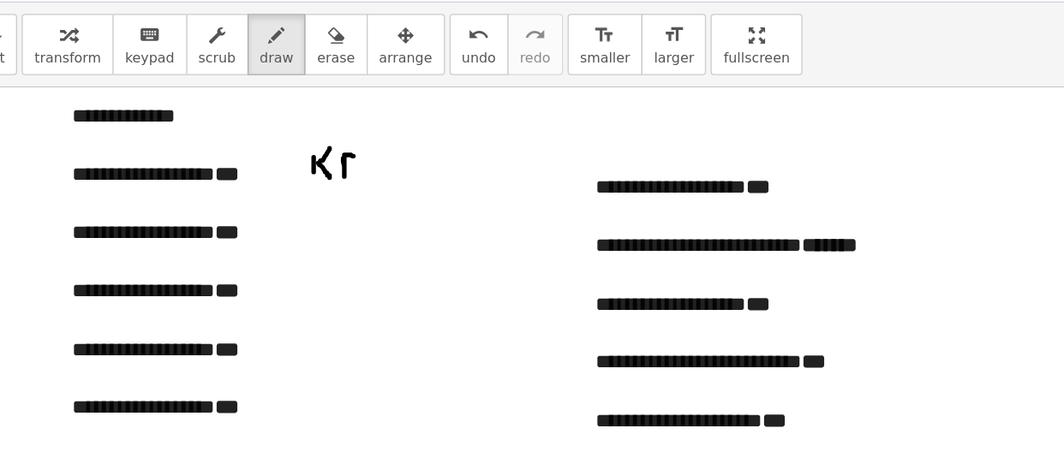
click at [316, 171] on div at bounding box center [532, 393] width 1064 height 7266
click at [311, 178] on div at bounding box center [532, 393] width 1064 height 7266
drag, startPoint x: 279, startPoint y: 169, endPoint x: 280, endPoint y: 188, distance: 18.9
click at [280, 188] on div at bounding box center [532, 393] width 1064 height 7266
click at [280, 184] on div at bounding box center [532, 393] width 1064 height 7266
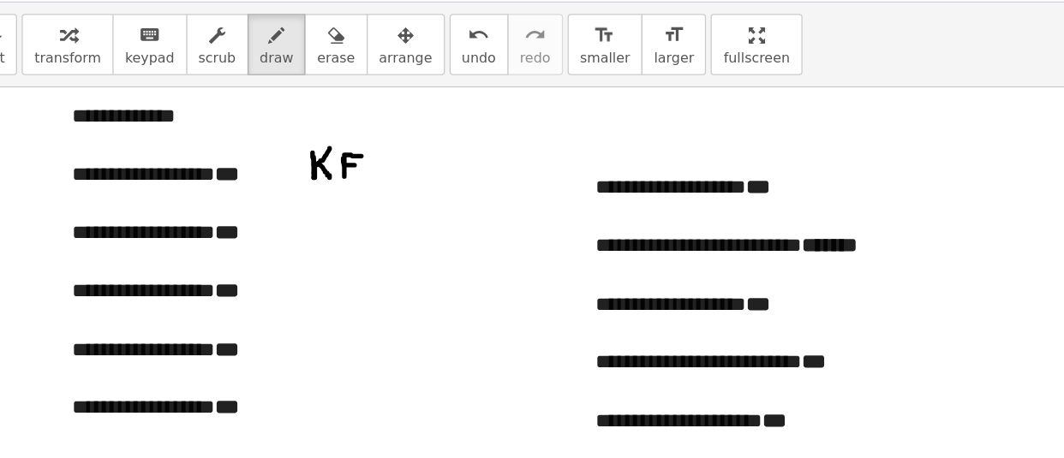
click at [282, 178] on div at bounding box center [532, 393] width 1064 height 7266
drag, startPoint x: 293, startPoint y: 218, endPoint x: 293, endPoint y: 232, distance: 13.7
click at [293, 232] on div at bounding box center [532, 393] width 1064 height 7266
drag, startPoint x: 294, startPoint y: 226, endPoint x: 304, endPoint y: 233, distance: 12.4
click at [304, 233] on div at bounding box center [532, 393] width 1064 height 7266
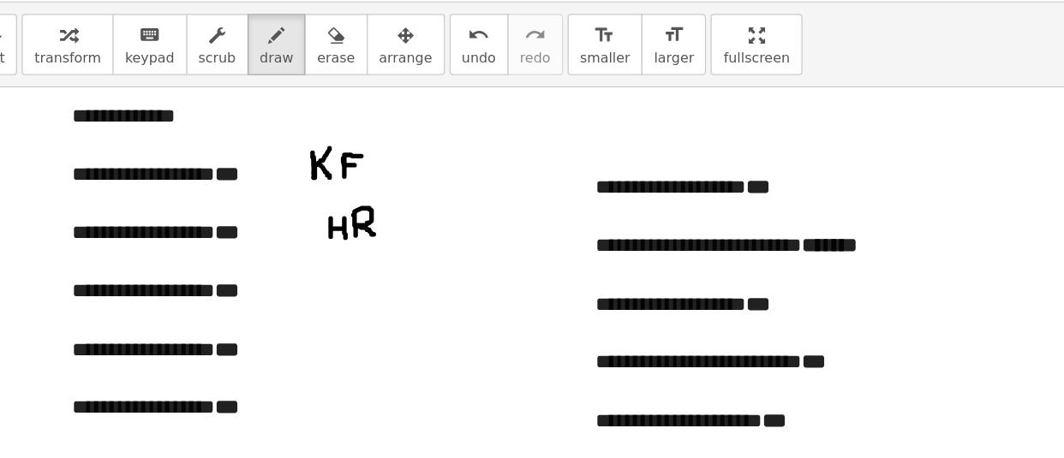
drag, startPoint x: 310, startPoint y: 216, endPoint x: 332, endPoint y: 224, distance: 23.9
click at [332, 224] on div at bounding box center [532, 393] width 1064 height 7266
drag, startPoint x: 267, startPoint y: 260, endPoint x: 276, endPoint y: 260, distance: 8.6
click at [276, 260] on div at bounding box center [532, 393] width 1064 height 7266
drag, startPoint x: 294, startPoint y: 259, endPoint x: 289, endPoint y: 274, distance: 16.0
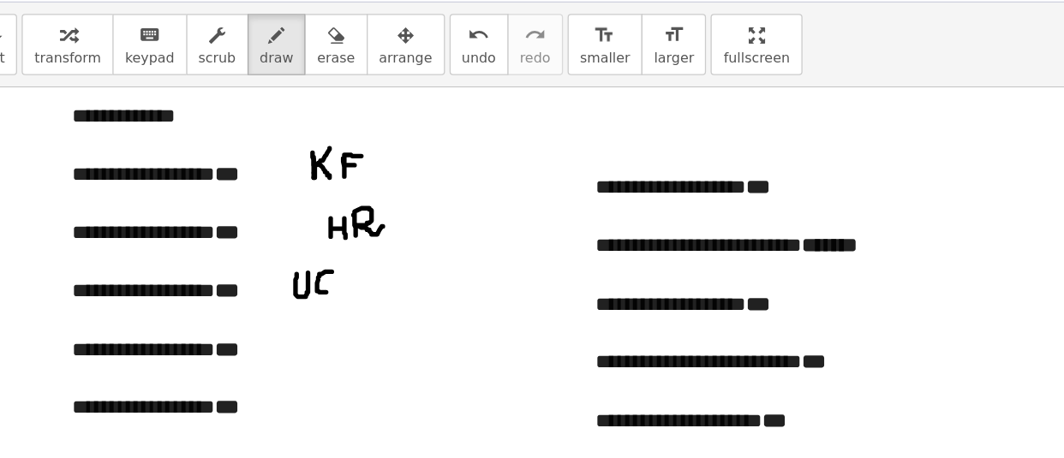
click at [289, 274] on div at bounding box center [532, 393] width 1064 height 7266
drag, startPoint x: 289, startPoint y: 265, endPoint x: 290, endPoint y: 283, distance: 18.9
click at [290, 283] on div at bounding box center [532, 393] width 1064 height 7266
drag, startPoint x: 300, startPoint y: 304, endPoint x: 306, endPoint y: 319, distance: 16.5
click at [306, 319] on div at bounding box center [532, 393] width 1064 height 7266
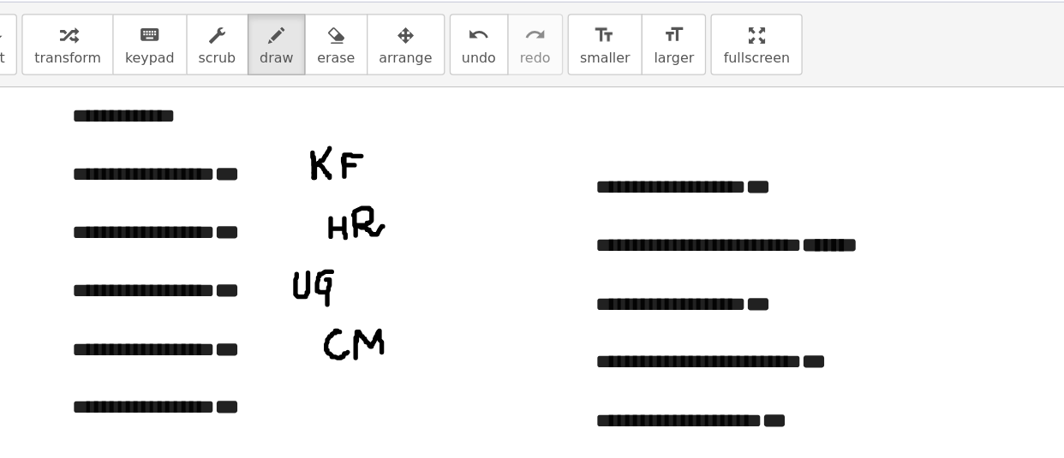
drag, startPoint x: 313, startPoint y: 305, endPoint x: 331, endPoint y: 324, distance: 26.6
click at [331, 324] on div at bounding box center [532, 393] width 1064 height 7266
drag, startPoint x: 298, startPoint y: 349, endPoint x: 297, endPoint y: 366, distance: 17.2
click at [297, 366] on div at bounding box center [532, 393] width 1064 height 7266
drag, startPoint x: 299, startPoint y: 356, endPoint x: 313, endPoint y: 367, distance: 17.8
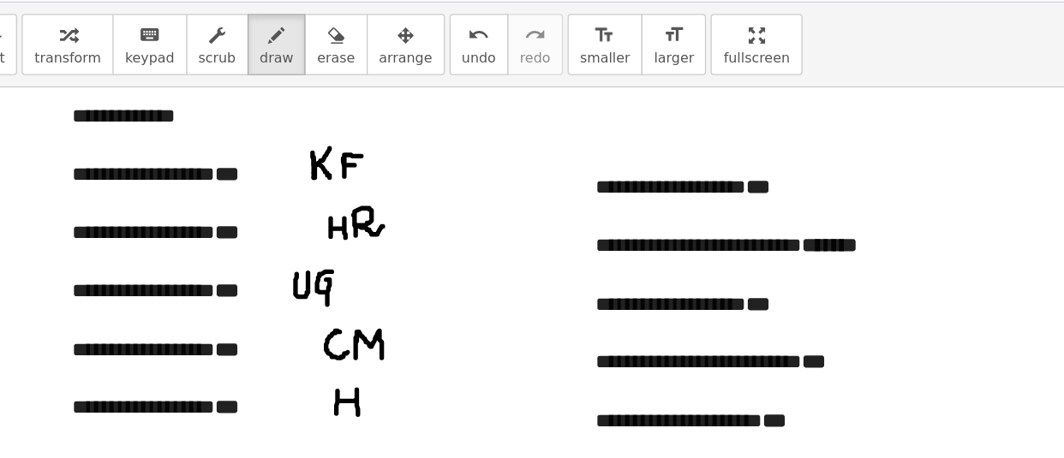
click at [313, 367] on div at bounding box center [532, 393] width 1064 height 7266
drag, startPoint x: 319, startPoint y: 347, endPoint x: 334, endPoint y: 347, distance: 15.4
click at [334, 347] on div at bounding box center [532, 393] width 1064 height 7266
drag, startPoint x: 325, startPoint y: 348, endPoint x: 327, endPoint y: 366, distance: 18.1
click at [327, 366] on div at bounding box center [532, 393] width 1064 height 7266
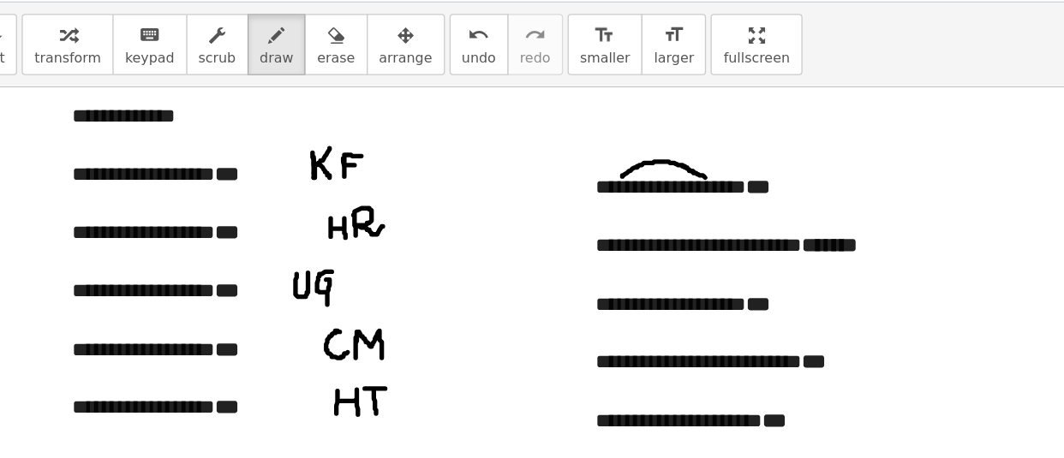
drag, startPoint x: 513, startPoint y: 187, endPoint x: 577, endPoint y: 188, distance: 64.2
click at [577, 188] on div at bounding box center [532, 393] width 1064 height 7266
drag, startPoint x: 577, startPoint y: 188, endPoint x: 646, endPoint y: 188, distance: 68.5
click at [646, 188] on div at bounding box center [532, 393] width 1064 height 7266
drag, startPoint x: 546, startPoint y: 205, endPoint x: 611, endPoint y: 206, distance: 65.1
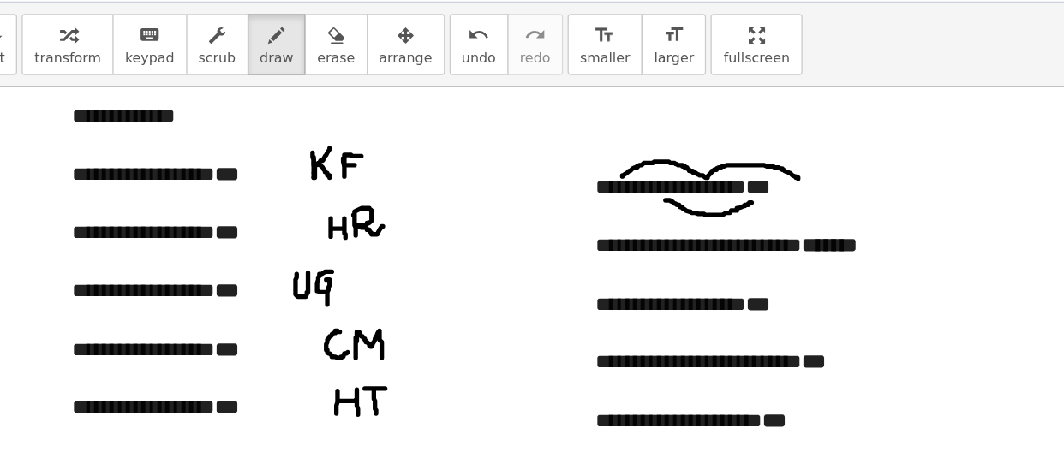
click at [611, 206] on div at bounding box center [532, 393] width 1064 height 7266
drag, startPoint x: 611, startPoint y: 206, endPoint x: 675, endPoint y: 206, distance: 64.2
click at [675, 206] on div at bounding box center [532, 393] width 1064 height 7266
drag, startPoint x: 682, startPoint y: 186, endPoint x: 682, endPoint y: 200, distance: 14.6
click at [682, 200] on div at bounding box center [532, 393] width 1064 height 7266
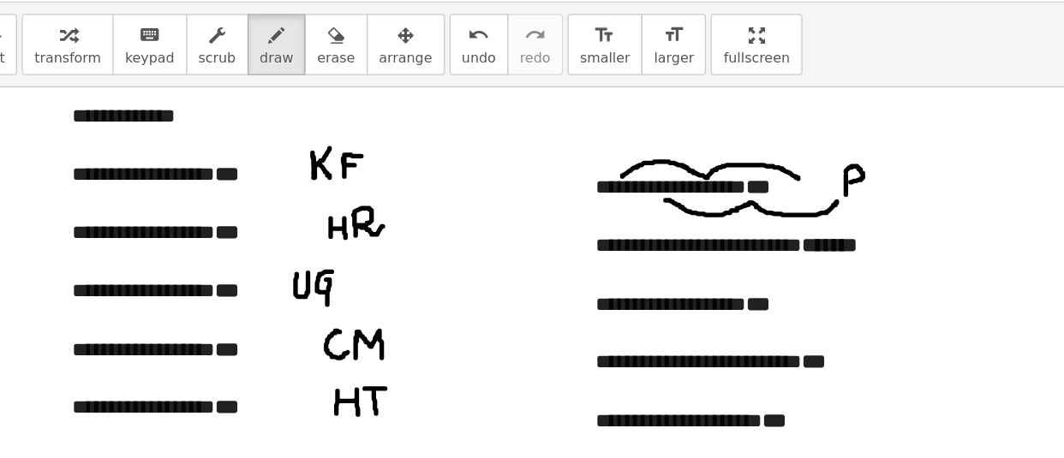
click at [682, 192] on div at bounding box center [532, 393] width 1064 height 7266
drag, startPoint x: 702, startPoint y: 182, endPoint x: 716, endPoint y: 199, distance: 21.3
click at [716, 199] on div at bounding box center [532, 393] width 1064 height 7266
drag, startPoint x: 702, startPoint y: 192, endPoint x: 713, endPoint y: 192, distance: 10.3
click at [713, 192] on div at bounding box center [532, 393] width 1064 height 7266
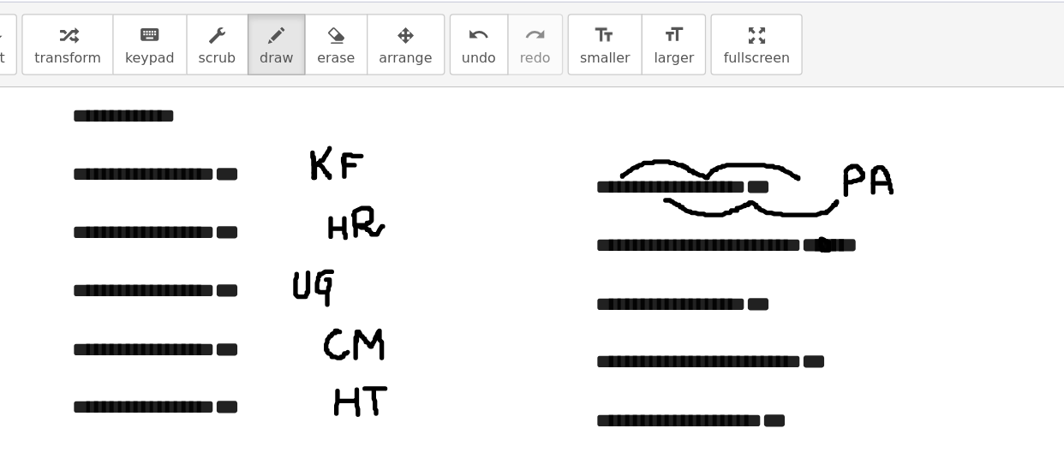
click at [665, 242] on div at bounding box center [532, 393] width 1064 height 7266
drag, startPoint x: 672, startPoint y: 233, endPoint x: 685, endPoint y: 230, distance: 13.1
click at [685, 230] on div at bounding box center [532, 393] width 1064 height 7266
drag, startPoint x: 699, startPoint y: 230, endPoint x: 714, endPoint y: 218, distance: 20.1
click at [714, 218] on div at bounding box center [532, 393] width 1064 height 7266
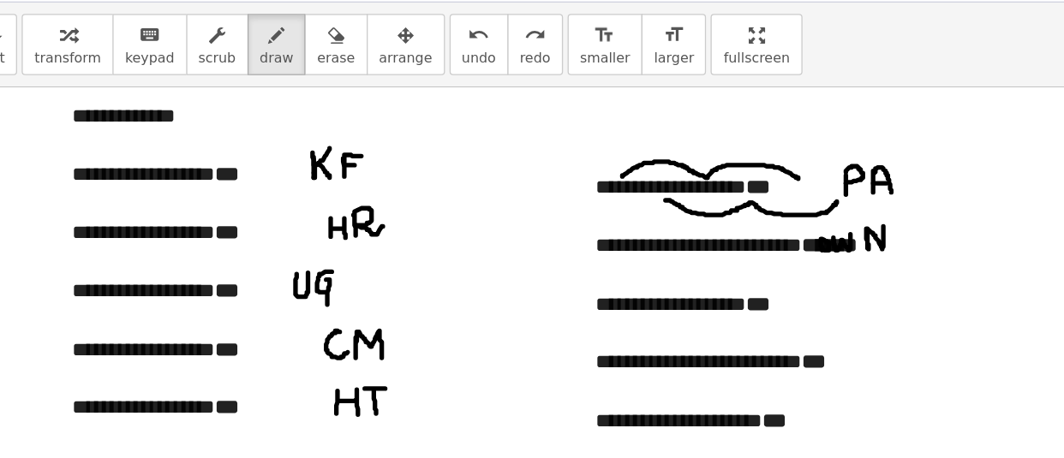
drag, startPoint x: 698, startPoint y: 229, endPoint x: 710, endPoint y: 224, distance: 12.7
click at [710, 224] on div at bounding box center [532, 393] width 1064 height 7266
drag, startPoint x: 646, startPoint y: 250, endPoint x: 657, endPoint y: 249, distance: 11.2
click at [657, 249] on div at bounding box center [532, 393] width 1064 height 7266
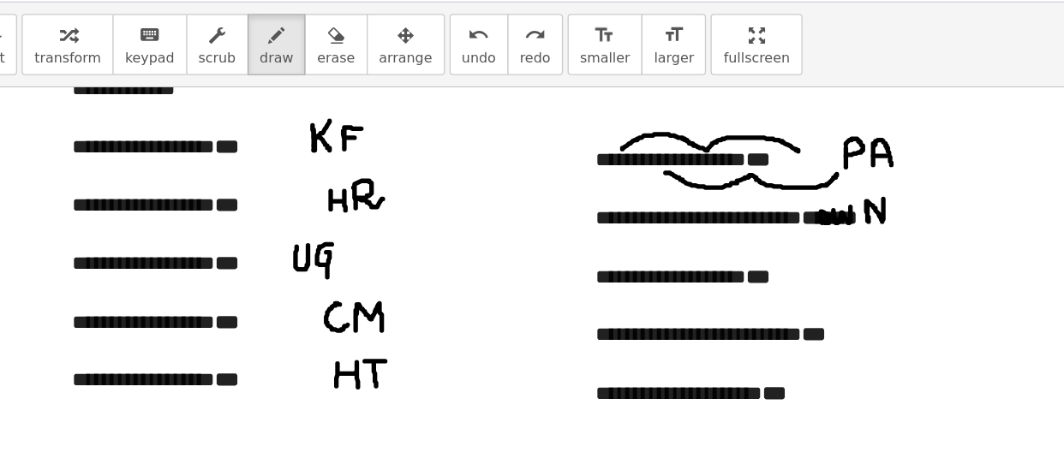
scroll to position [3381, 0]
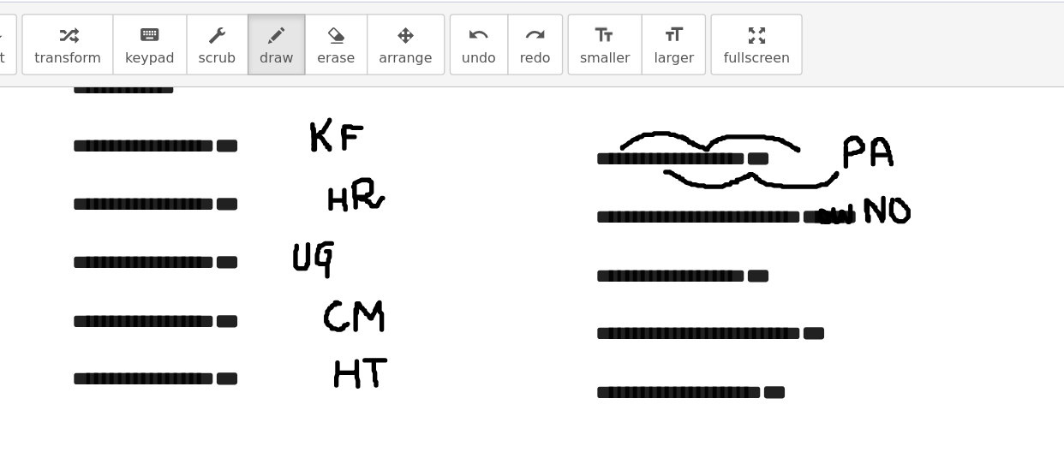
click at [720, 205] on div at bounding box center [532, 371] width 1064 height 7266
click at [674, 252] on div at bounding box center [532, 371] width 1064 height 7266
drag, startPoint x: 685, startPoint y: 250, endPoint x: 695, endPoint y: 248, distance: 10.4
click at [695, 248] on div at bounding box center [532, 371] width 1064 height 7266
drag, startPoint x: 674, startPoint y: 290, endPoint x: 686, endPoint y: 292, distance: 12.1
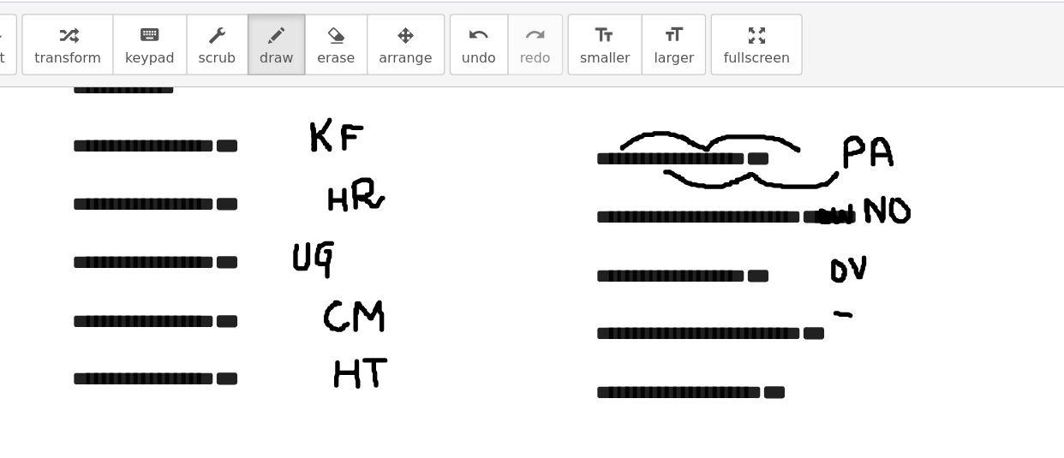
click at [686, 292] on div at bounding box center [532, 371] width 1064 height 7266
drag, startPoint x: 678, startPoint y: 292, endPoint x: 680, endPoint y: 305, distance: 13.0
click at [680, 305] on div at bounding box center [532, 371] width 1064 height 7266
click at [701, 292] on div at bounding box center [532, 371] width 1064 height 7266
drag, startPoint x: 697, startPoint y: 292, endPoint x: 697, endPoint y: 307, distance: 14.6
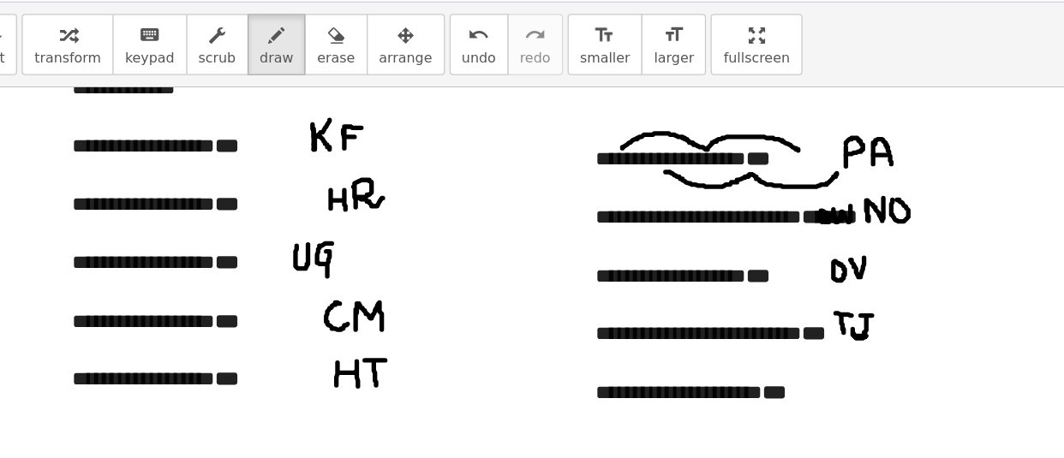
click at [697, 307] on div at bounding box center [532, 371] width 1064 height 7266
click at [691, 342] on div at bounding box center [532, 371] width 1064 height 7266
drag, startPoint x: 687, startPoint y: 342, endPoint x: 693, endPoint y: 358, distance: 17.3
click at [693, 358] on div at bounding box center [532, 371] width 1064 height 7266
drag, startPoint x: 696, startPoint y: 343, endPoint x: 710, endPoint y: 342, distance: 13.7
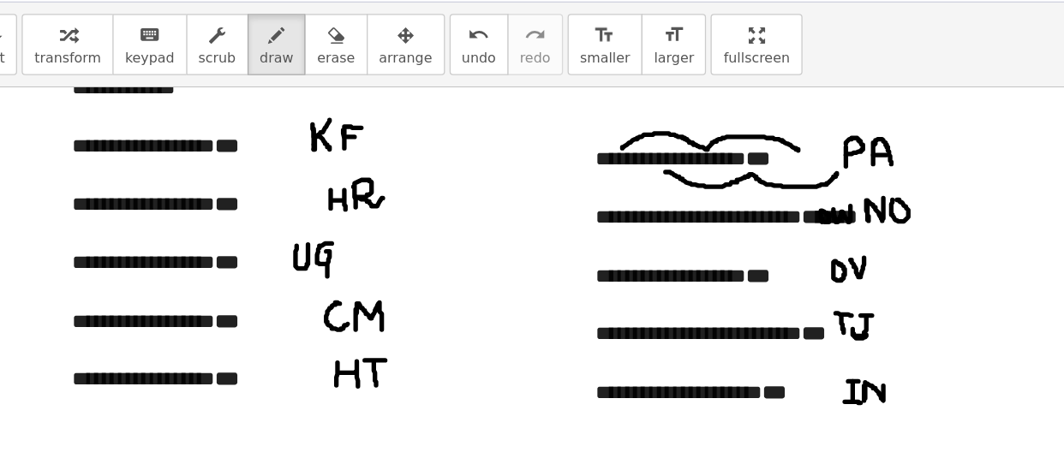
click at [710, 342] on div at bounding box center [532, 371] width 1064 height 7266
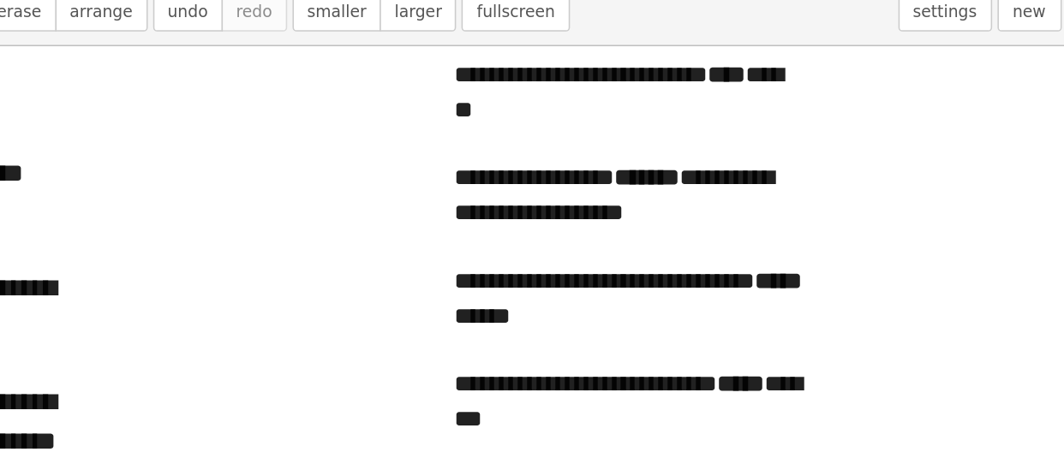
scroll to position [3681, 0]
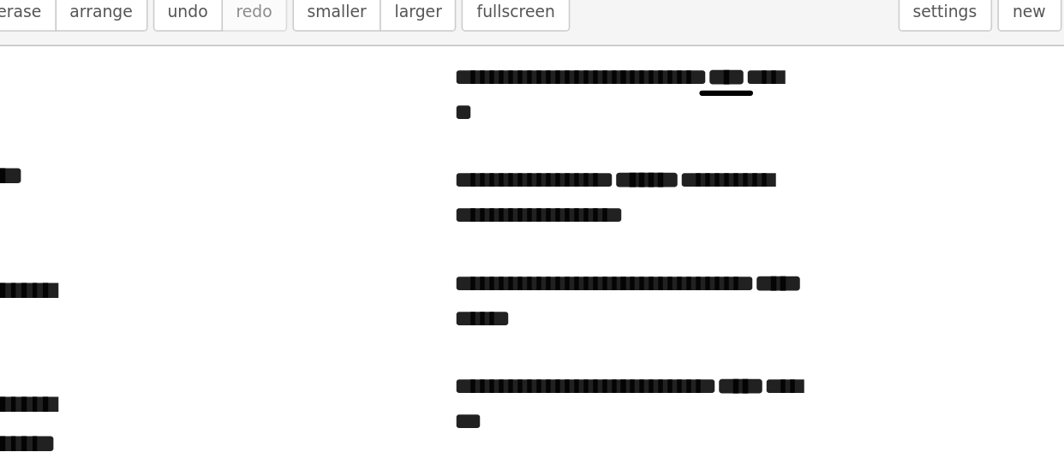
drag, startPoint x: 734, startPoint y: 150, endPoint x: 766, endPoint y: 150, distance: 31.7
click at [766, 150] on div at bounding box center [532, 72] width 1064 height 7266
drag, startPoint x: 580, startPoint y: 155, endPoint x: 591, endPoint y: 164, distance: 14.6
click at [591, 164] on div at bounding box center [532, 72] width 1064 height 7266
drag, startPoint x: 579, startPoint y: 160, endPoint x: 591, endPoint y: 166, distance: 13.4
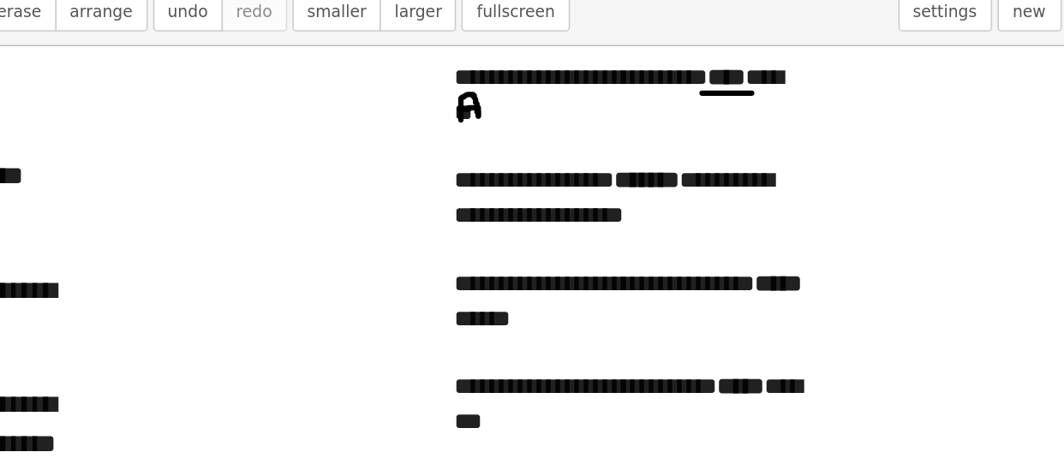
click at [591, 166] on div at bounding box center [532, 72] width 1064 height 7266
drag, startPoint x: 596, startPoint y: 153, endPoint x: 606, endPoint y: 153, distance: 10.3
click at [606, 153] on div at bounding box center [532, 72] width 1064 height 7266
drag, startPoint x: 611, startPoint y: 154, endPoint x: 623, endPoint y: 154, distance: 12.0
click at [623, 154] on div at bounding box center [532, 72] width 1064 height 7266
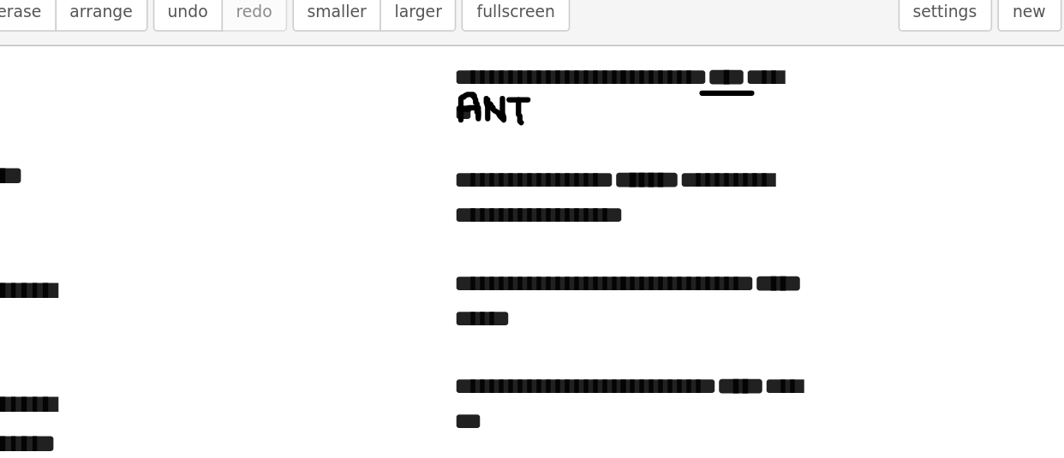
drag, startPoint x: 617, startPoint y: 154, endPoint x: 618, endPoint y: 170, distance: 15.5
click at [618, 170] on div at bounding box center [532, 72] width 1064 height 7266
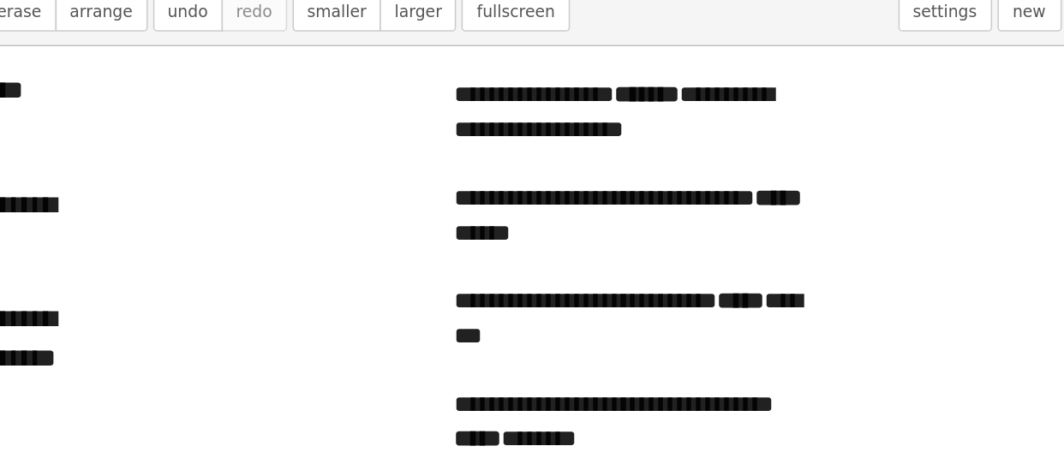
scroll to position [3741, 0]
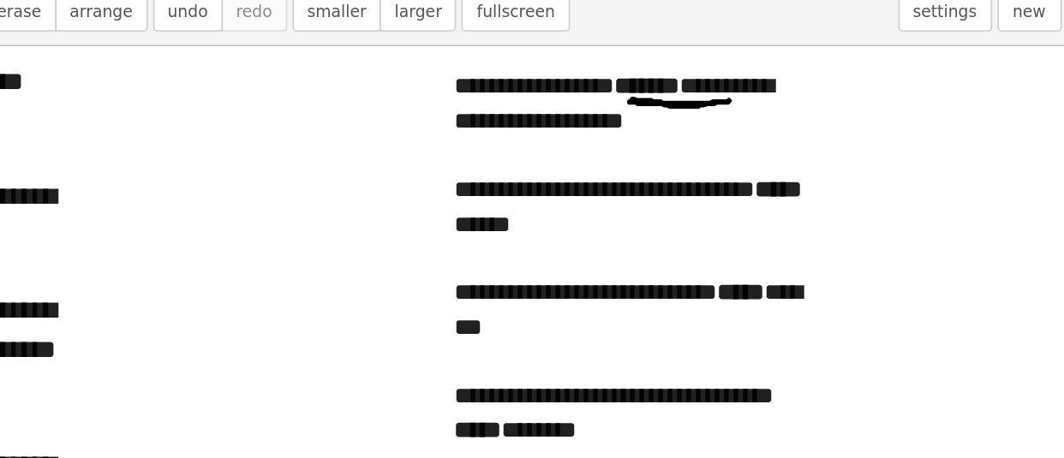
click at [687, 156] on div at bounding box center [532, 12] width 1064 height 7266
drag, startPoint x: 740, startPoint y: 159, endPoint x: 731, endPoint y: 172, distance: 15.4
click at [731, 172] on div at bounding box center [532, 12] width 1064 height 7266
drag, startPoint x: 749, startPoint y: 161, endPoint x: 761, endPoint y: 160, distance: 11.2
click at [761, 160] on div at bounding box center [532, 12] width 1064 height 7266
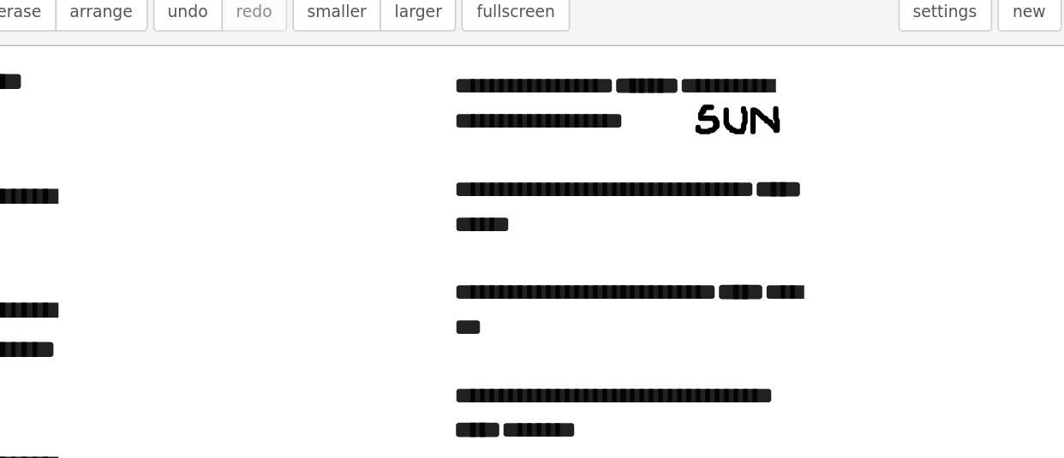
drag, startPoint x: 767, startPoint y: 161, endPoint x: 781, endPoint y: 159, distance: 14.7
click at [781, 159] on div at bounding box center [532, 12] width 1064 height 7266
drag, startPoint x: 616, startPoint y: 226, endPoint x: 630, endPoint y: 226, distance: 14.6
click at [630, 226] on div at bounding box center [532, 12] width 1064 height 7266
drag, startPoint x: 637, startPoint y: 226, endPoint x: 646, endPoint y: 241, distance: 16.9
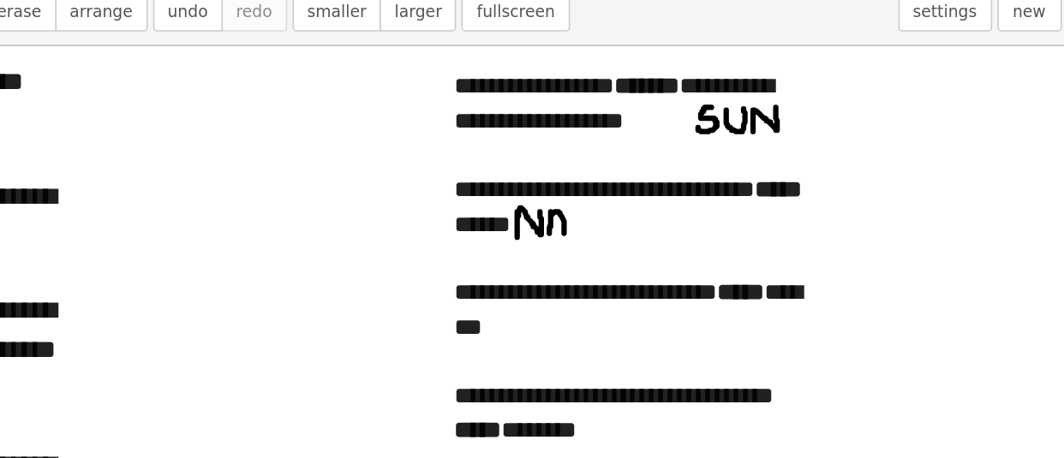
click at [646, 241] on div at bounding box center [532, 12] width 1064 height 7266
click at [643, 233] on div at bounding box center [532, 12] width 1064 height 7266
click at [653, 234] on div at bounding box center [532, 12] width 1064 height 7266
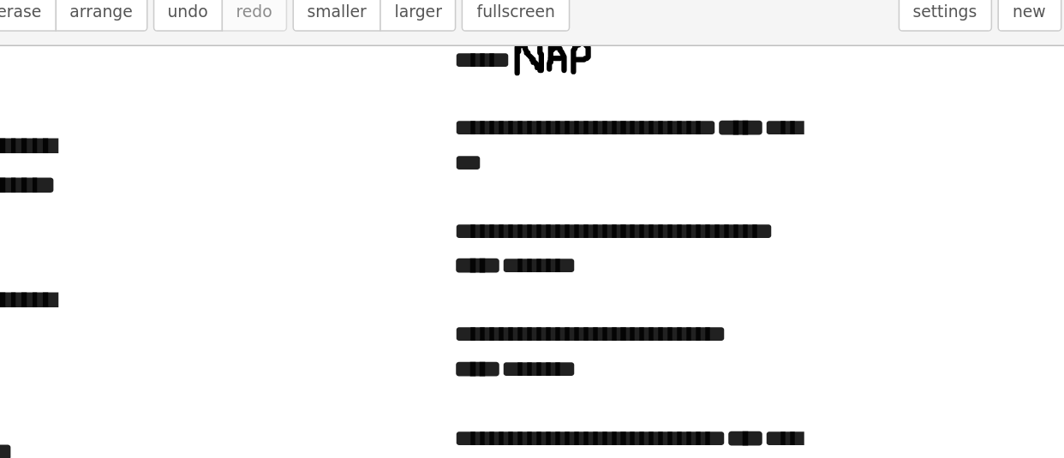
scroll to position [3851, 0]
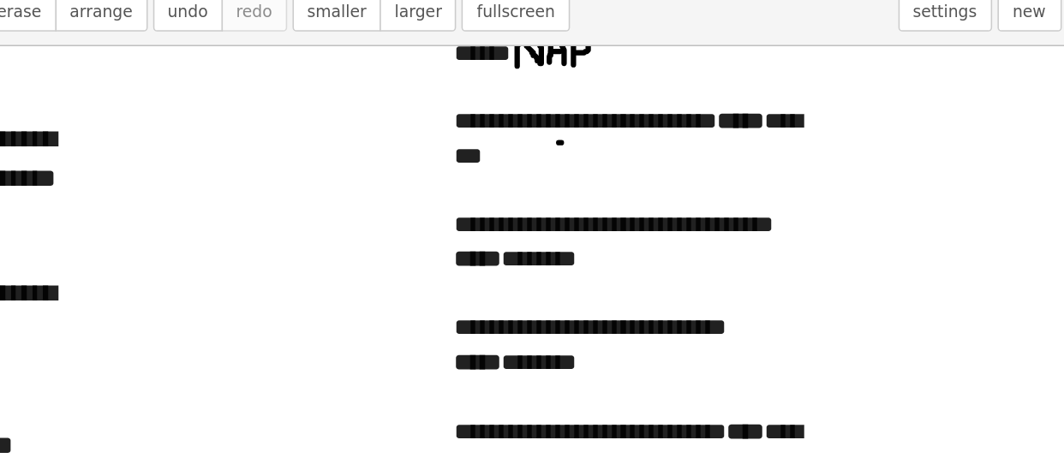
drag, startPoint x: 642, startPoint y: 182, endPoint x: 651, endPoint y: 182, distance: 8.6
drag, startPoint x: 646, startPoint y: 182, endPoint x: 654, endPoint y: 198, distance: 17.2
drag, startPoint x: 663, startPoint y: 183, endPoint x: 667, endPoint y: 195, distance: 12.7
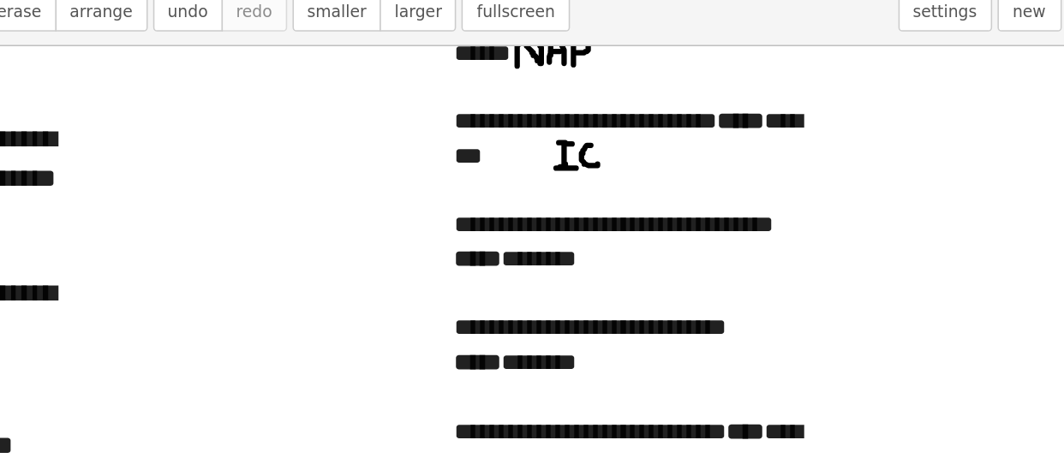
drag, startPoint x: 671, startPoint y: 186, endPoint x: 683, endPoint y: 196, distance: 15.8
drag, startPoint x: 669, startPoint y: 185, endPoint x: 683, endPoint y: 181, distance: 14.4
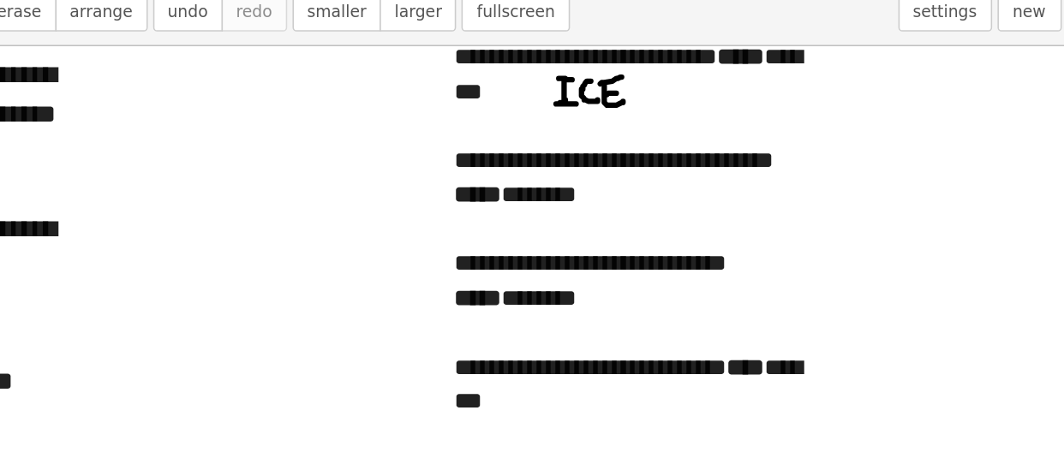
scroll to position [3889, 0]
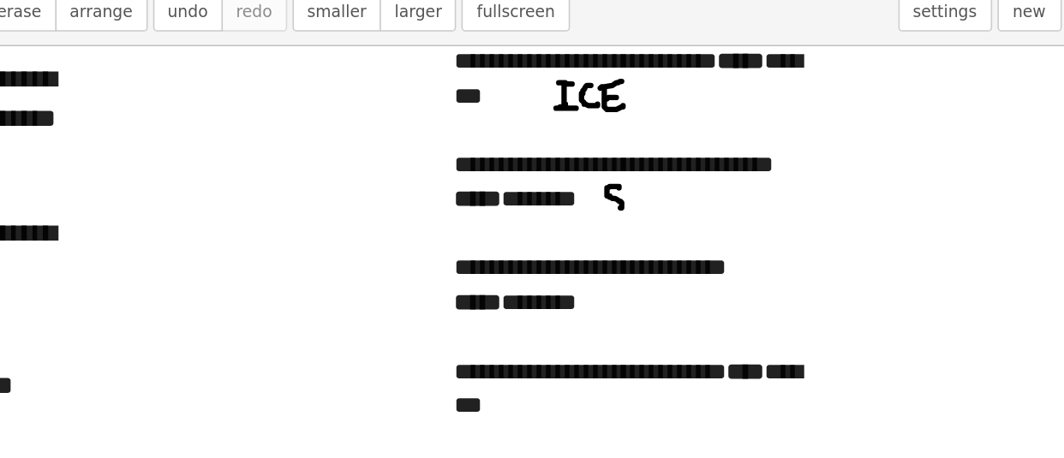
drag, startPoint x: 681, startPoint y: 210, endPoint x: 675, endPoint y: 223, distance: 14.2
drag, startPoint x: 687, startPoint y: 209, endPoint x: 694, endPoint y: 223, distance: 15.3
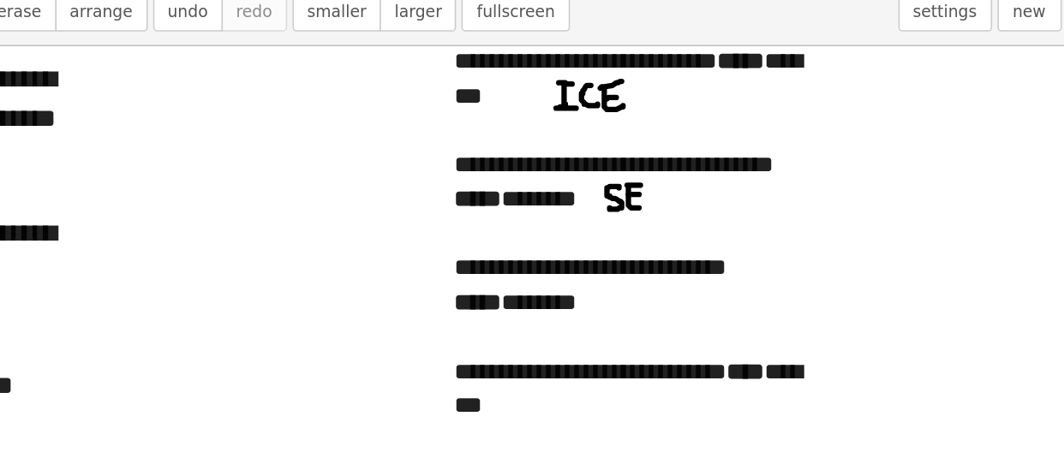
drag, startPoint x: 701, startPoint y: 209, endPoint x: 711, endPoint y: 223, distance: 17.1
drag, startPoint x: 640, startPoint y: 277, endPoint x: 640, endPoint y: 289, distance: 12.0
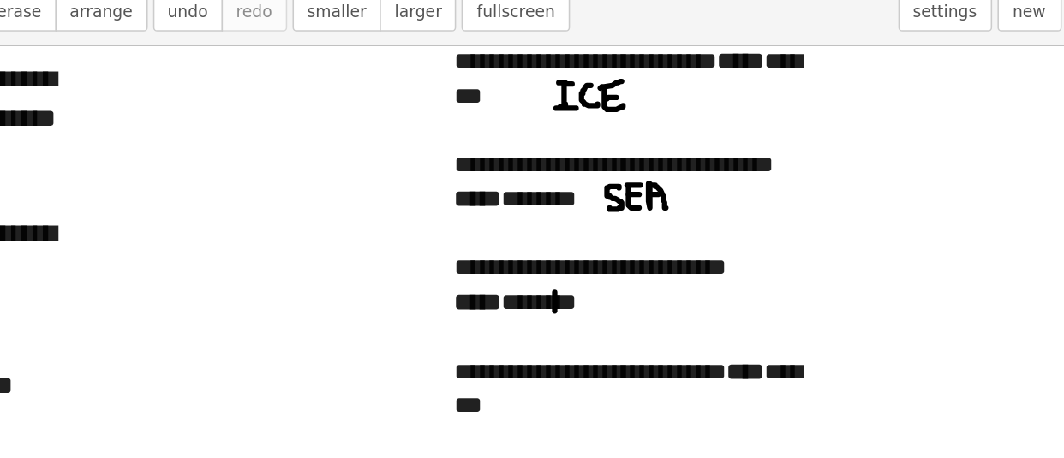
drag, startPoint x: 648, startPoint y: 277, endPoint x: 652, endPoint y: 290, distance: 14.4
drag, startPoint x: 655, startPoint y: 275, endPoint x: 662, endPoint y: 289, distance: 16.1
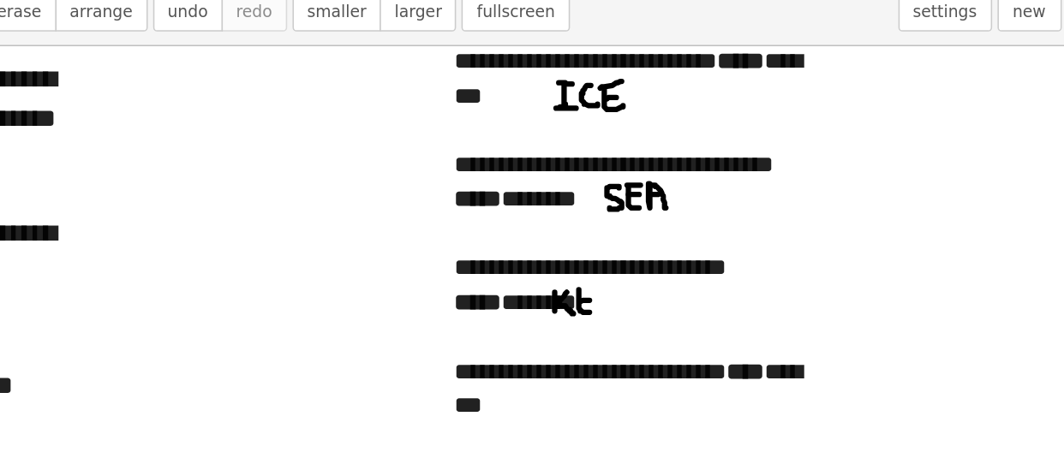
drag, startPoint x: 671, startPoint y: 277, endPoint x: 676, endPoint y: 290, distance: 14.4
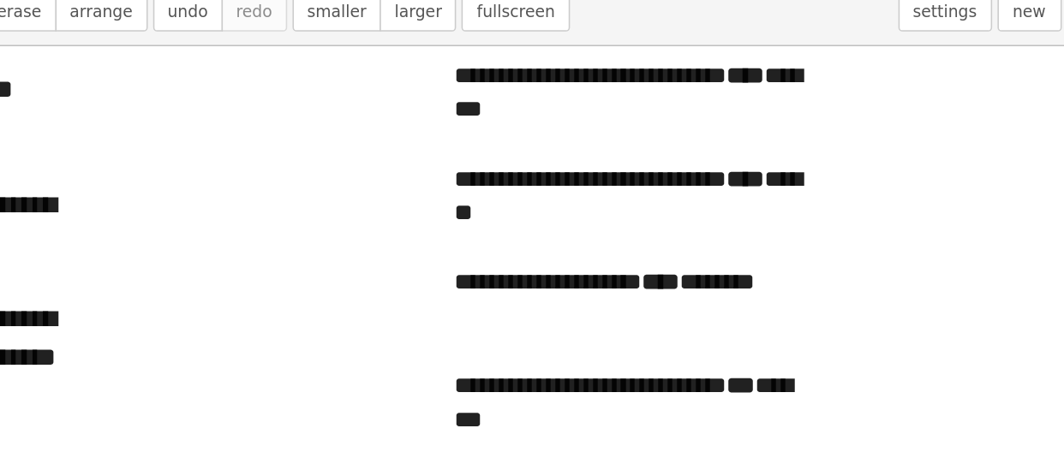
scroll to position [4074, 0]
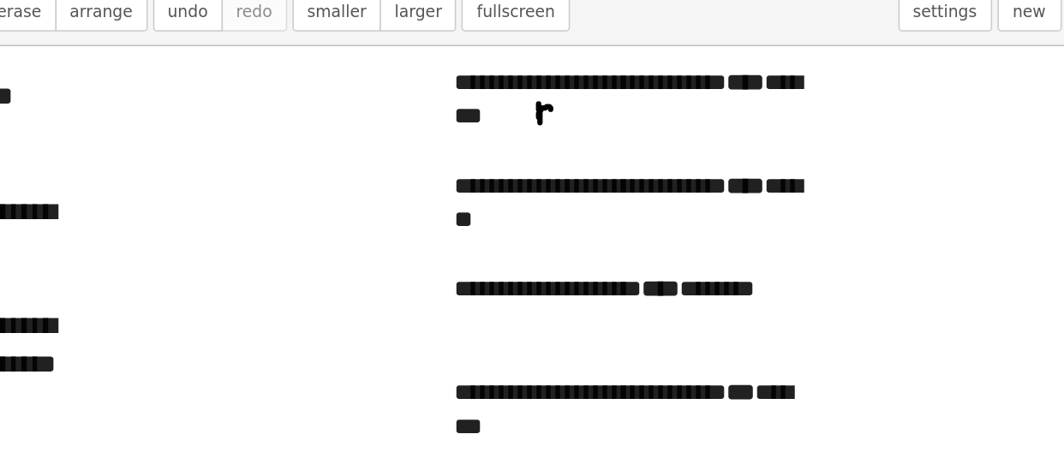
drag, startPoint x: 626, startPoint y: 157, endPoint x: 629, endPoint y: 171, distance: 14.8
drag, startPoint x: 645, startPoint y: 158, endPoint x: 655, endPoint y: 170, distance: 15.2
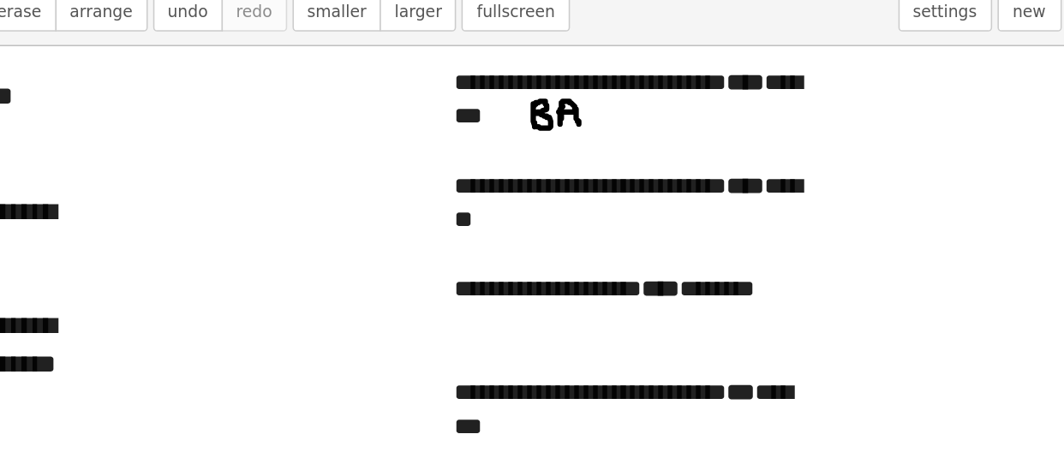
drag, startPoint x: 642, startPoint y: 162, endPoint x: 653, endPoint y: 162, distance: 10.3
drag, startPoint x: 667, startPoint y: 157, endPoint x: 668, endPoint y: 167, distance: 10.3
drag, startPoint x: 674, startPoint y: 157, endPoint x: 674, endPoint y: 170, distance: 12.8
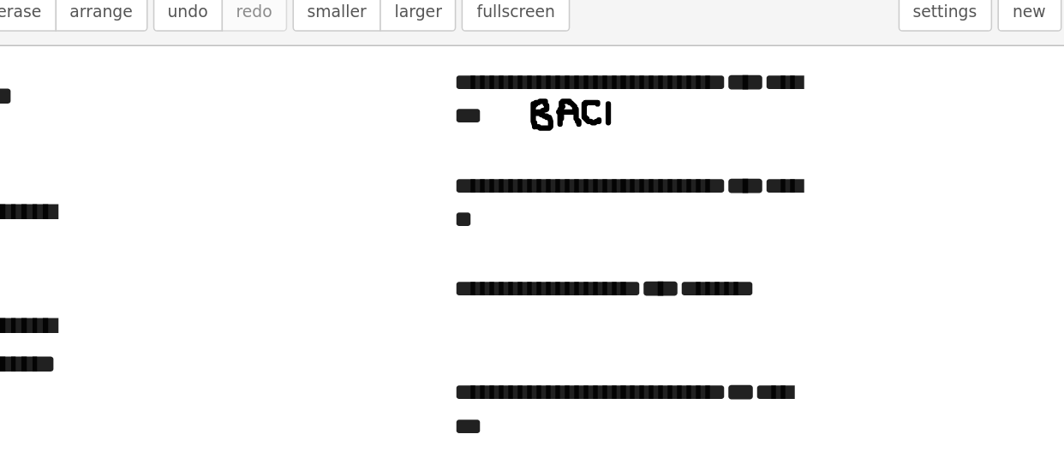
drag, startPoint x: 683, startPoint y: 156, endPoint x: 687, endPoint y: 168, distance: 12.7
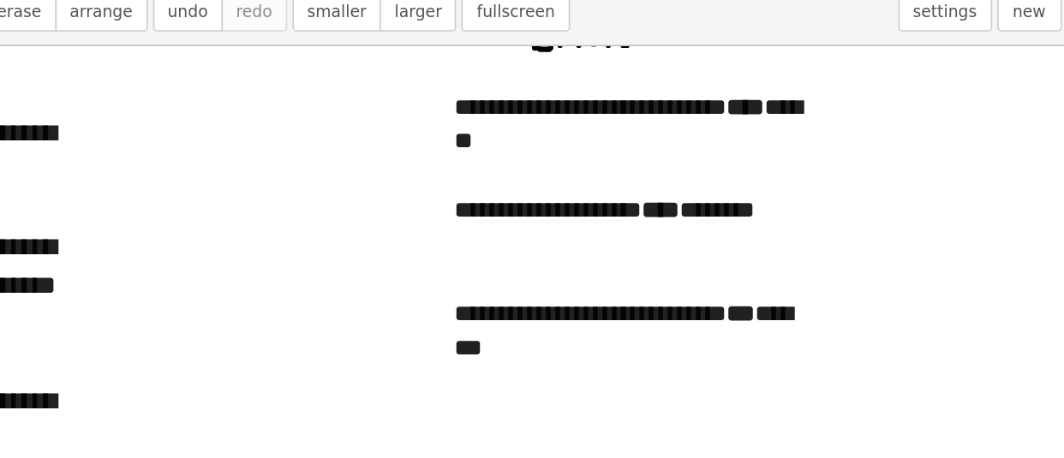
scroll to position [4127, 0]
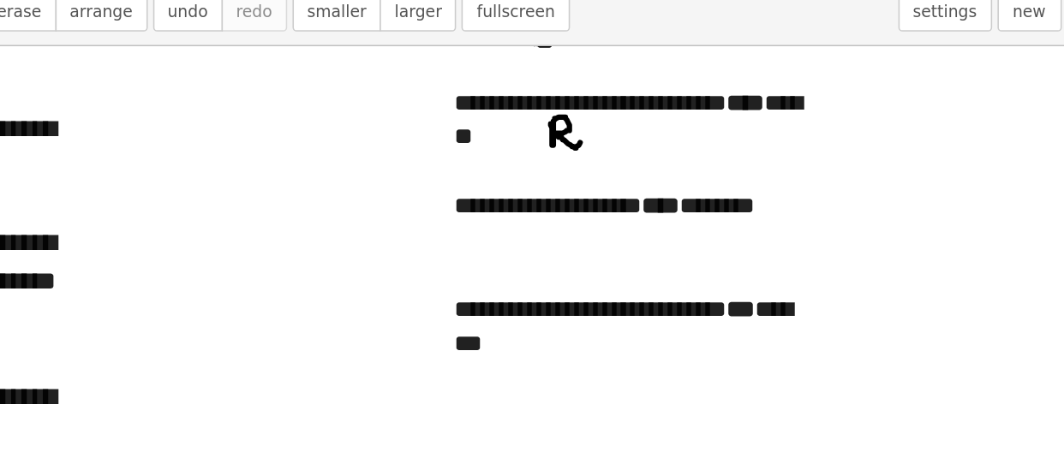
drag, startPoint x: 637, startPoint y: 170, endPoint x: 656, endPoint y: 181, distance: 21.9
drag, startPoint x: 660, startPoint y: 171, endPoint x: 671, endPoint y: 181, distance: 14.6
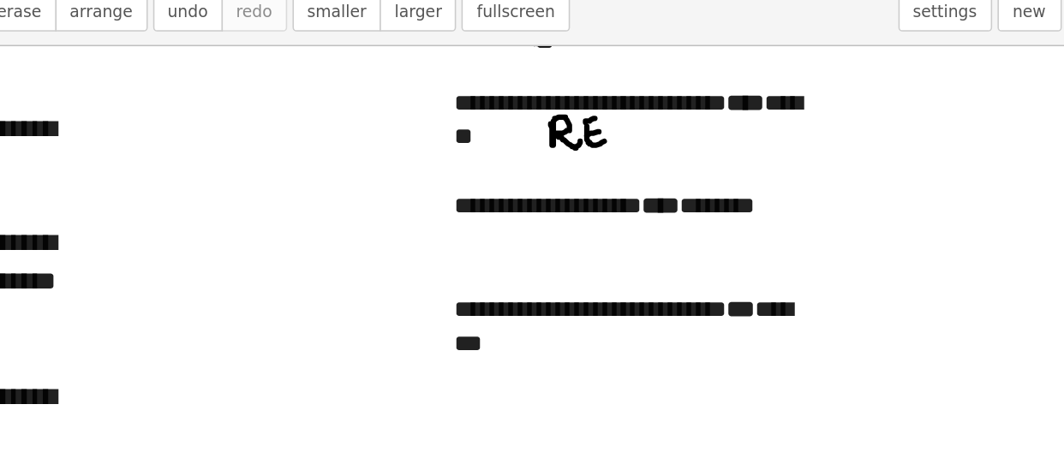
drag, startPoint x: 676, startPoint y: 168, endPoint x: 678, endPoint y: 180, distance: 12.3
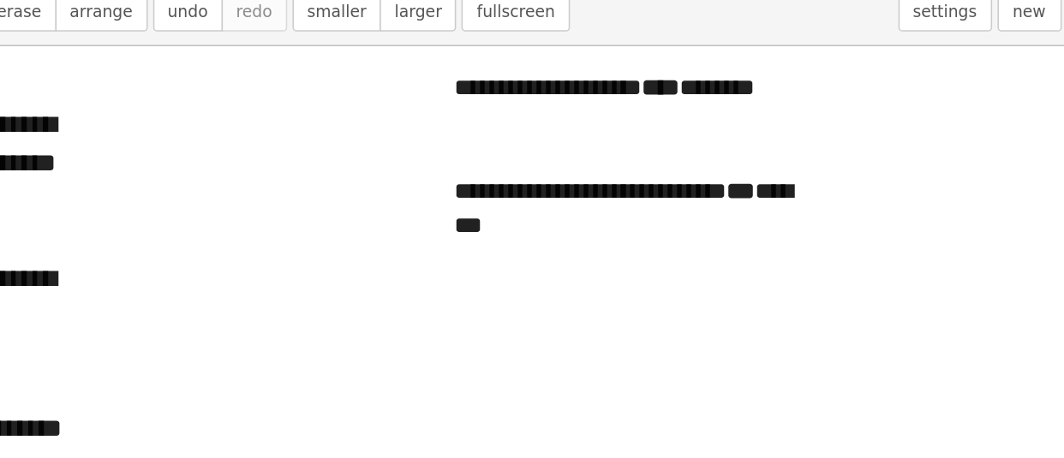
scroll to position [4204, 0]
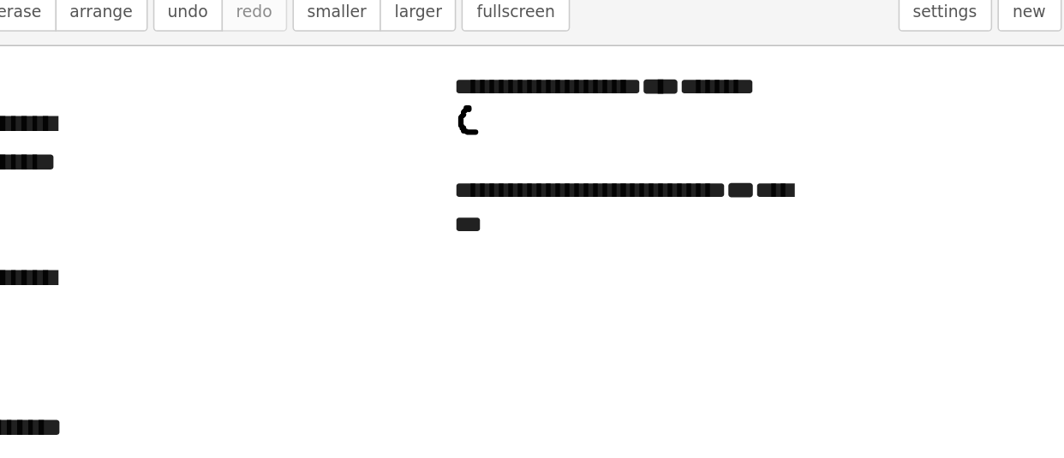
drag, startPoint x: 585, startPoint y: 160, endPoint x: 590, endPoint y: 175, distance: 15.4
drag, startPoint x: 624, startPoint y: 153, endPoint x: 621, endPoint y: 174, distance: 20.8
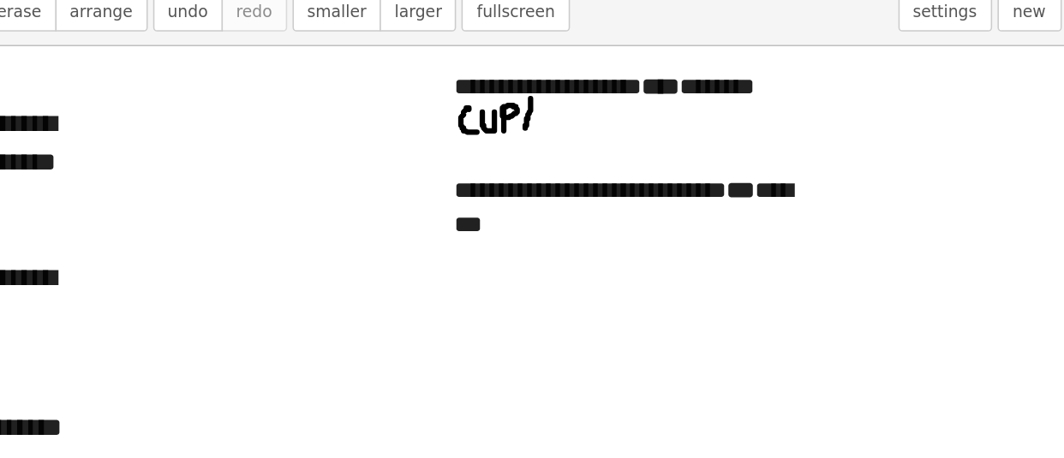
drag, startPoint x: 650, startPoint y: 159, endPoint x: 659, endPoint y: 172, distance: 15.4
drag, startPoint x: 647, startPoint y: 168, endPoint x: 656, endPoint y: 168, distance: 9.4
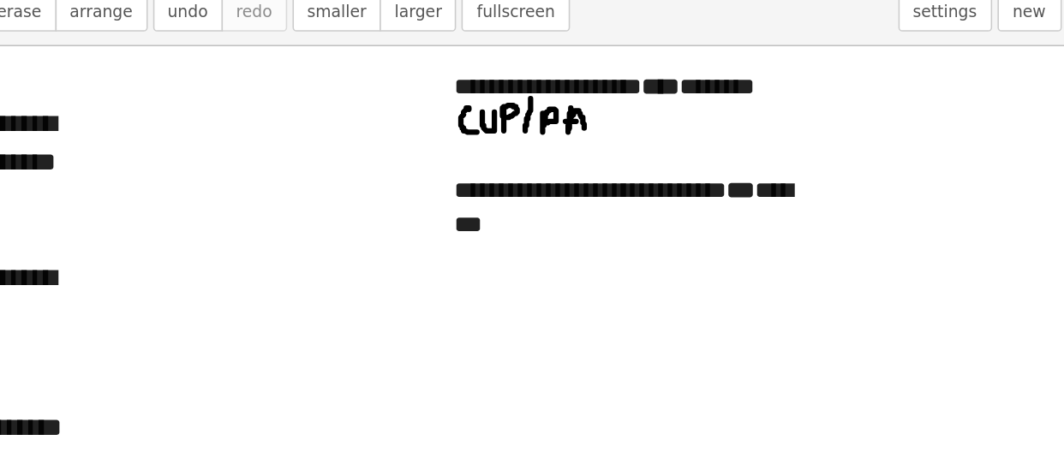
drag, startPoint x: 663, startPoint y: 160, endPoint x: 675, endPoint y: 157, distance: 12.5
drag, startPoint x: 618, startPoint y: 226, endPoint x: 630, endPoint y: 226, distance: 11.1
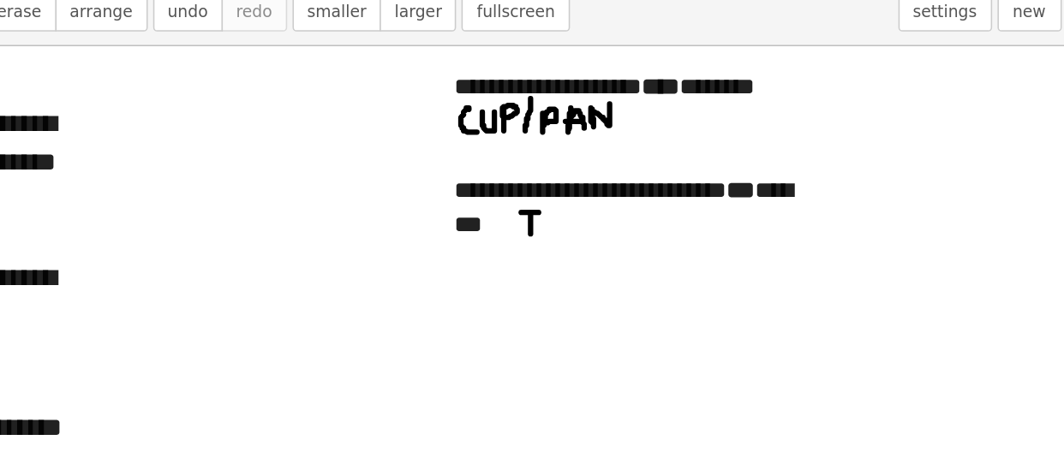
drag, startPoint x: 624, startPoint y: 227, endPoint x: 625, endPoint y: 242, distance: 15.4
drag, startPoint x: 649, startPoint y: 224, endPoint x: 653, endPoint y: 241, distance: 16.6
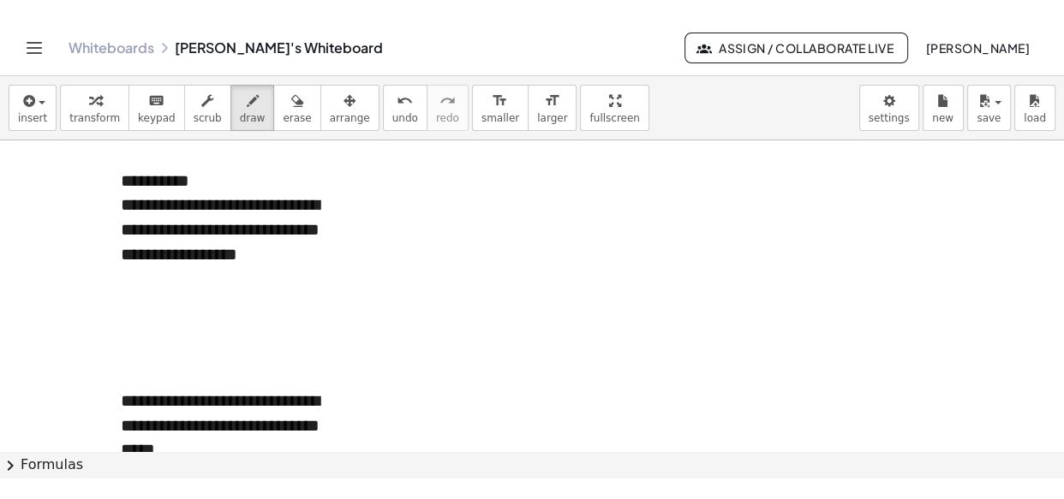
scroll to position [5207, 0]
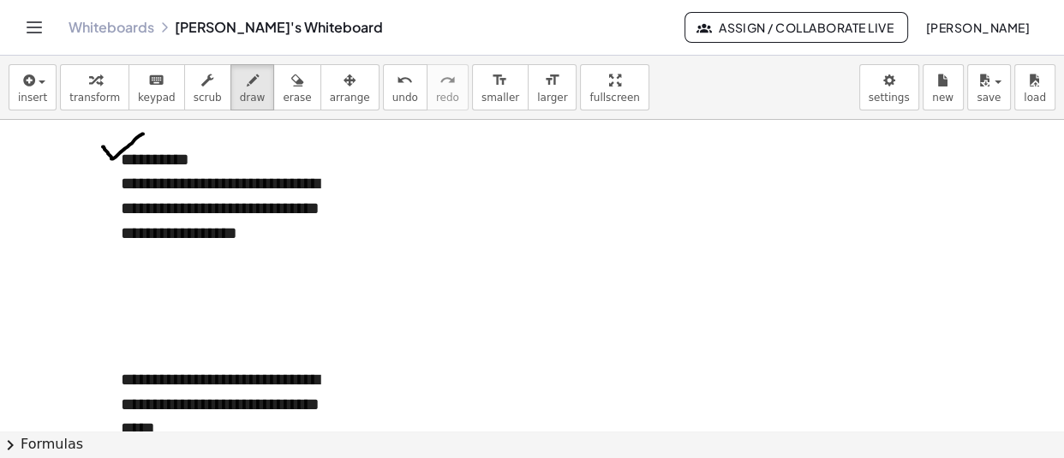
drag, startPoint x: 103, startPoint y: 147, endPoint x: 143, endPoint y: 134, distance: 42.3
click at [985, 78] on icon "button" at bounding box center [983, 80] width 15 height 21
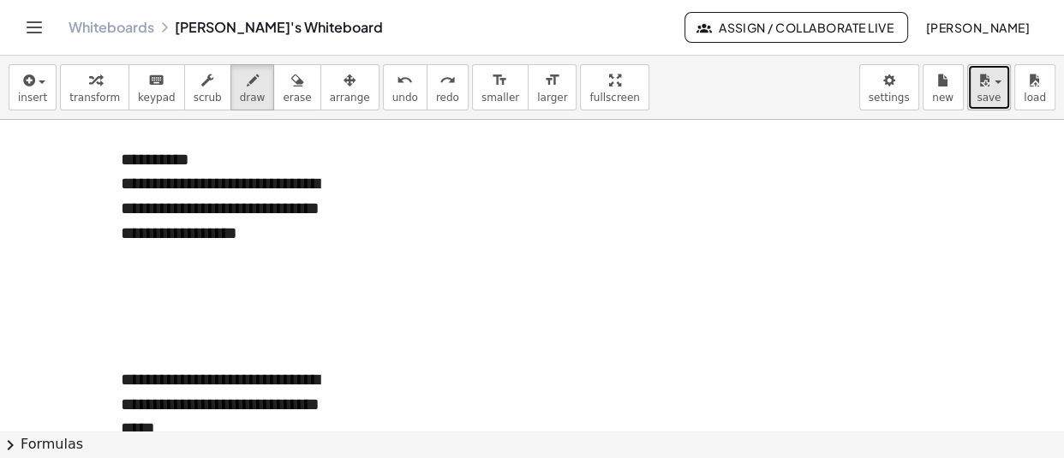
click at [994, 64] on button "save" at bounding box center [989, 87] width 44 height 46
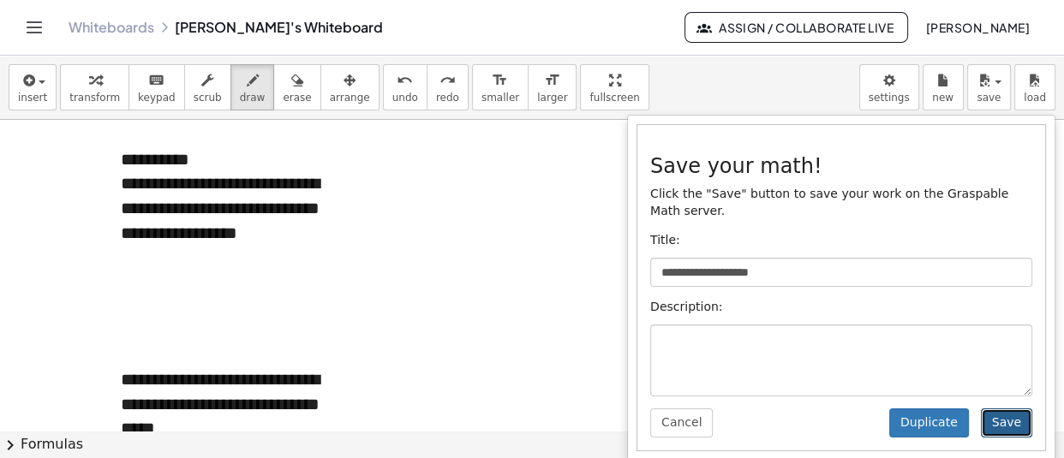
click at [1023, 409] on button "Save" at bounding box center [1006, 423] width 51 height 29
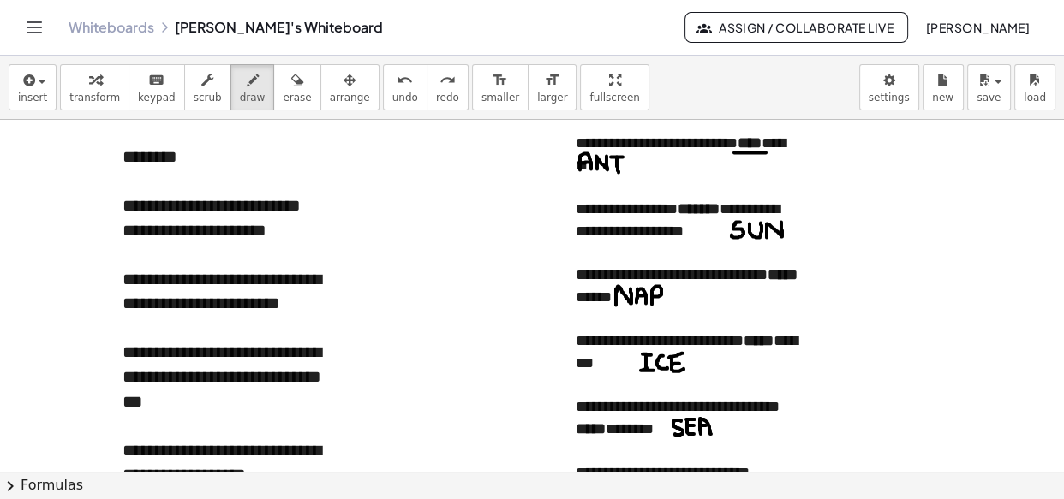
scroll to position [3649, 0]
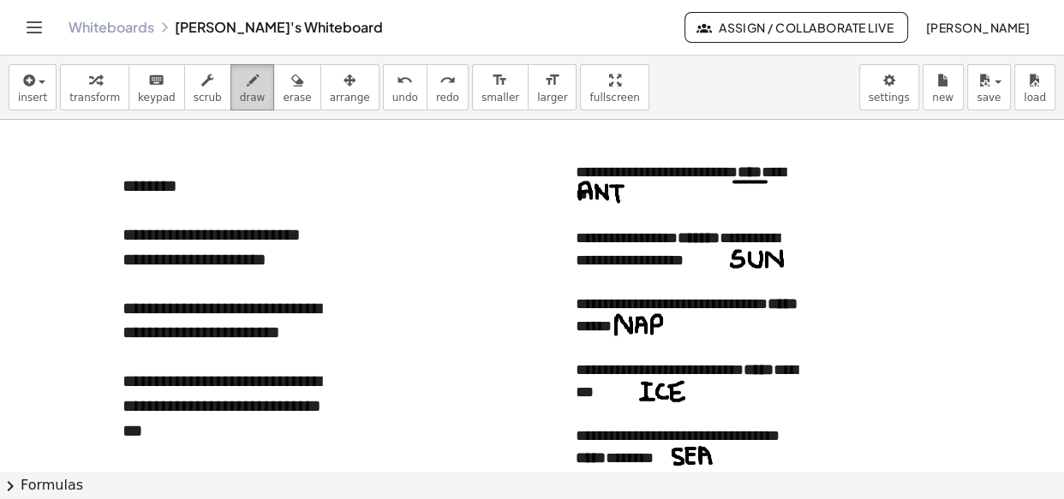
click at [247, 78] on icon "button" at bounding box center [253, 80] width 12 height 21
drag, startPoint x: 103, startPoint y: 182, endPoint x: 149, endPoint y: 146, distance: 59.1
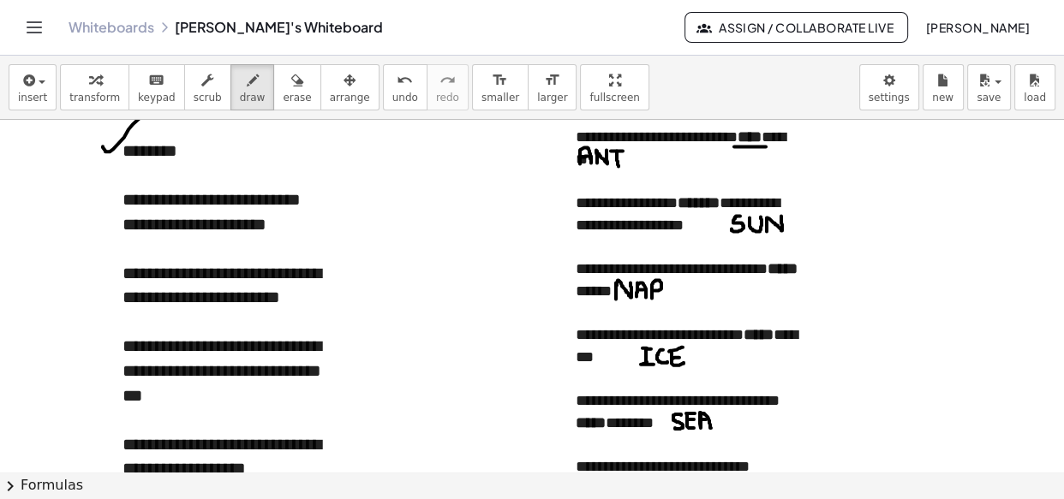
scroll to position [3688, 0]
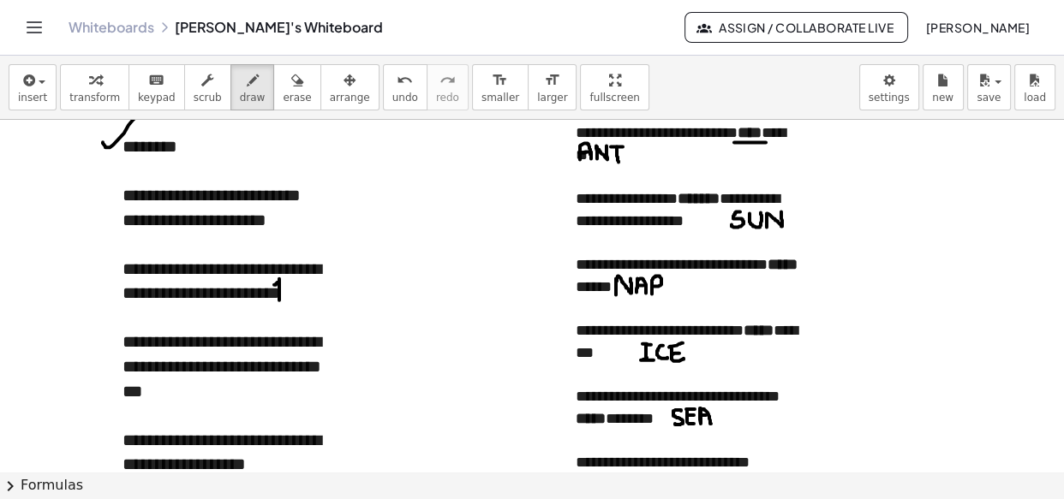
drag, startPoint x: 274, startPoint y: 285, endPoint x: 279, endPoint y: 301, distance: 16.3
drag, startPoint x: 228, startPoint y: 280, endPoint x: 236, endPoint y: 300, distance: 21.5
drag, startPoint x: 255, startPoint y: 278, endPoint x: 251, endPoint y: 289, distance: 11.1
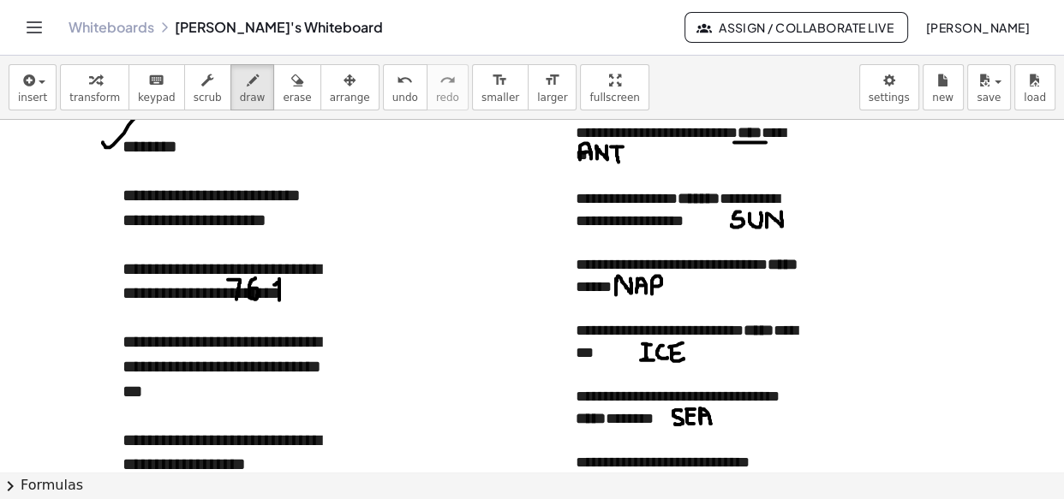
drag, startPoint x: 207, startPoint y: 278, endPoint x: 207, endPoint y: 299, distance: 21.4
drag, startPoint x: 141, startPoint y: 380, endPoint x: 142, endPoint y: 399, distance: 18.9
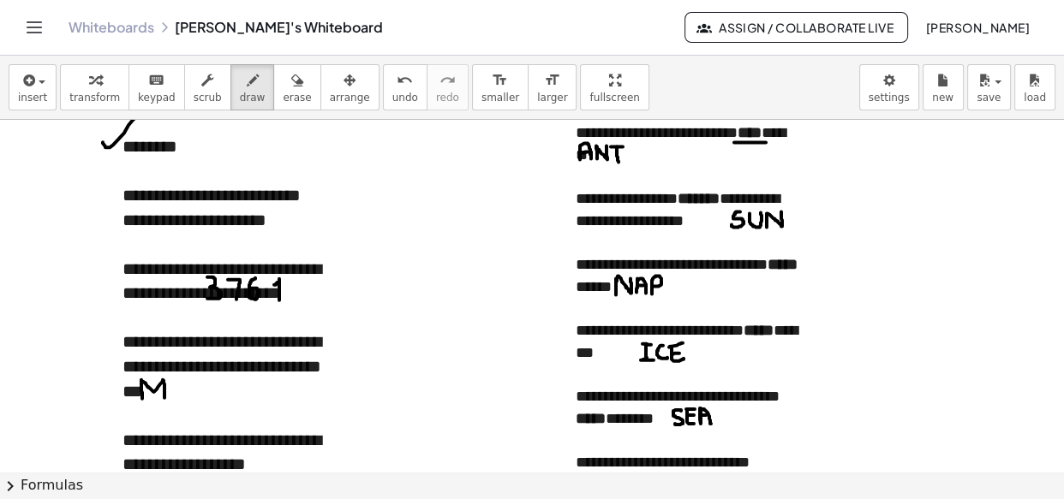
drag, startPoint x: 142, startPoint y: 382, endPoint x: 164, endPoint y: 399, distance: 28.1
drag, startPoint x: 178, startPoint y: 382, endPoint x: 188, endPoint y: 396, distance: 16.6
drag, startPoint x: 176, startPoint y: 391, endPoint x: 188, endPoint y: 389, distance: 11.3
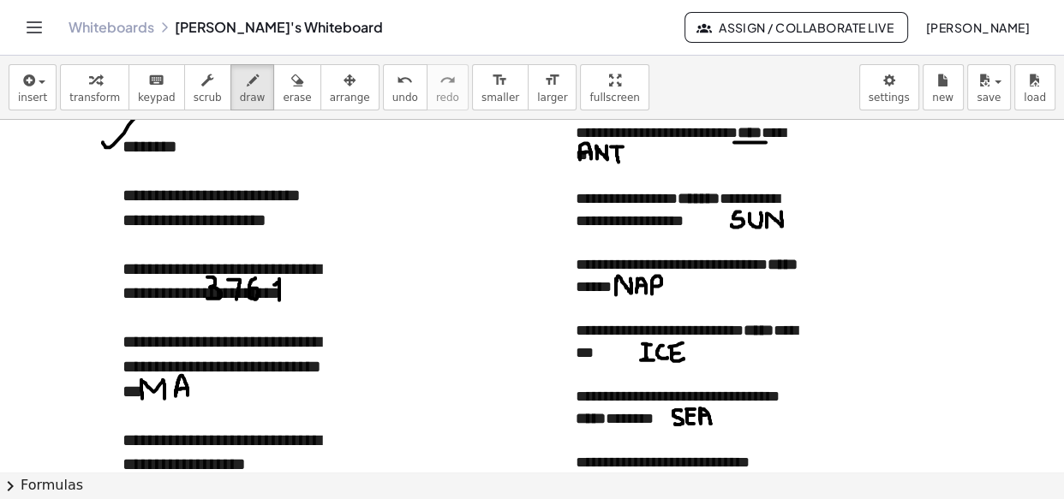
drag, startPoint x: 196, startPoint y: 382, endPoint x: 206, endPoint y: 386, distance: 10.3
drag, startPoint x: 192, startPoint y: 376, endPoint x: 194, endPoint y: 392, distance: 16.4
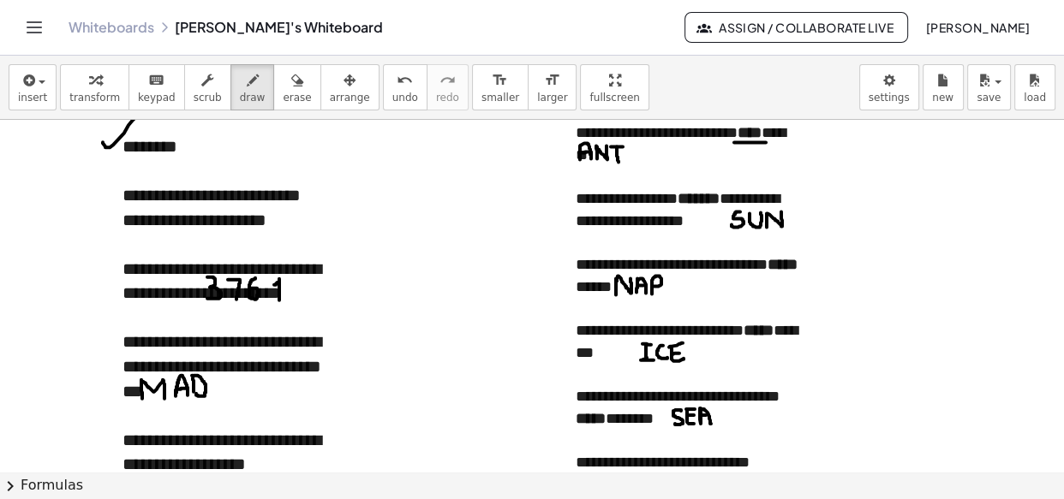
drag, startPoint x: 194, startPoint y: 376, endPoint x: 194, endPoint y: 393, distance: 17.2
drag, startPoint x: 212, startPoint y: 385, endPoint x: 225, endPoint y: 398, distance: 18.8
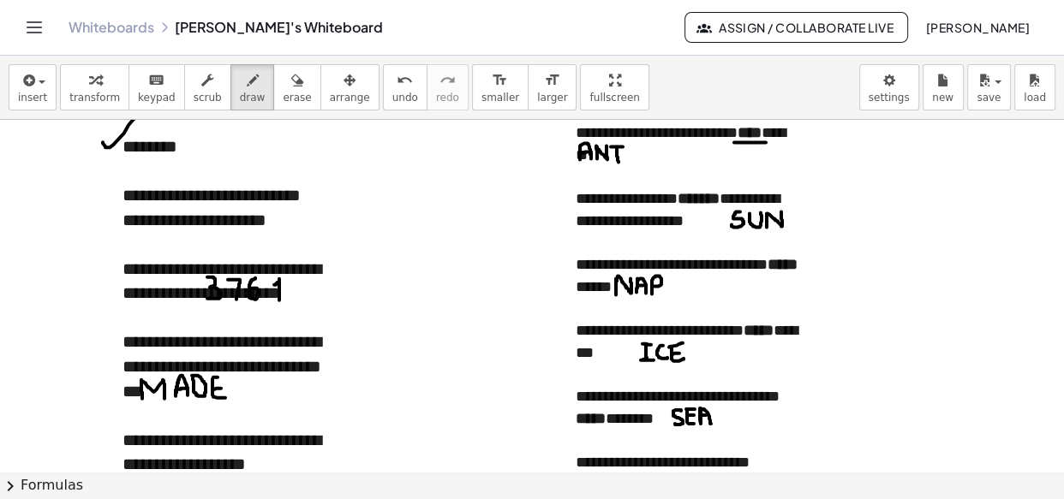
drag, startPoint x: 213, startPoint y: 378, endPoint x: 223, endPoint y: 378, distance: 9.4
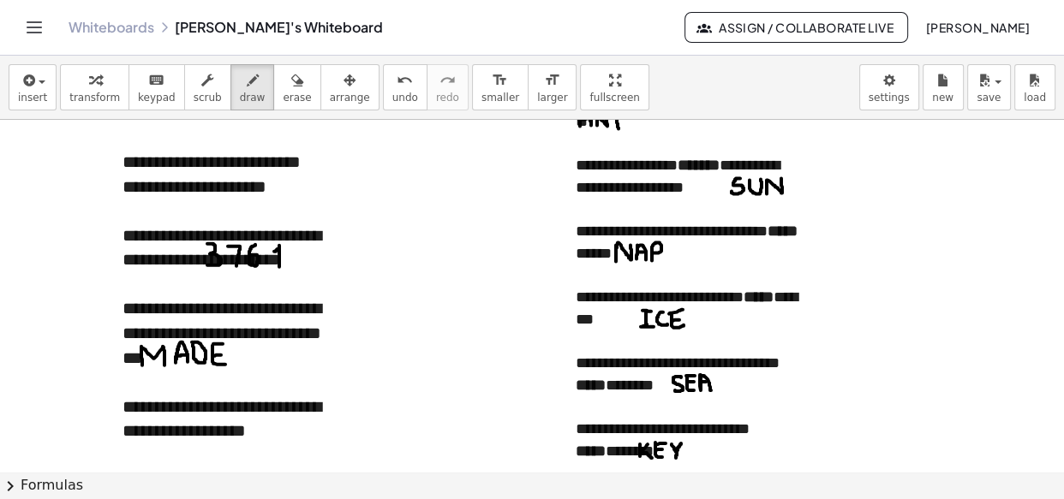
scroll to position [3722, 0]
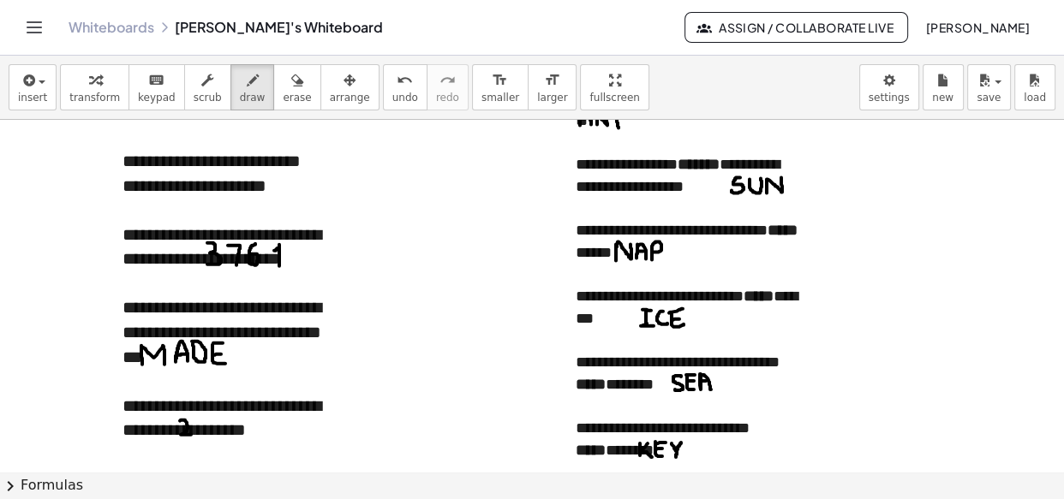
drag, startPoint x: 180, startPoint y: 421, endPoint x: 192, endPoint y: 435, distance: 18.2
drag, startPoint x: 200, startPoint y: 423, endPoint x: 205, endPoint y: 436, distance: 13.8
drag, startPoint x: 209, startPoint y: 425, endPoint x: 215, endPoint y: 437, distance: 13.4
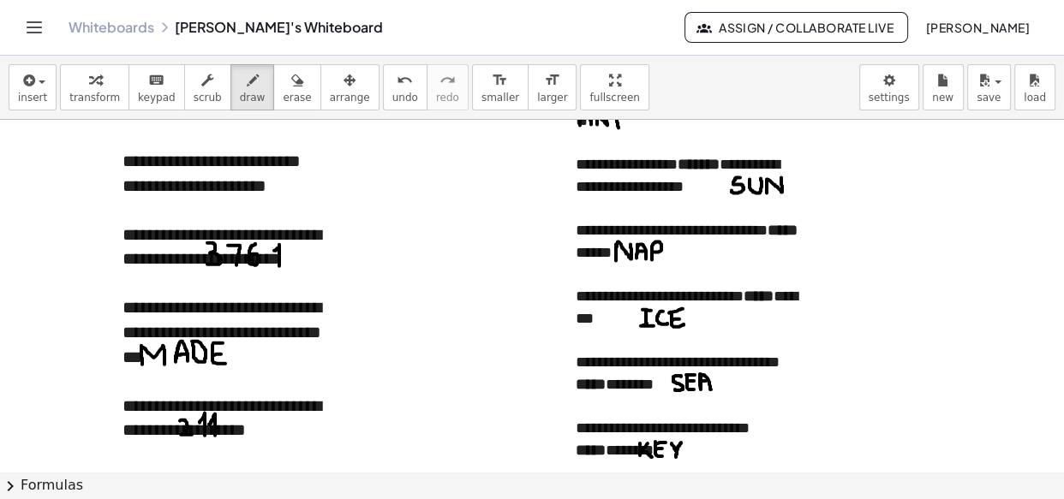
drag, startPoint x: 225, startPoint y: 419, endPoint x: 236, endPoint y: 436, distance: 20.0
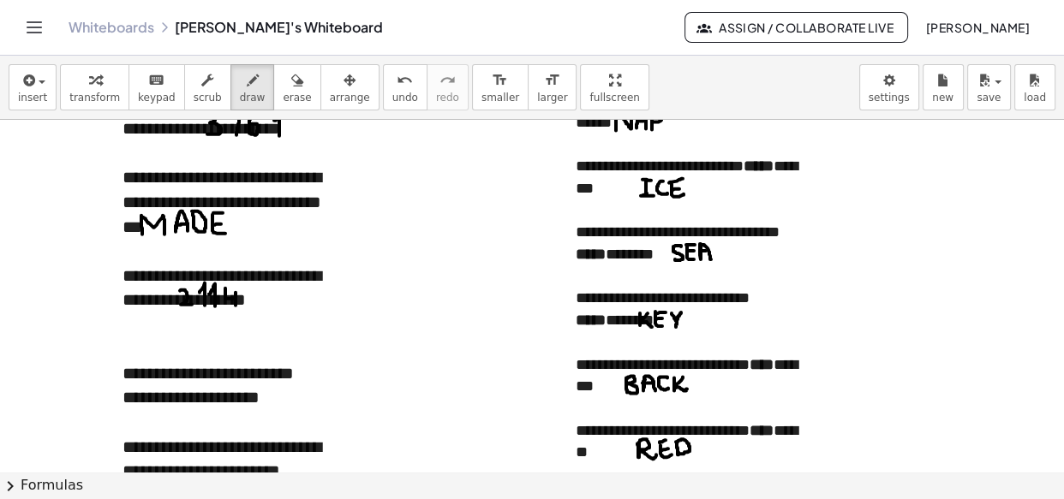
scroll to position [3852, 0]
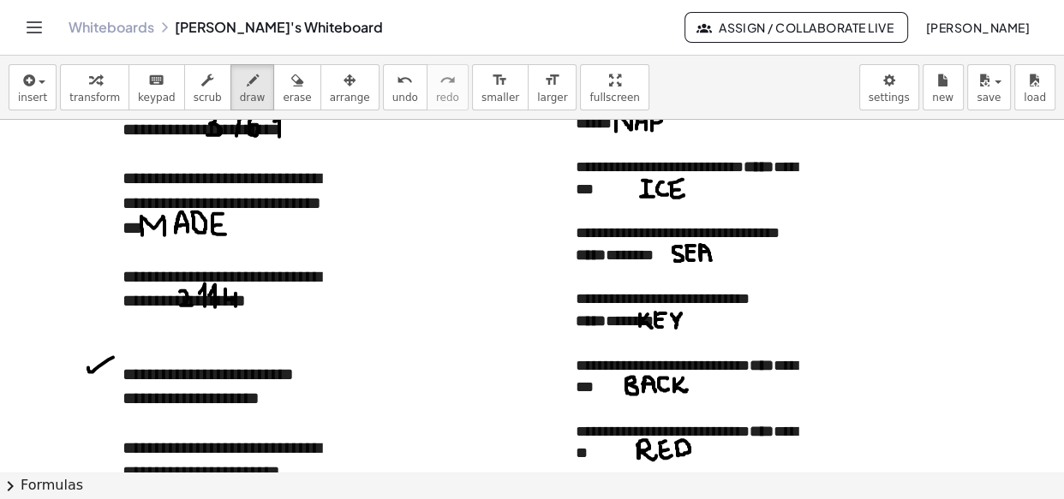
drag, startPoint x: 88, startPoint y: 368, endPoint x: 118, endPoint y: 355, distance: 33.0
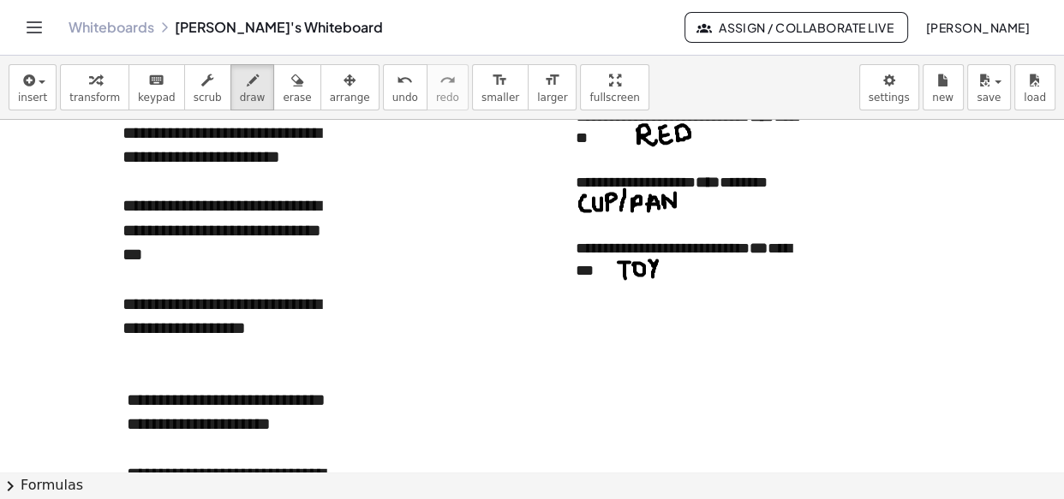
scroll to position [4168, 0]
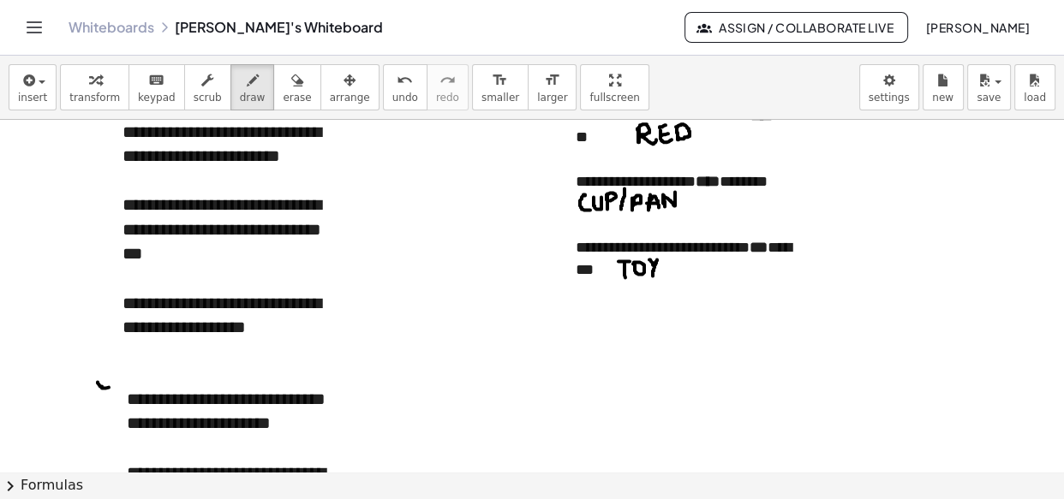
drag, startPoint x: 98, startPoint y: 383, endPoint x: 137, endPoint y: 361, distance: 44.8
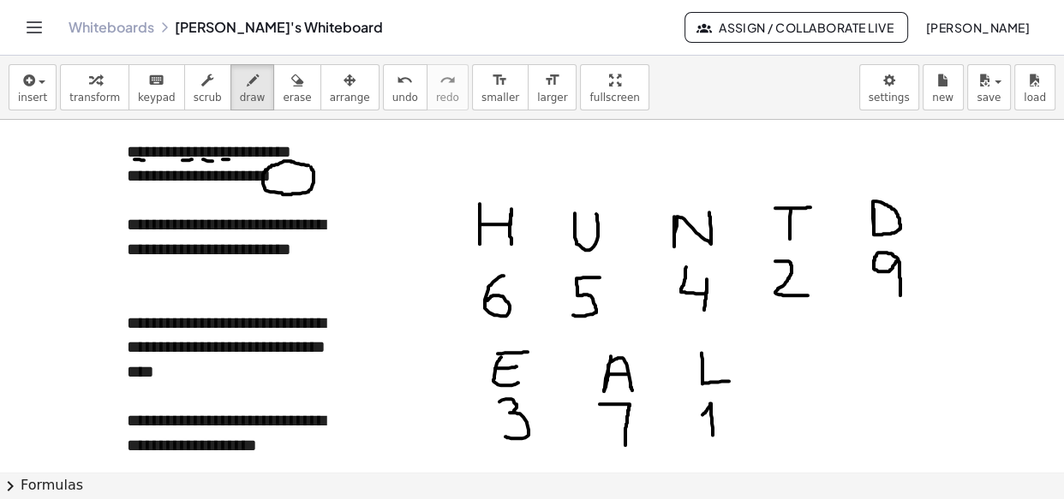
scroll to position [4782, 0]
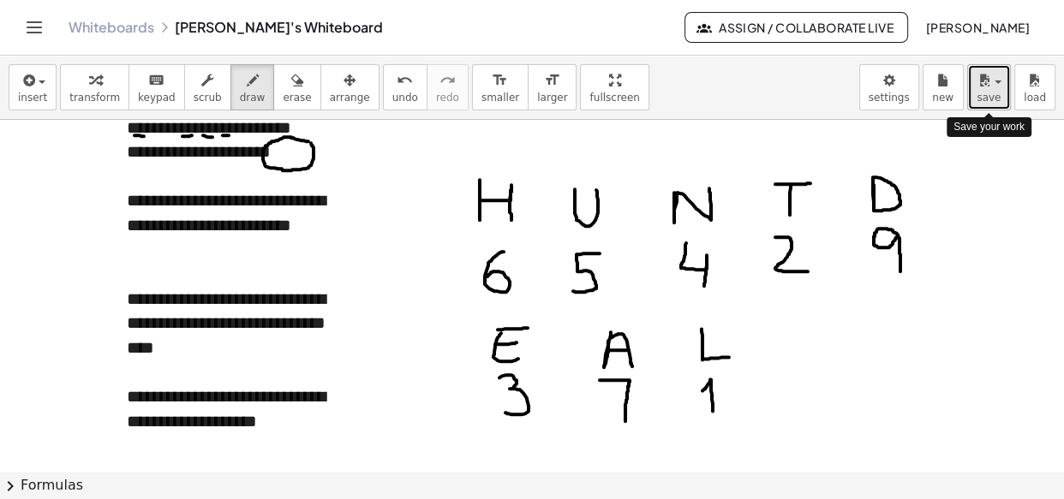
click at [991, 88] on icon "button" at bounding box center [983, 80] width 15 height 21
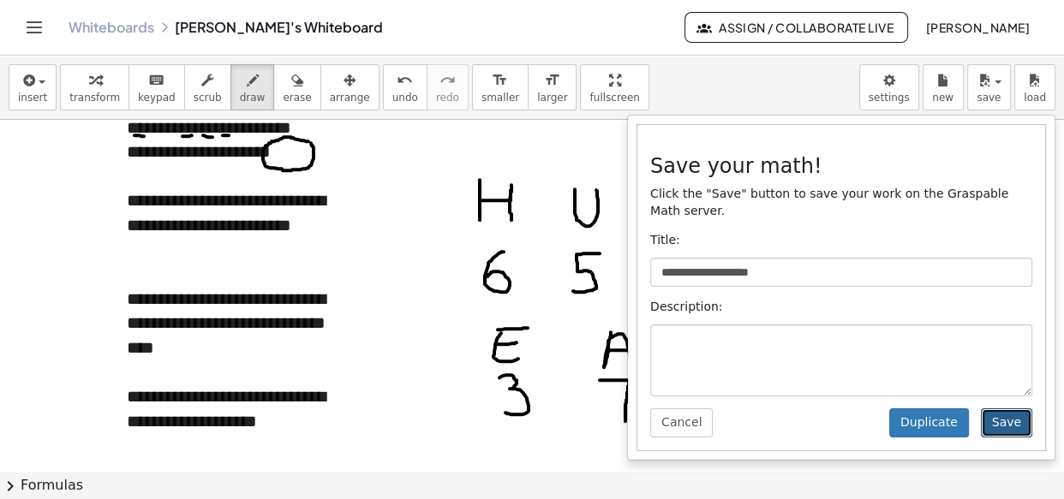
click at [1008, 409] on button "Save" at bounding box center [1006, 423] width 51 height 29
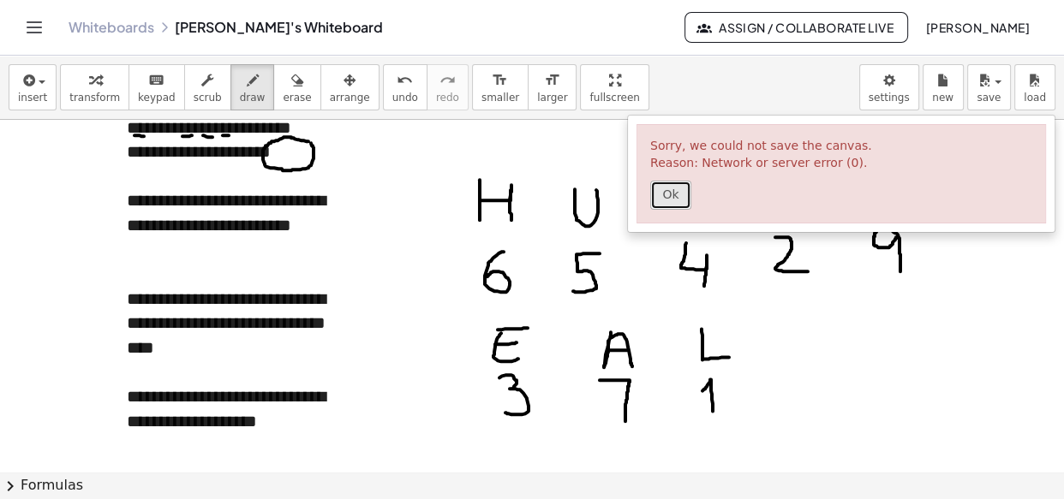
click at [677, 200] on button "Ok" at bounding box center [670, 195] width 41 height 29
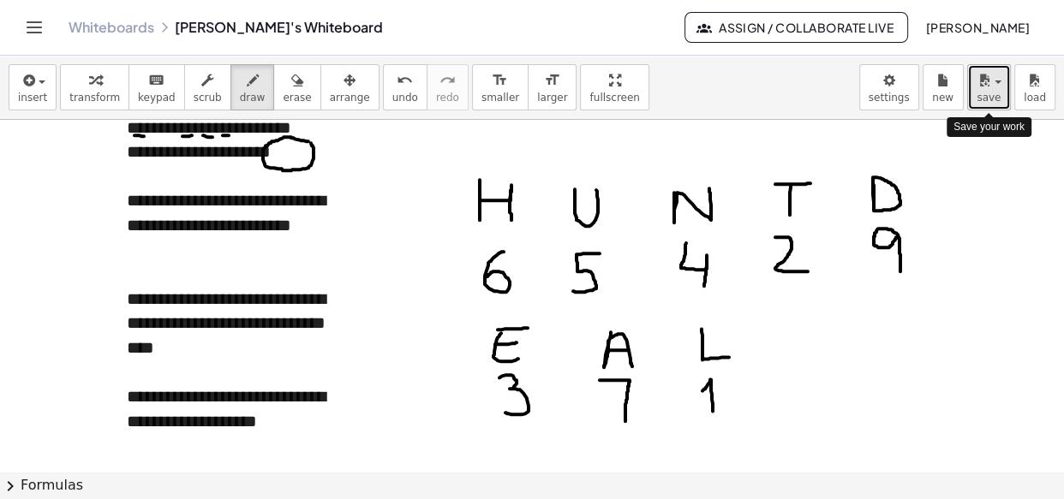
click at [1001, 82] on button "save" at bounding box center [989, 87] width 44 height 46
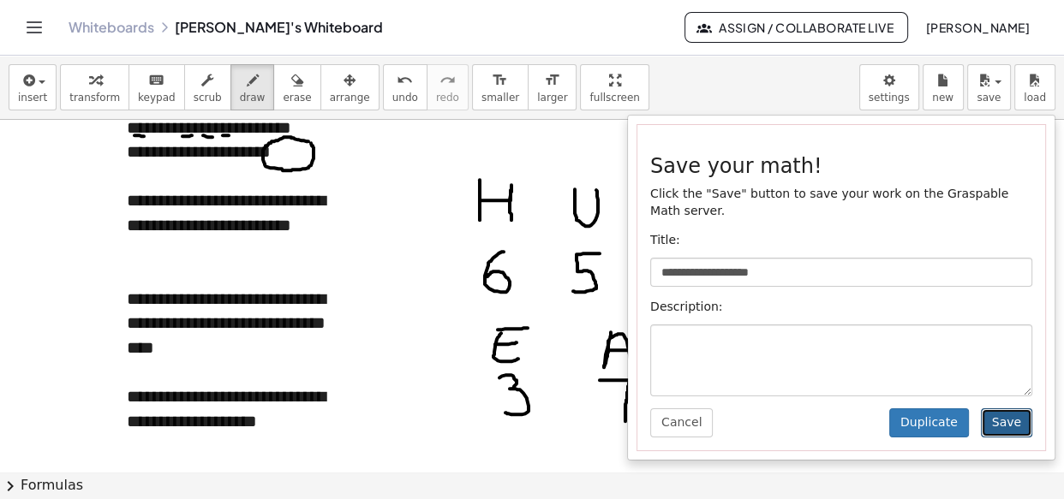
click at [1011, 409] on button "Save" at bounding box center [1006, 423] width 51 height 29
